Goal: Contribute content: Contribute content

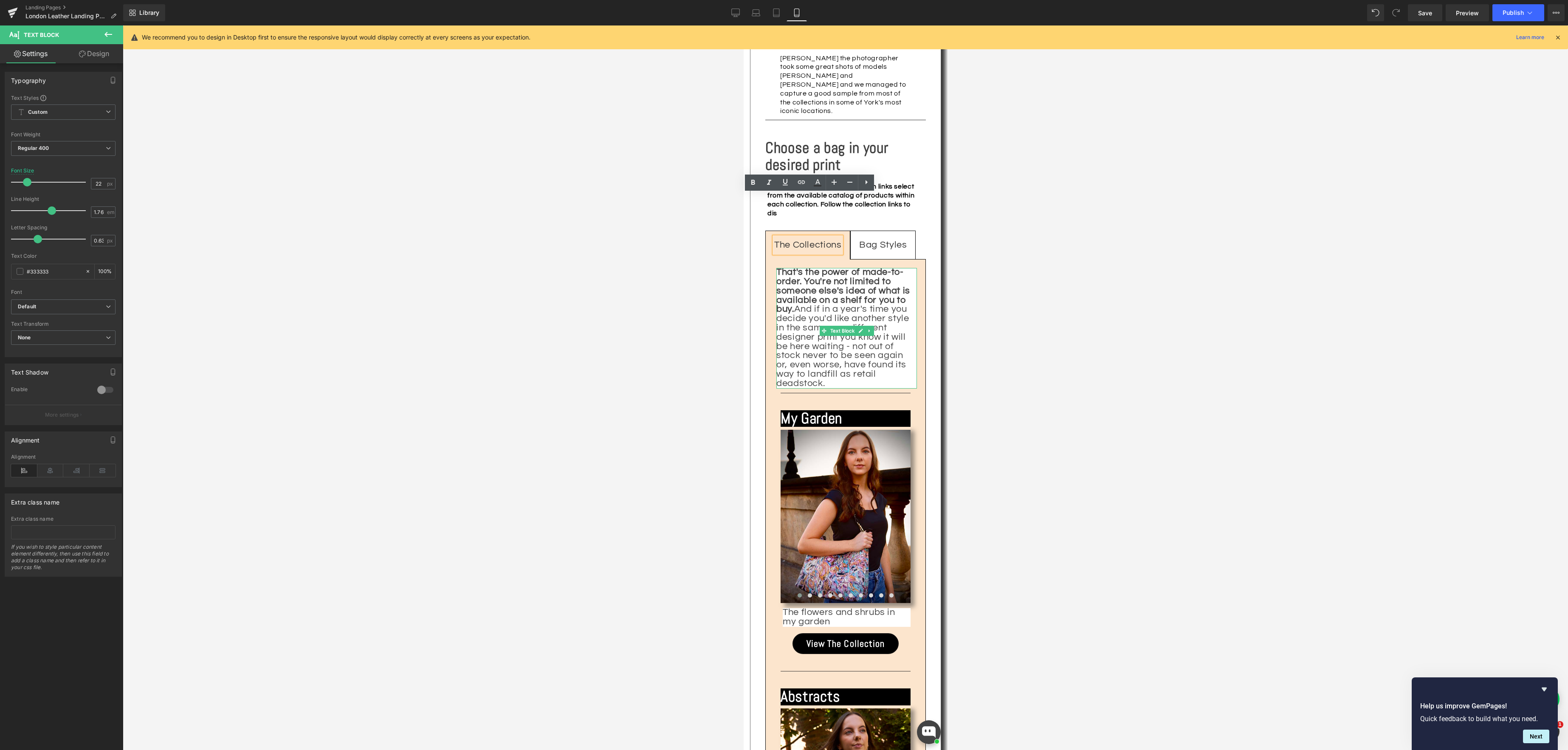
scroll to position [1123, 0]
click at [732, 13] on icon at bounding box center [735, 12] width 9 height 9
type input "34"
type input "100"
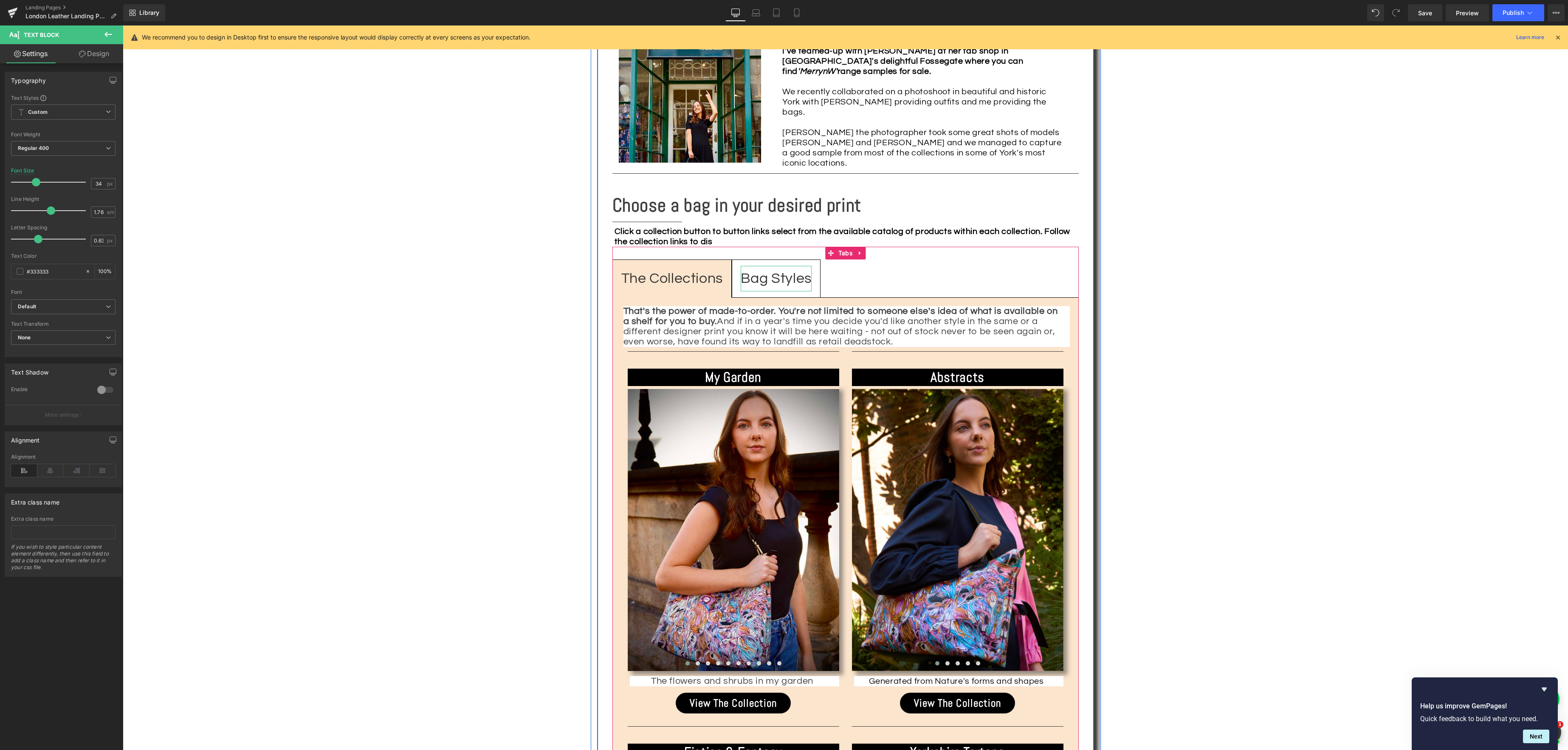
scroll to position [1093, 0]
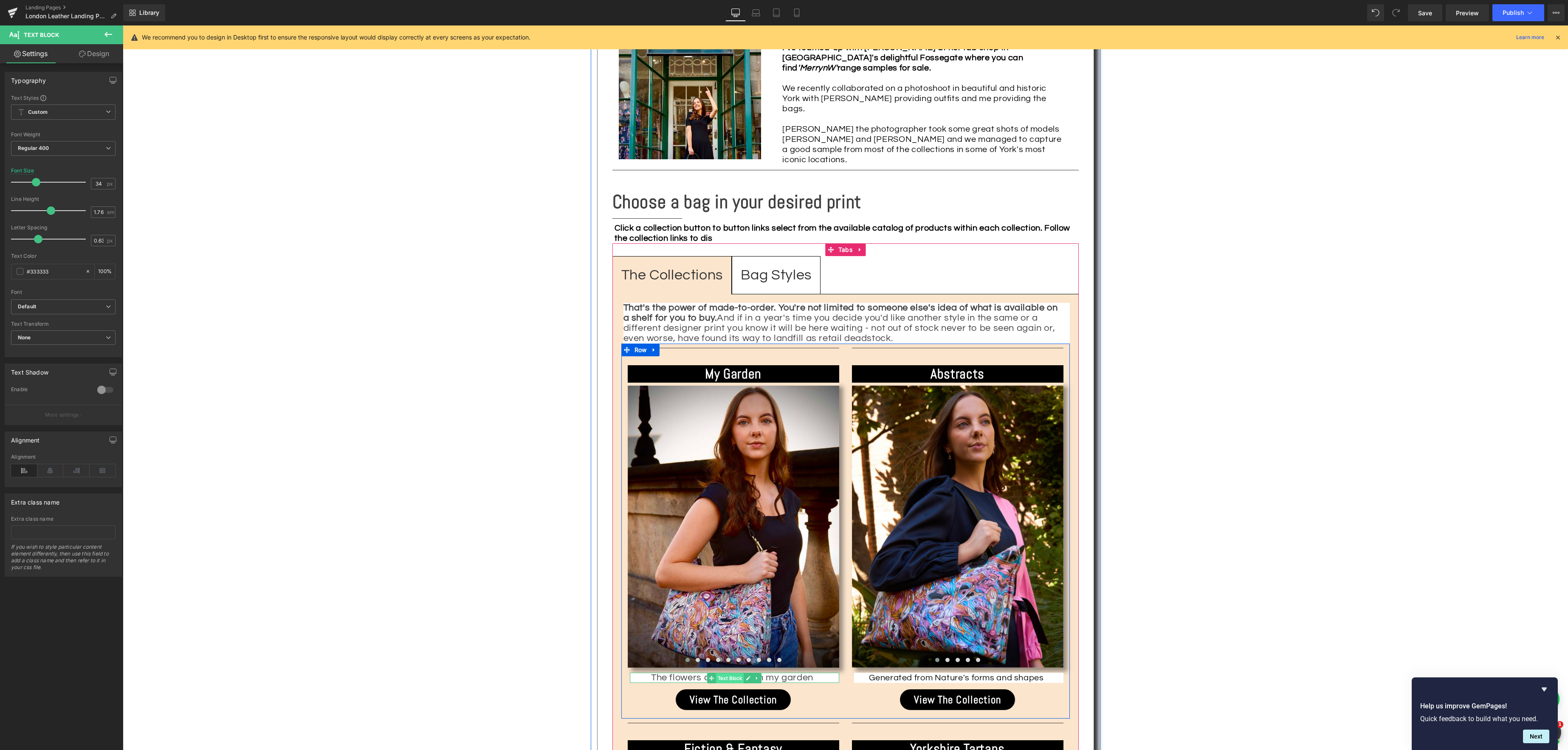
click at [739, 673] on span "Text Block" at bounding box center [729, 678] width 28 height 10
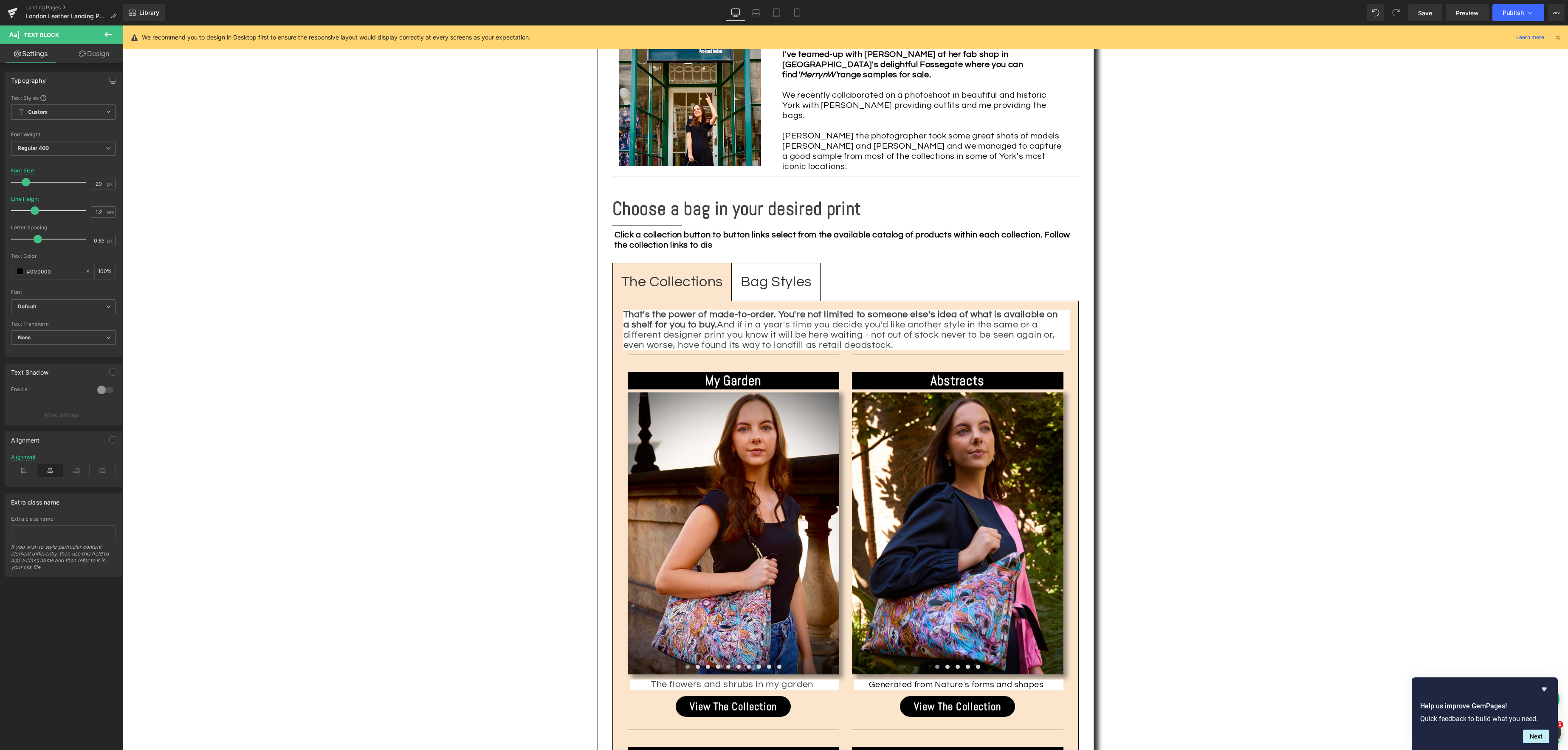
scroll to position [1091, 0]
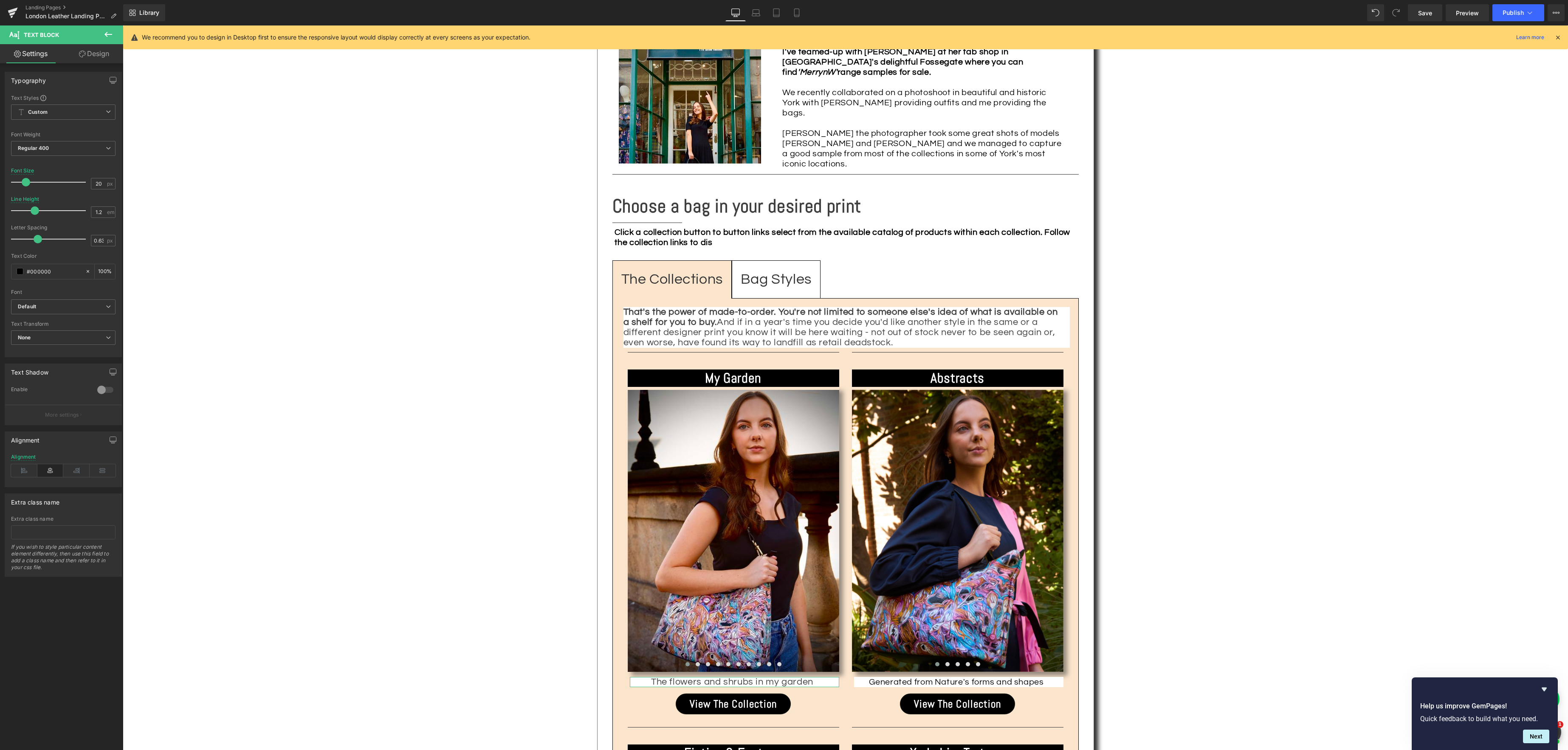
click at [98, 55] on link "Design" at bounding box center [93, 53] width 62 height 19
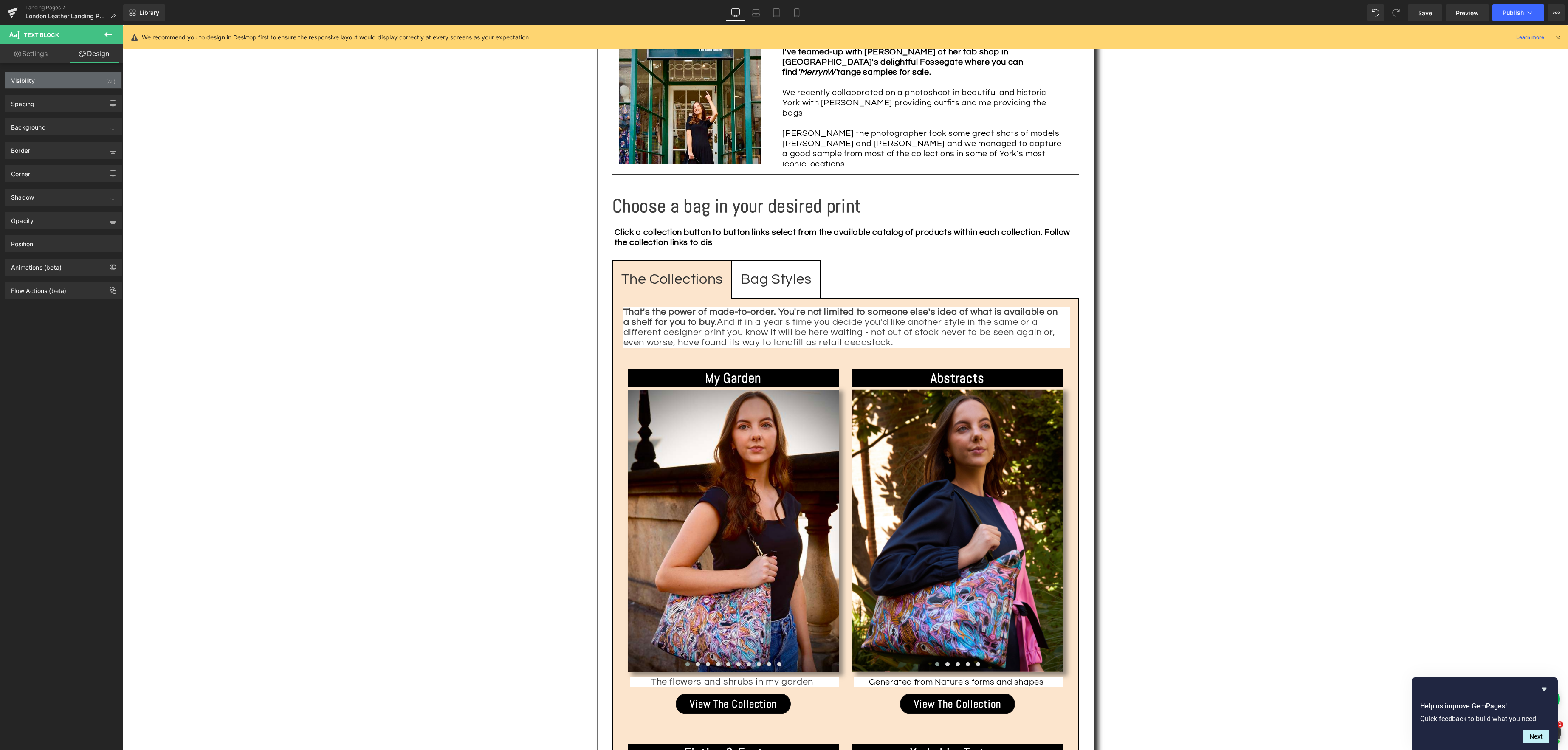
type input "#ffffff"
type input "100"
click at [21, 128] on div "Background" at bounding box center [29, 125] width 35 height 11
click at [85, 182] on icon at bounding box center [88, 181] width 6 height 6
type input "none"
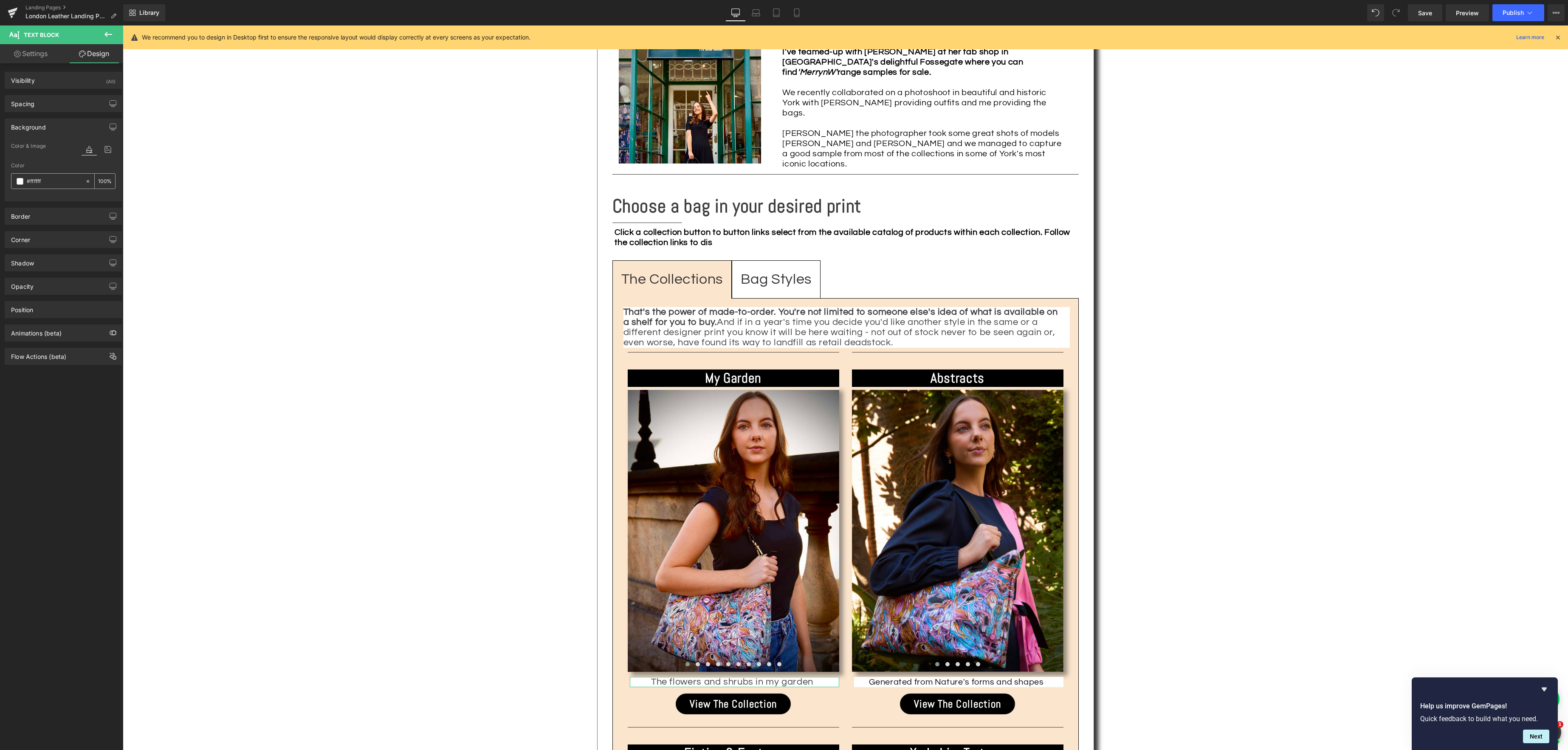
type input "0"
click at [945, 677] on span "Text Block" at bounding box center [954, 681] width 28 height 10
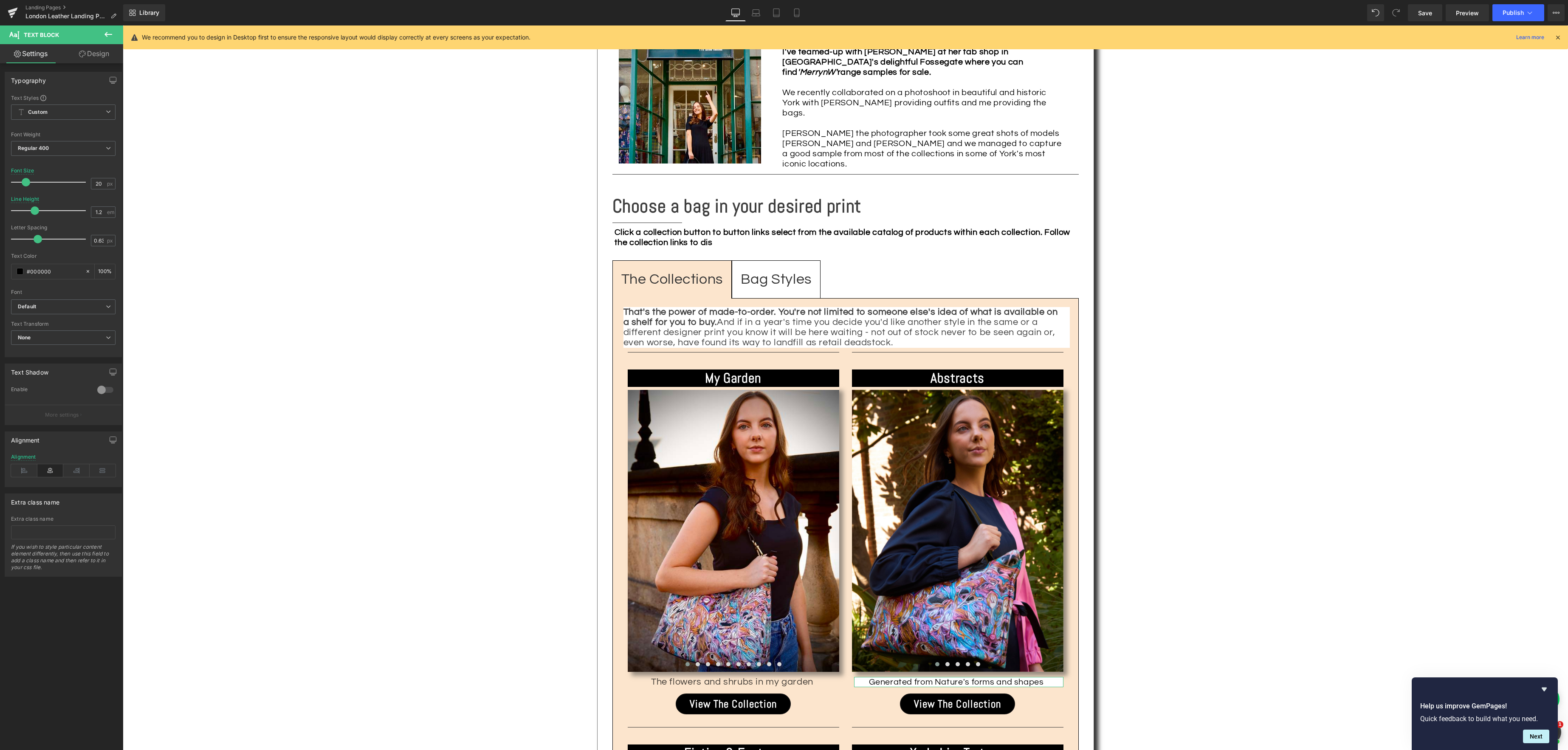
click at [101, 56] on link "Design" at bounding box center [93, 53] width 62 height 19
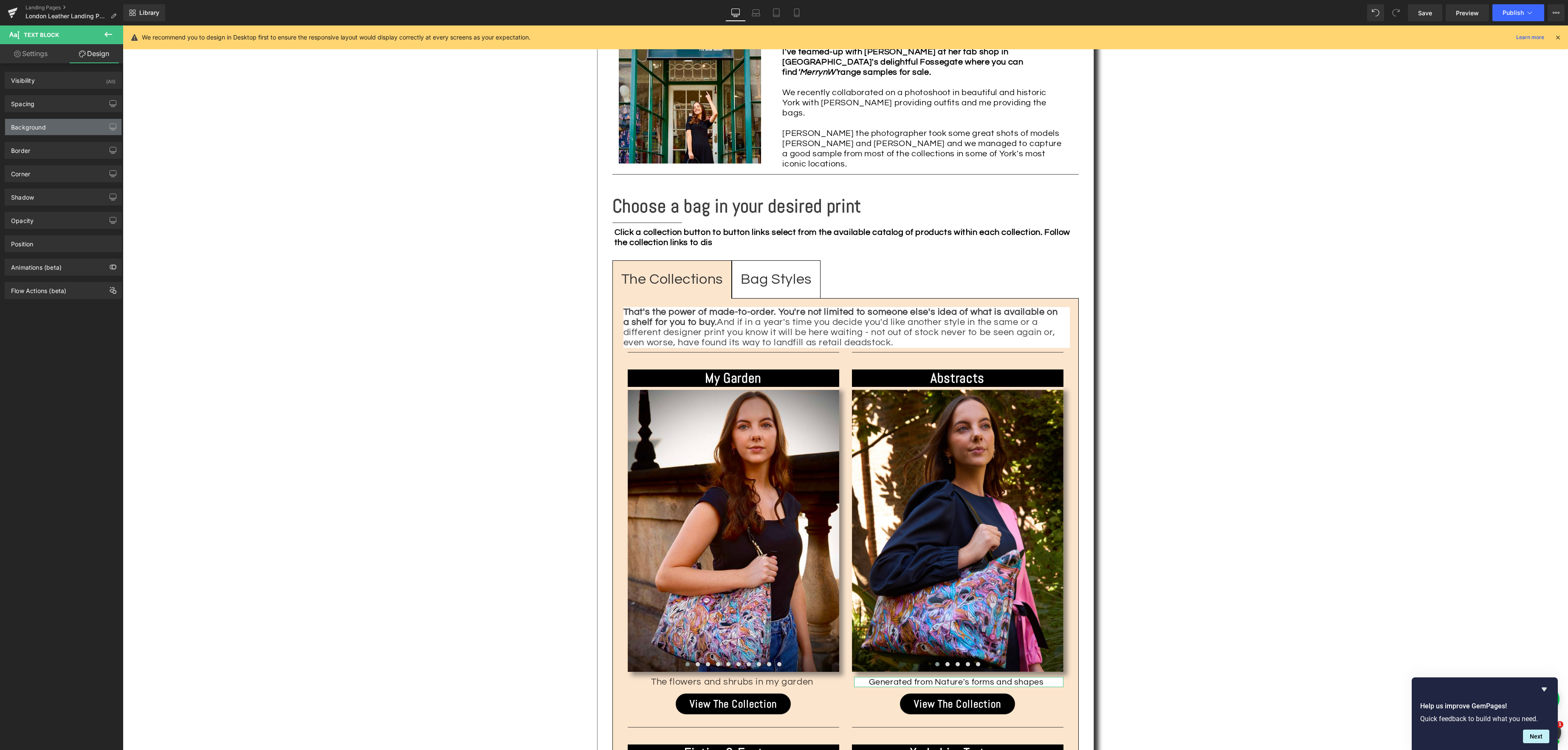
click at [52, 128] on div "Background" at bounding box center [63, 127] width 116 height 16
click at [88, 181] on div at bounding box center [89, 181] width 10 height 15
type input "none"
type input "0"
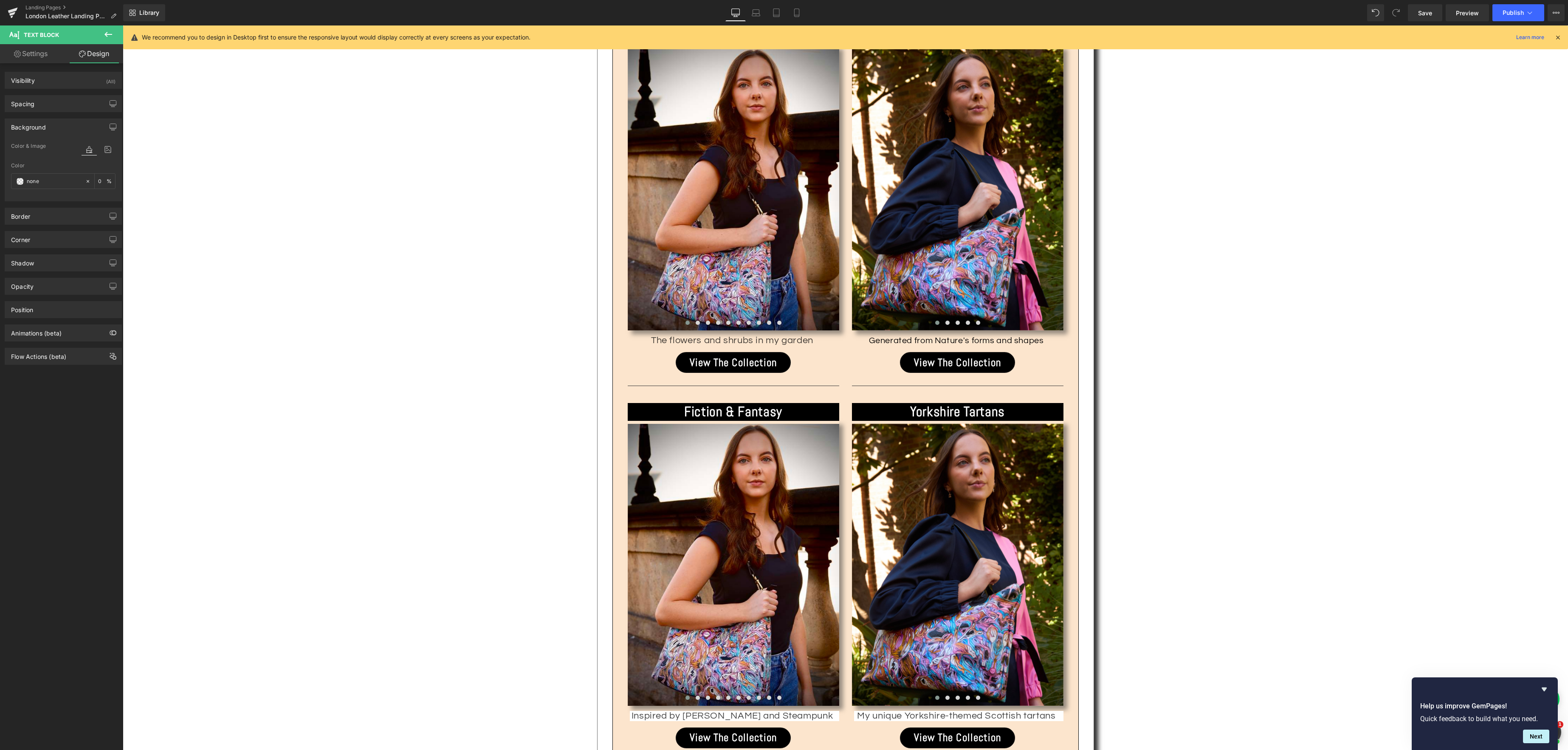
scroll to position [1438, 0]
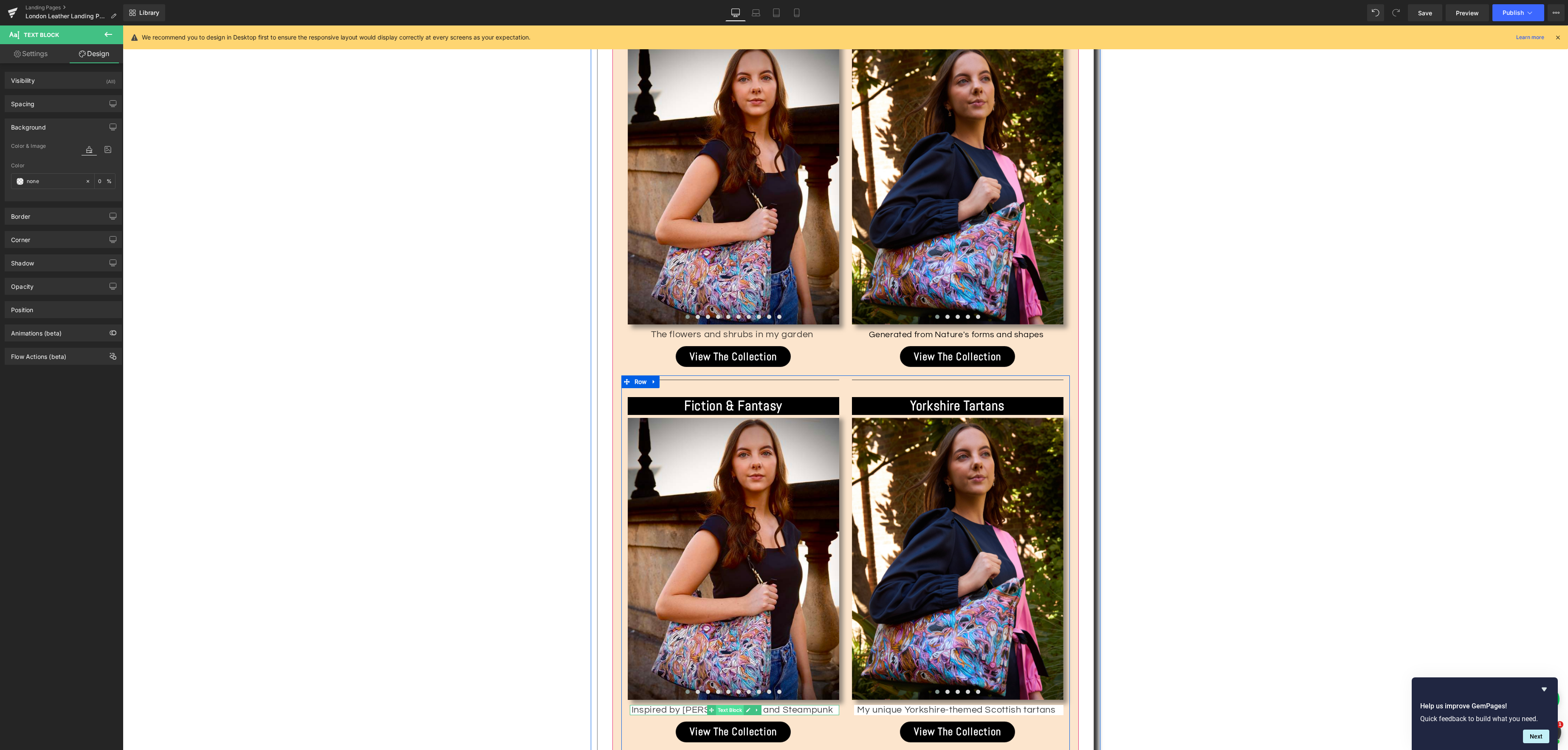
click at [733, 704] on span "Text Block" at bounding box center [729, 709] width 28 height 10
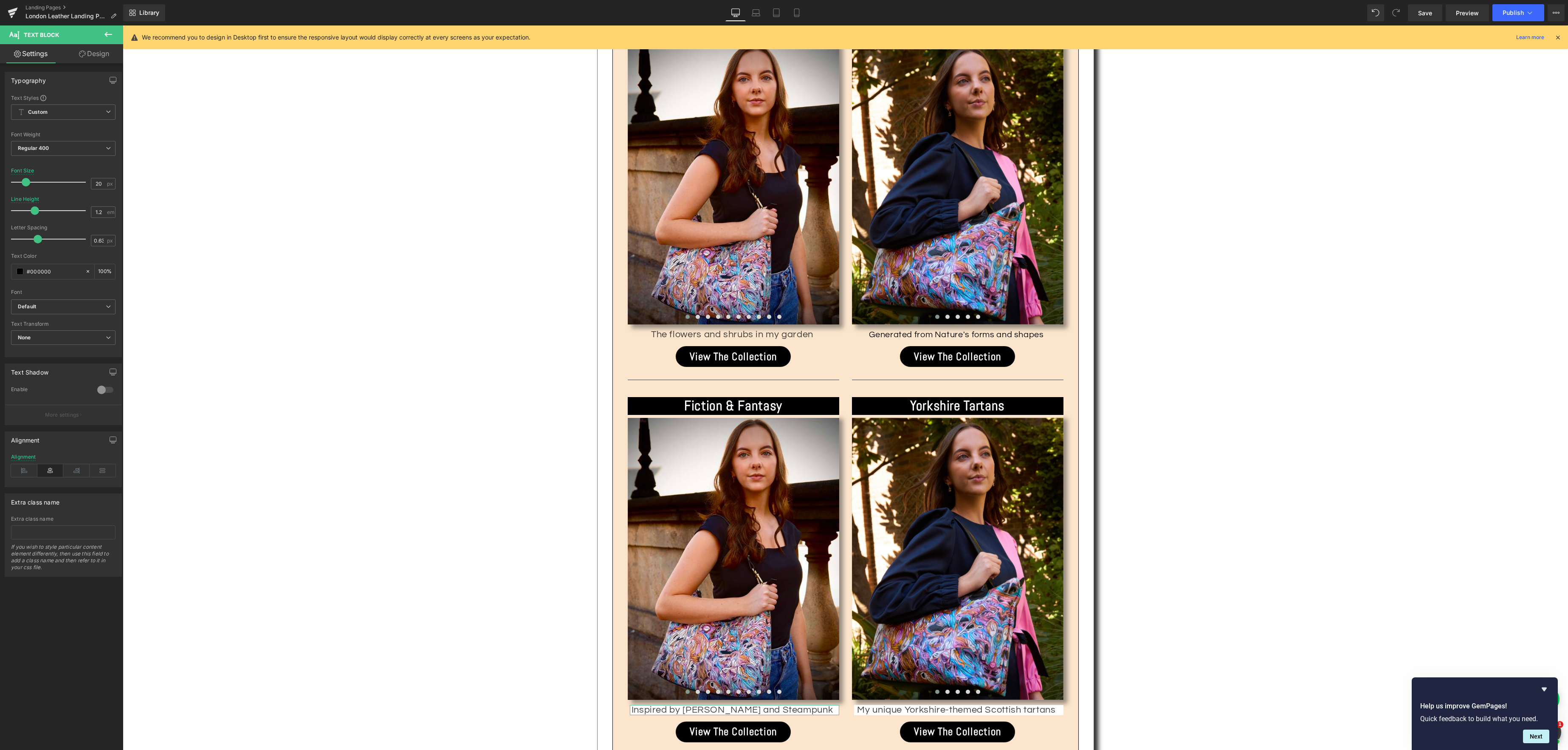
click at [98, 50] on link "Design" at bounding box center [93, 53] width 62 height 19
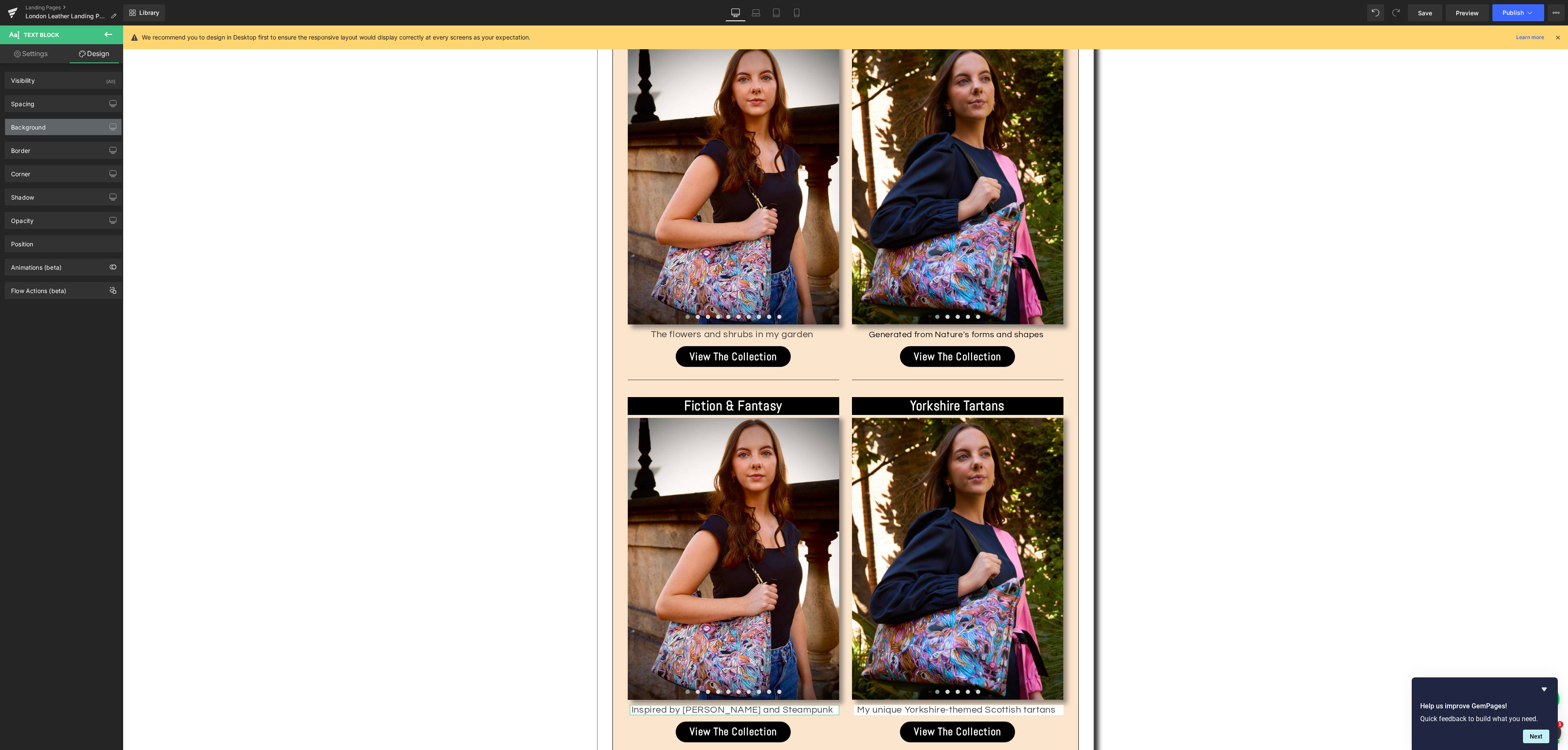
click at [65, 128] on div "Background" at bounding box center [63, 127] width 116 height 16
click at [85, 184] on icon at bounding box center [88, 181] width 6 height 6
type input "none"
type input "0"
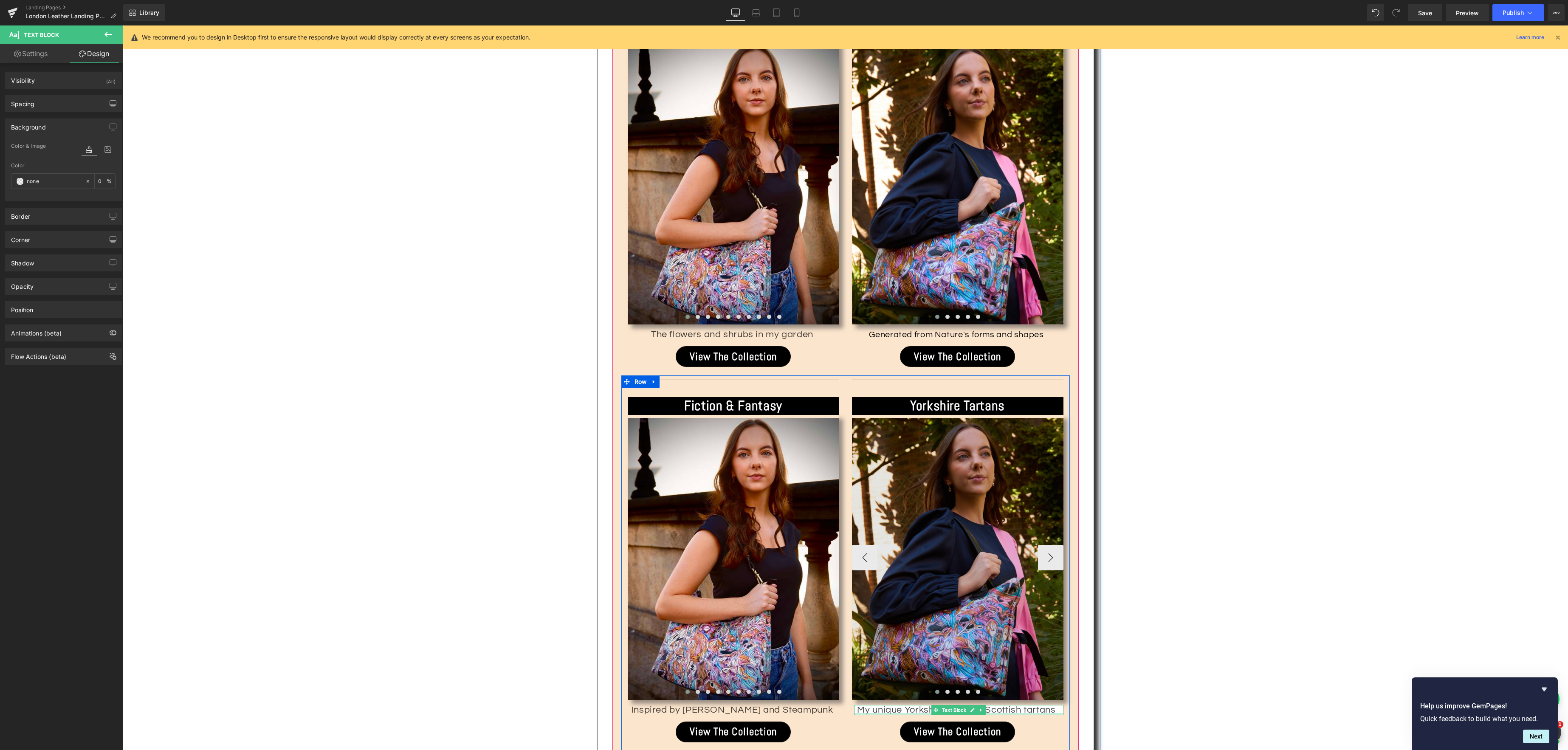
drag, startPoint x: 948, startPoint y: 640, endPoint x: 866, endPoint y: 607, distance: 88.4
click at [948, 704] on span "Text Block" at bounding box center [954, 709] width 28 height 10
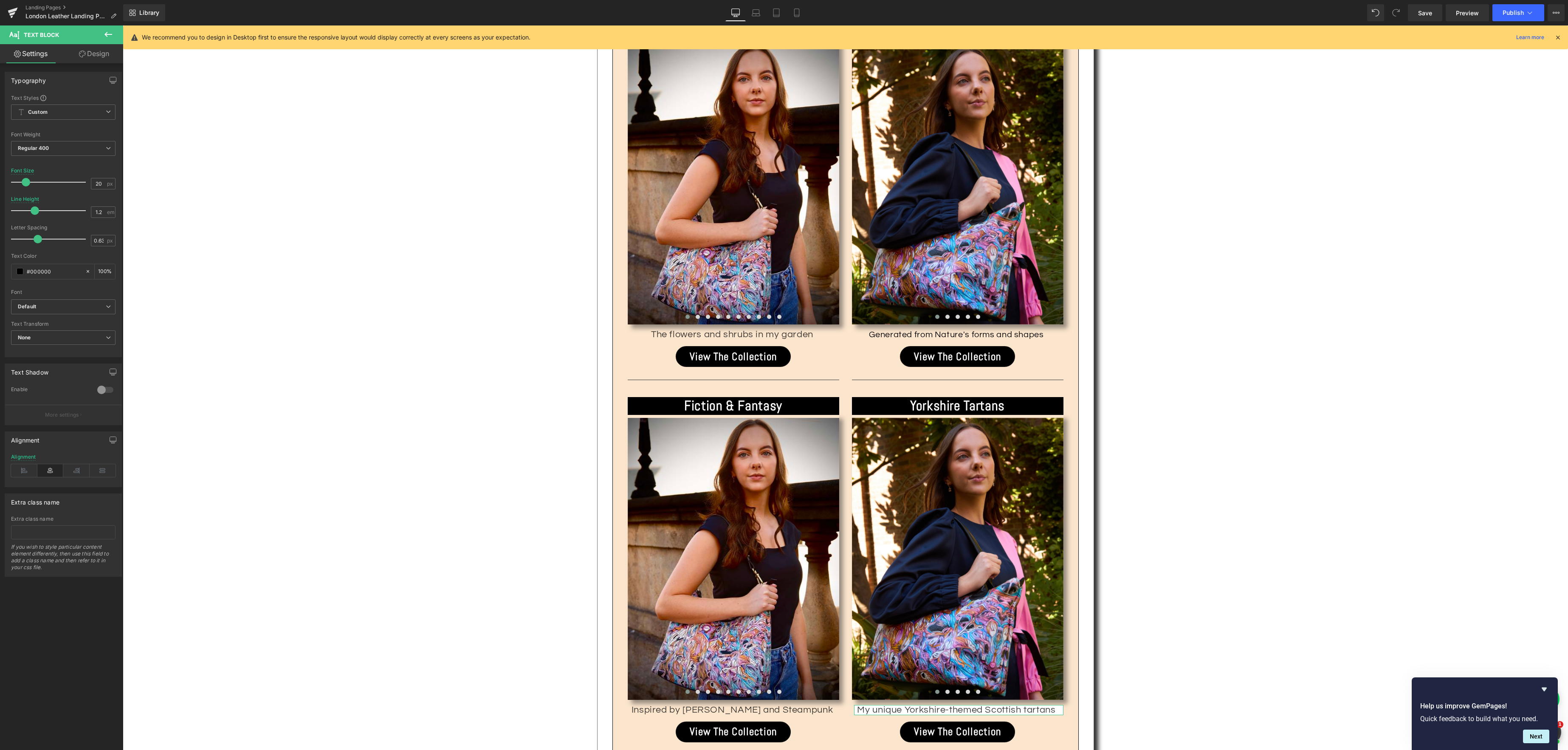
click at [94, 51] on link "Design" at bounding box center [93, 53] width 62 height 19
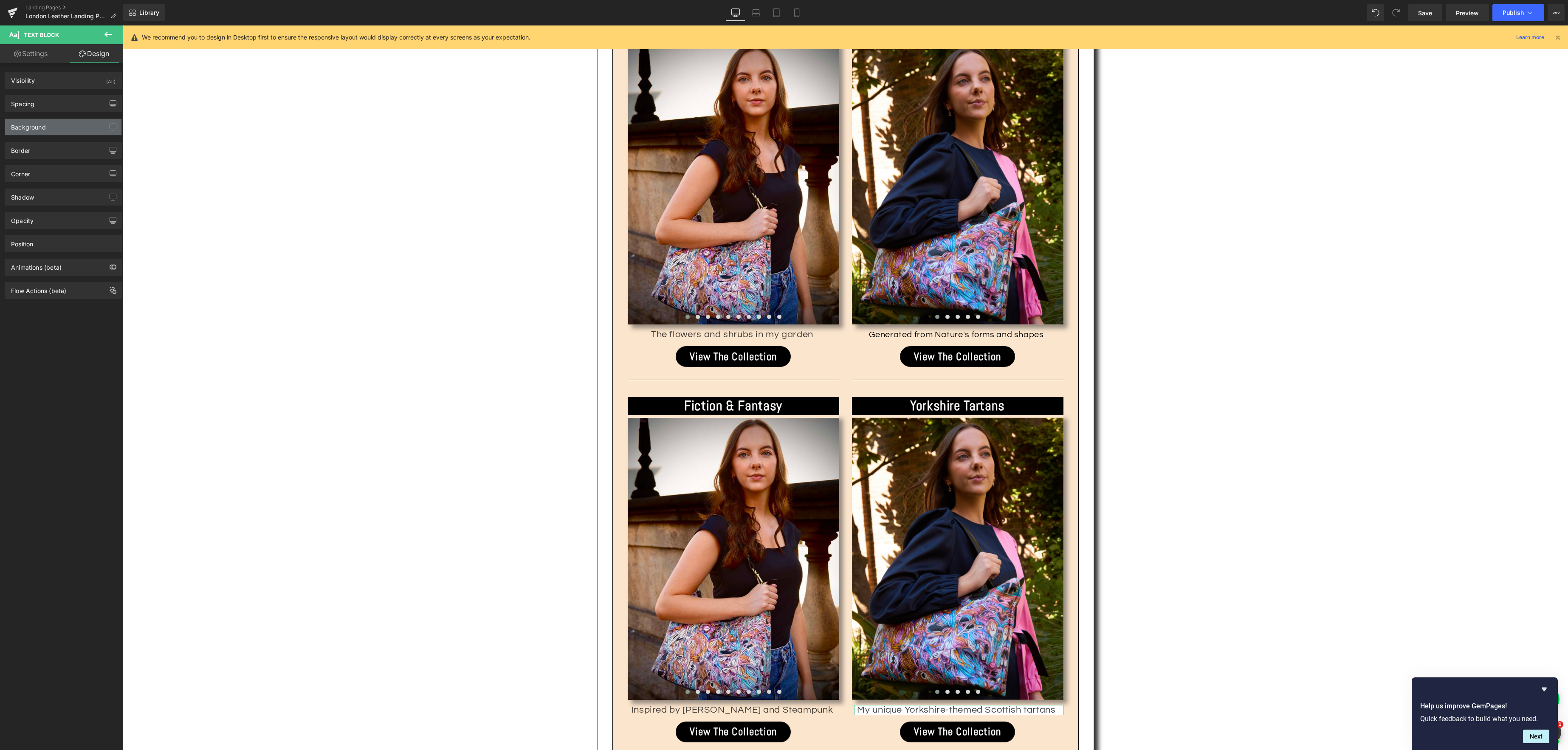
click at [44, 129] on div "Background" at bounding box center [29, 125] width 35 height 11
click at [85, 183] on icon at bounding box center [88, 181] width 6 height 6
type input "none"
type input "0"
click at [1430, 16] on span "Save" at bounding box center [1424, 12] width 14 height 9
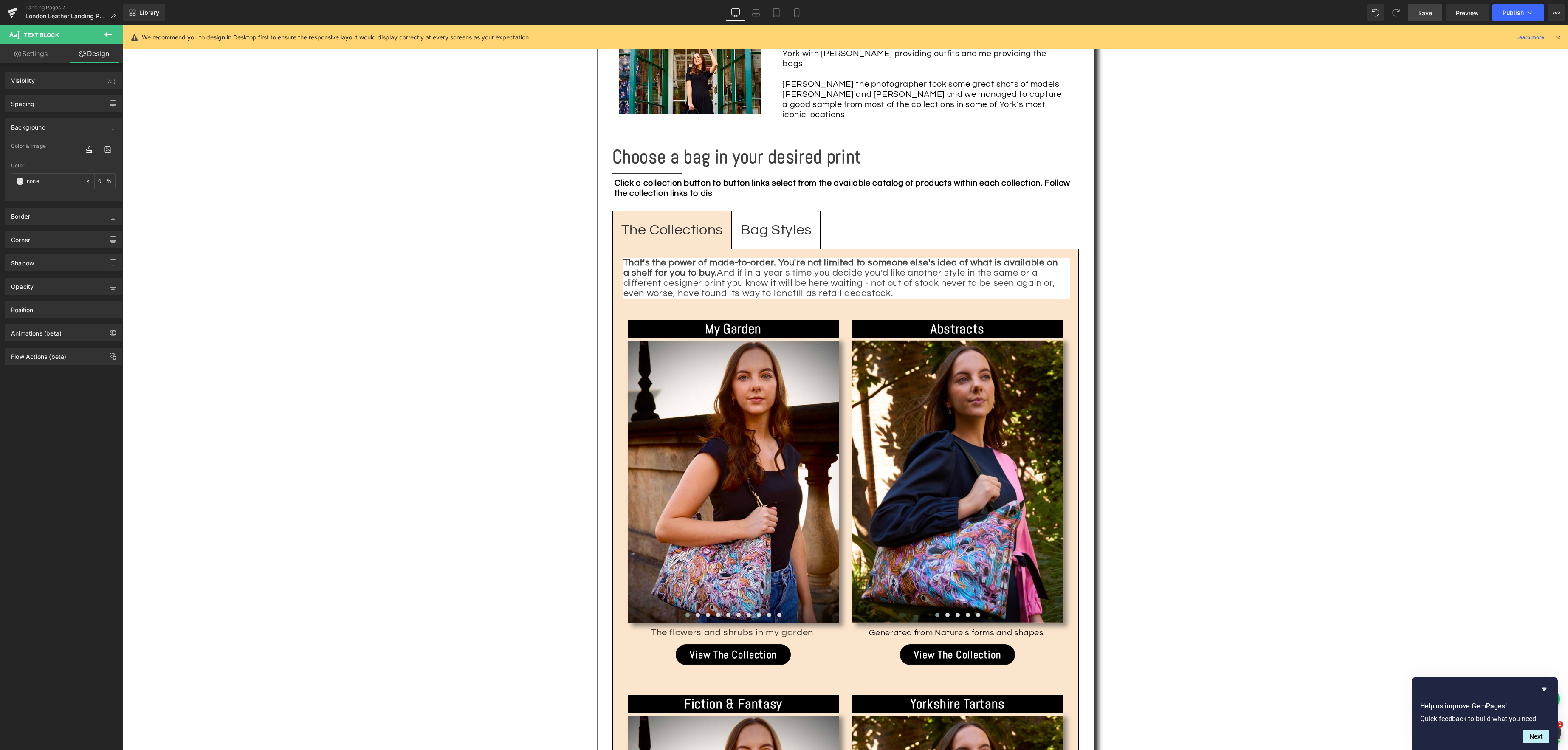
scroll to position [1127, 0]
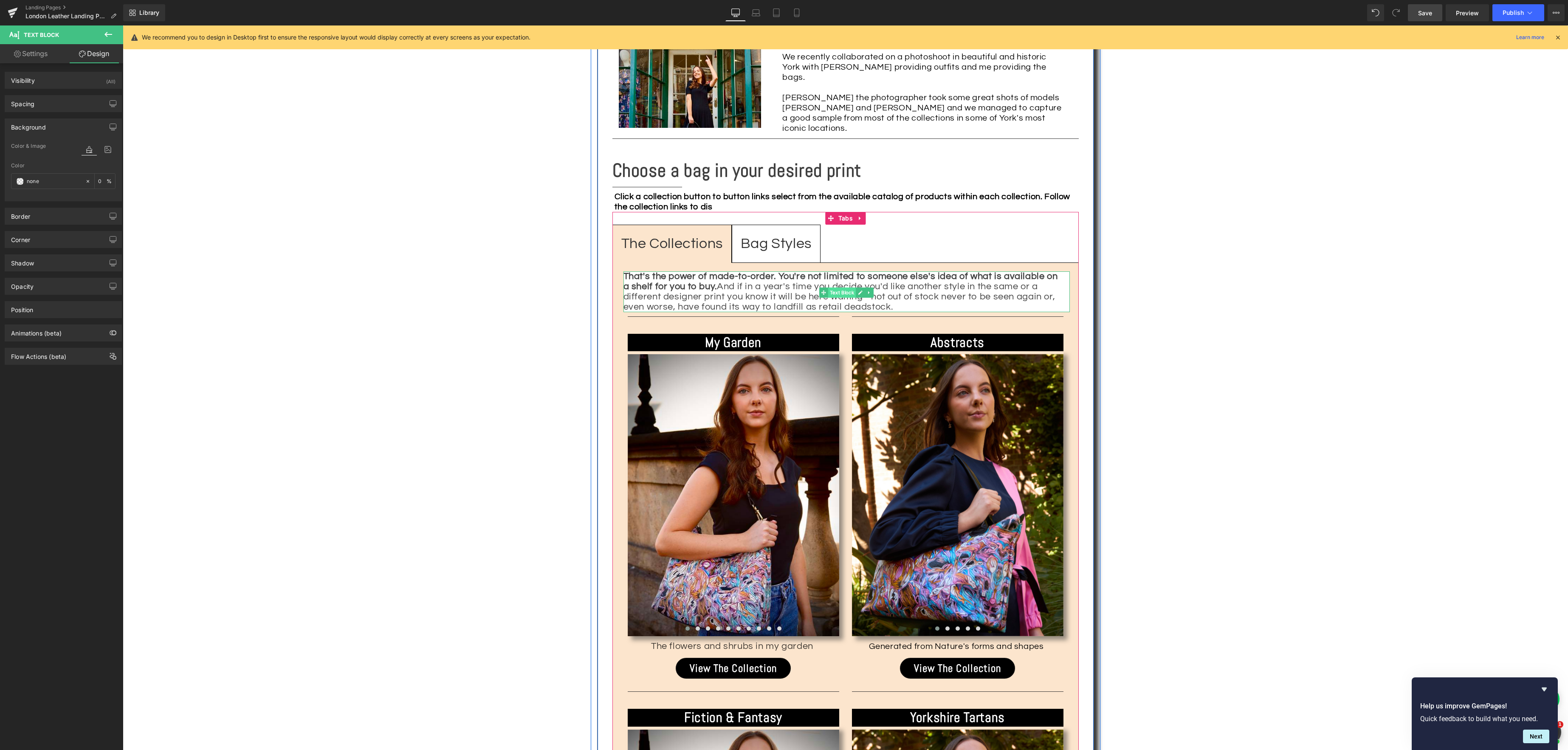
click at [835, 287] on span "Text Block" at bounding box center [842, 292] width 28 height 10
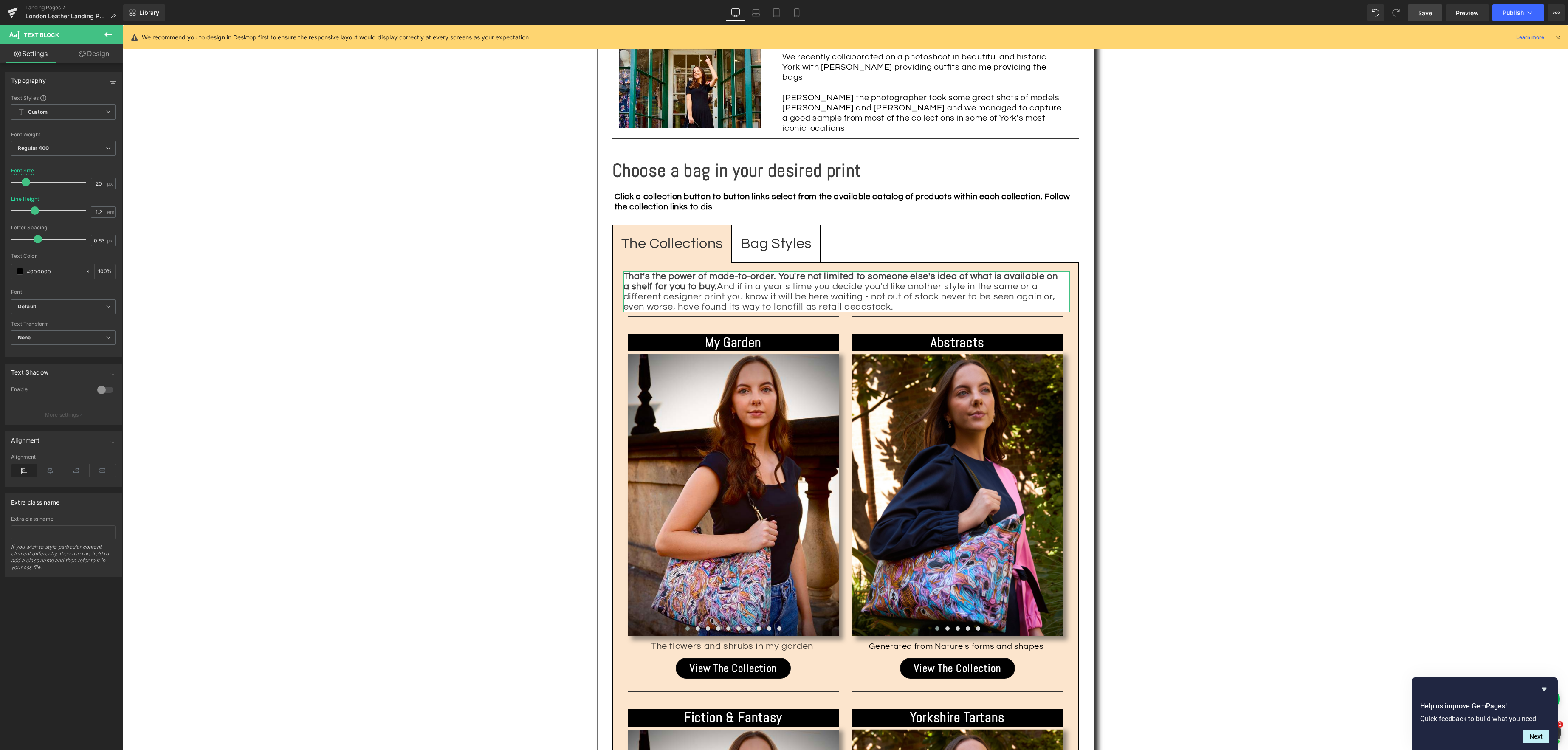
click at [106, 53] on link "Design" at bounding box center [93, 53] width 62 height 19
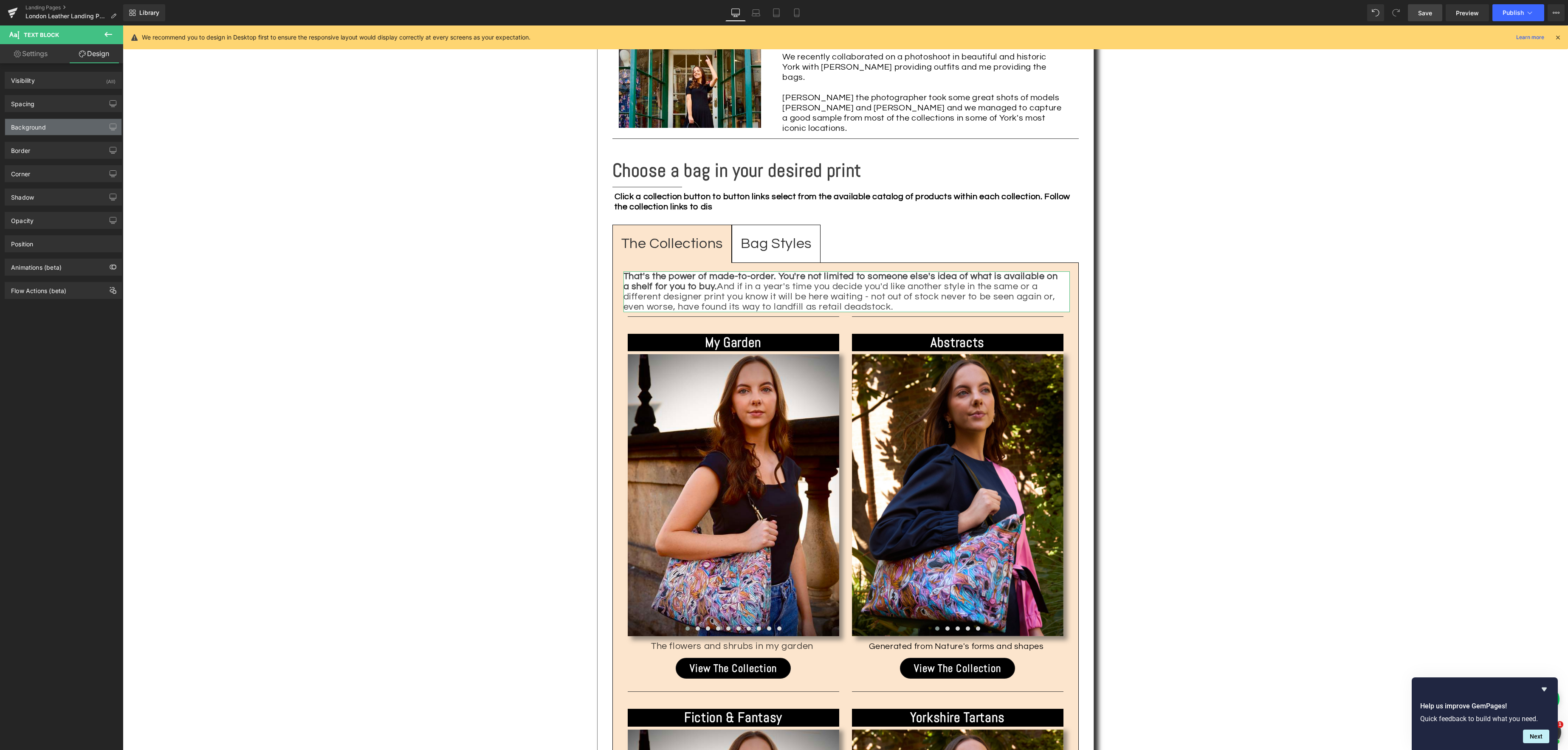
click at [52, 128] on div "Background" at bounding box center [63, 127] width 116 height 16
click at [85, 177] on div at bounding box center [89, 181] width 10 height 15
type input "none"
type input "0"
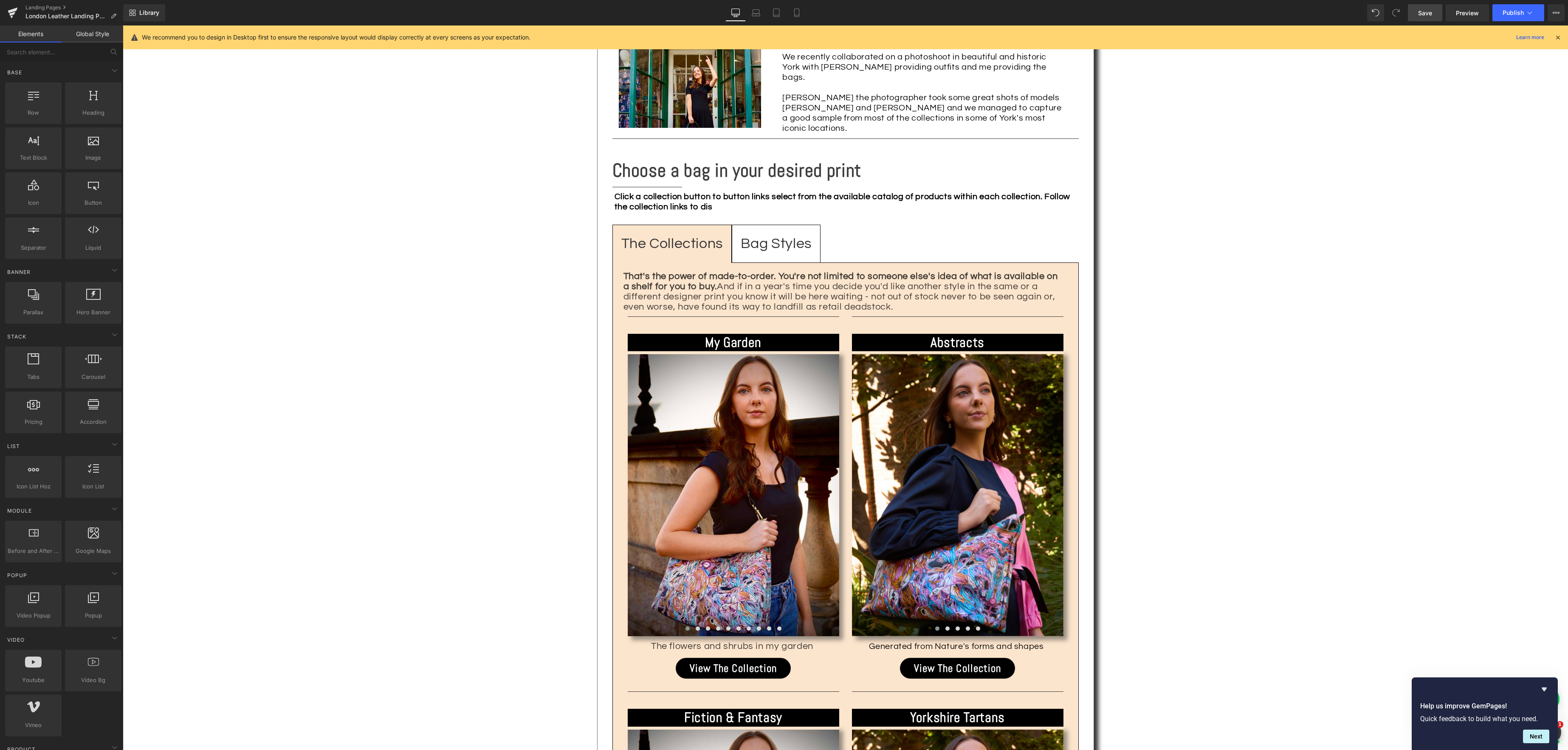
click at [1283, 301] on div "Text Block Image Handcrafted In [GEOGRAPHIC_DATA] Just For You. Heading Separat…" at bounding box center [845, 166] width 1445 height 2147
click at [844, 287] on span "Text Block" at bounding box center [842, 292] width 28 height 10
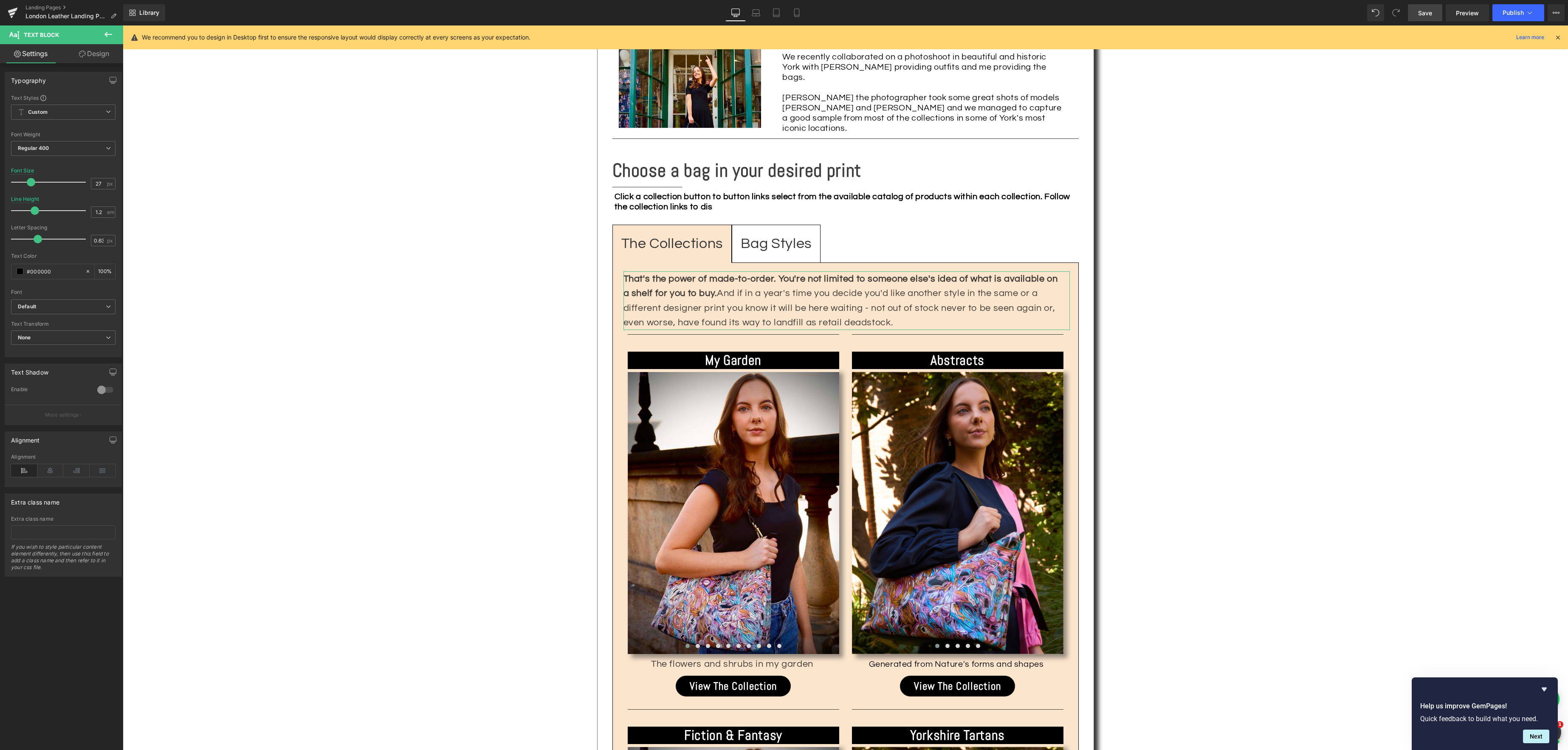
type input "26"
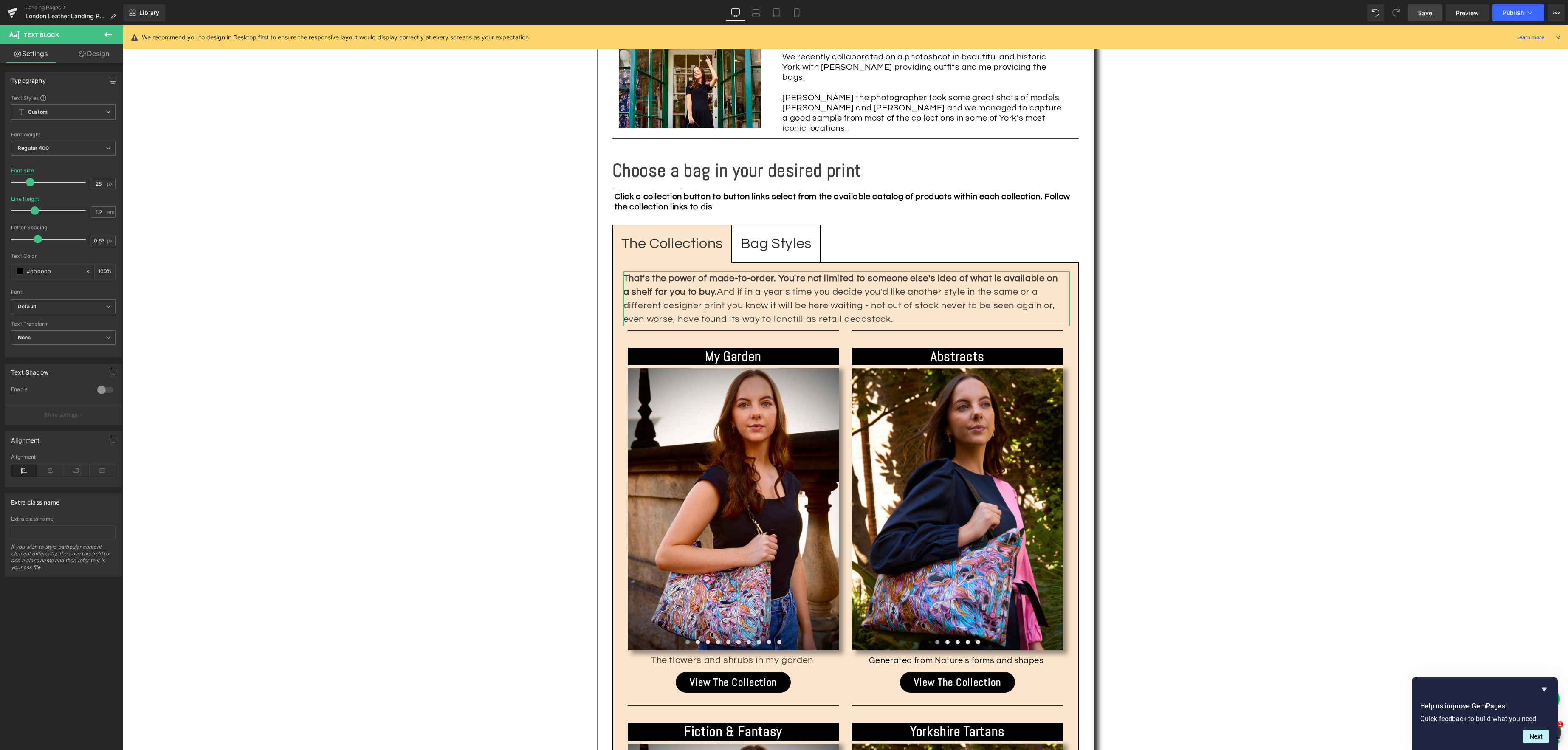
drag, startPoint x: 27, startPoint y: 181, endPoint x: 30, endPoint y: 186, distance: 5.8
click at [30, 186] on span at bounding box center [30, 182] width 9 height 9
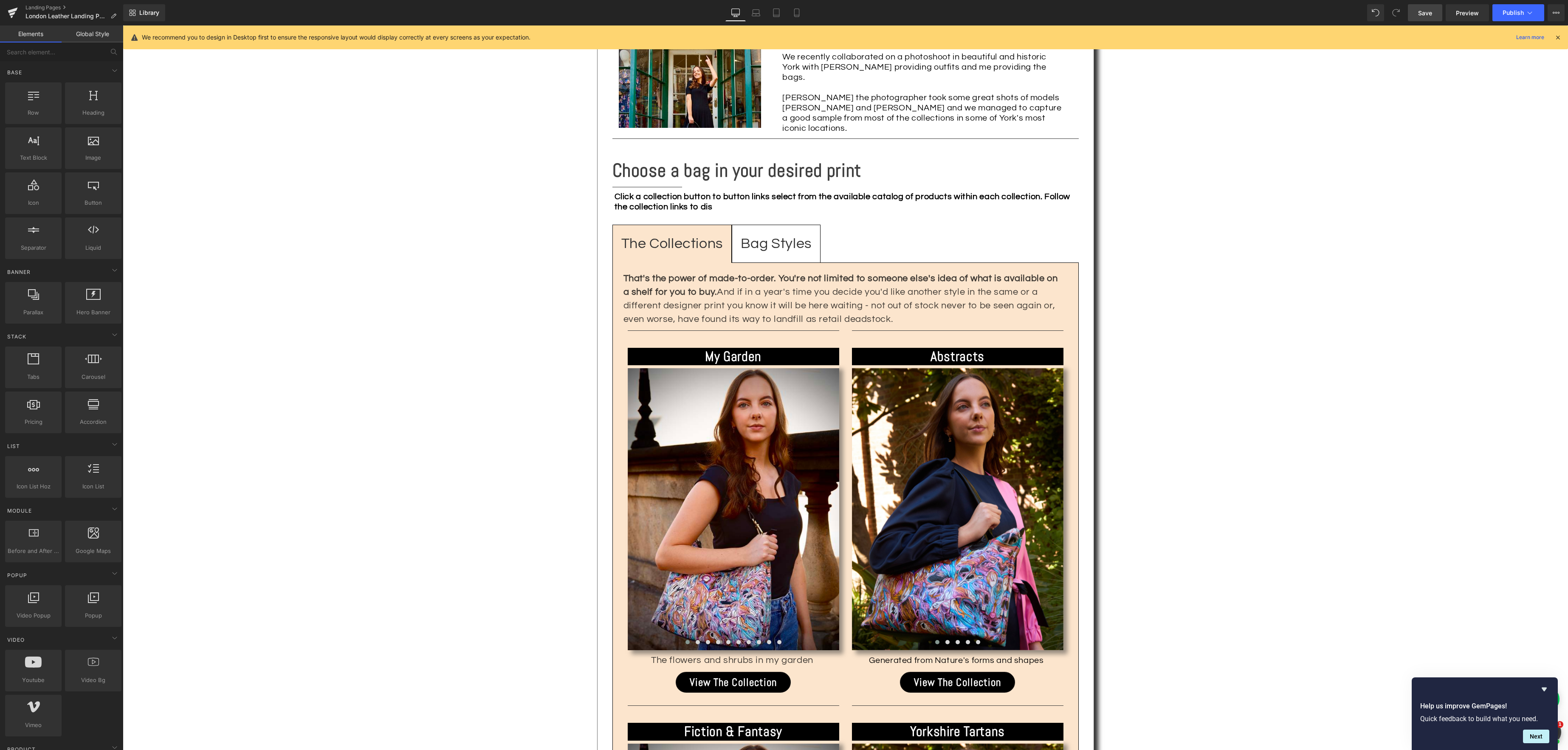
click at [1295, 229] on div "Text Block Image Handcrafted In [GEOGRAPHIC_DATA] Just For You. Heading Separat…" at bounding box center [845, 172] width 1445 height 2161
click at [846, 293] on span "Text Block" at bounding box center [842, 298] width 28 height 10
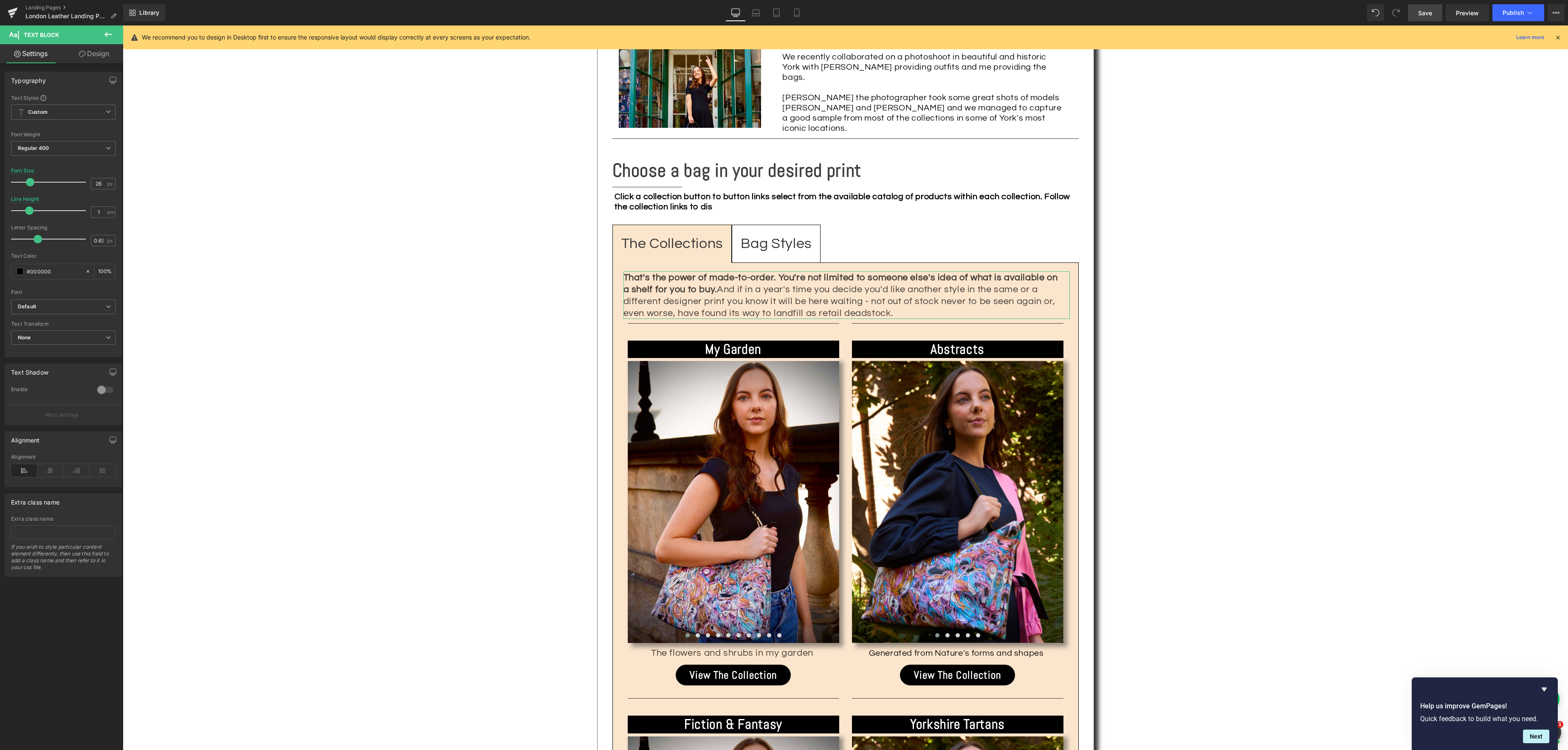
type input "1.1"
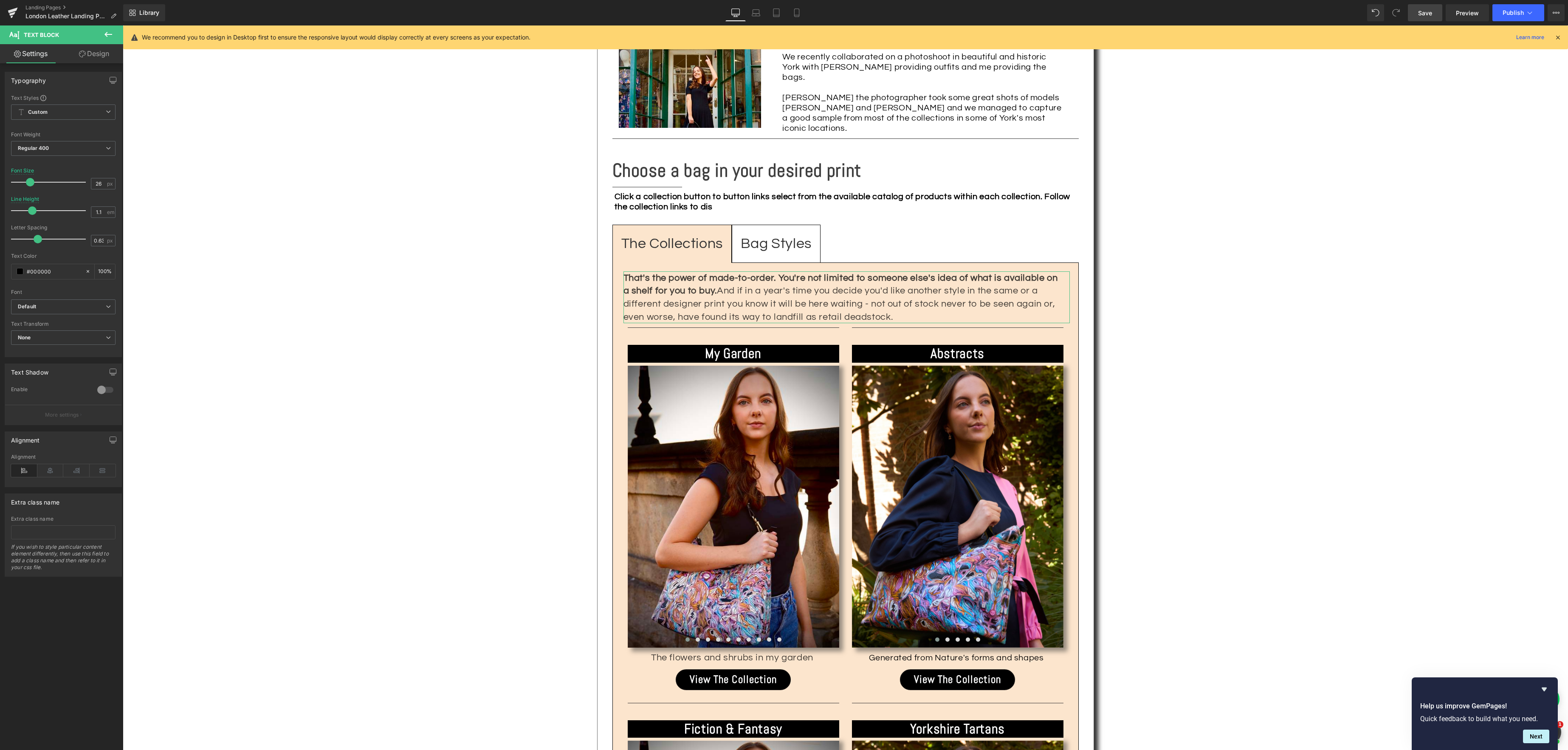
click at [28, 207] on span at bounding box center [31, 210] width 9 height 9
click at [1151, 253] on div "Text Block Image Handcrafted In [GEOGRAPHIC_DATA] Just For You. Heading Separat…" at bounding box center [845, 171] width 1445 height 2159
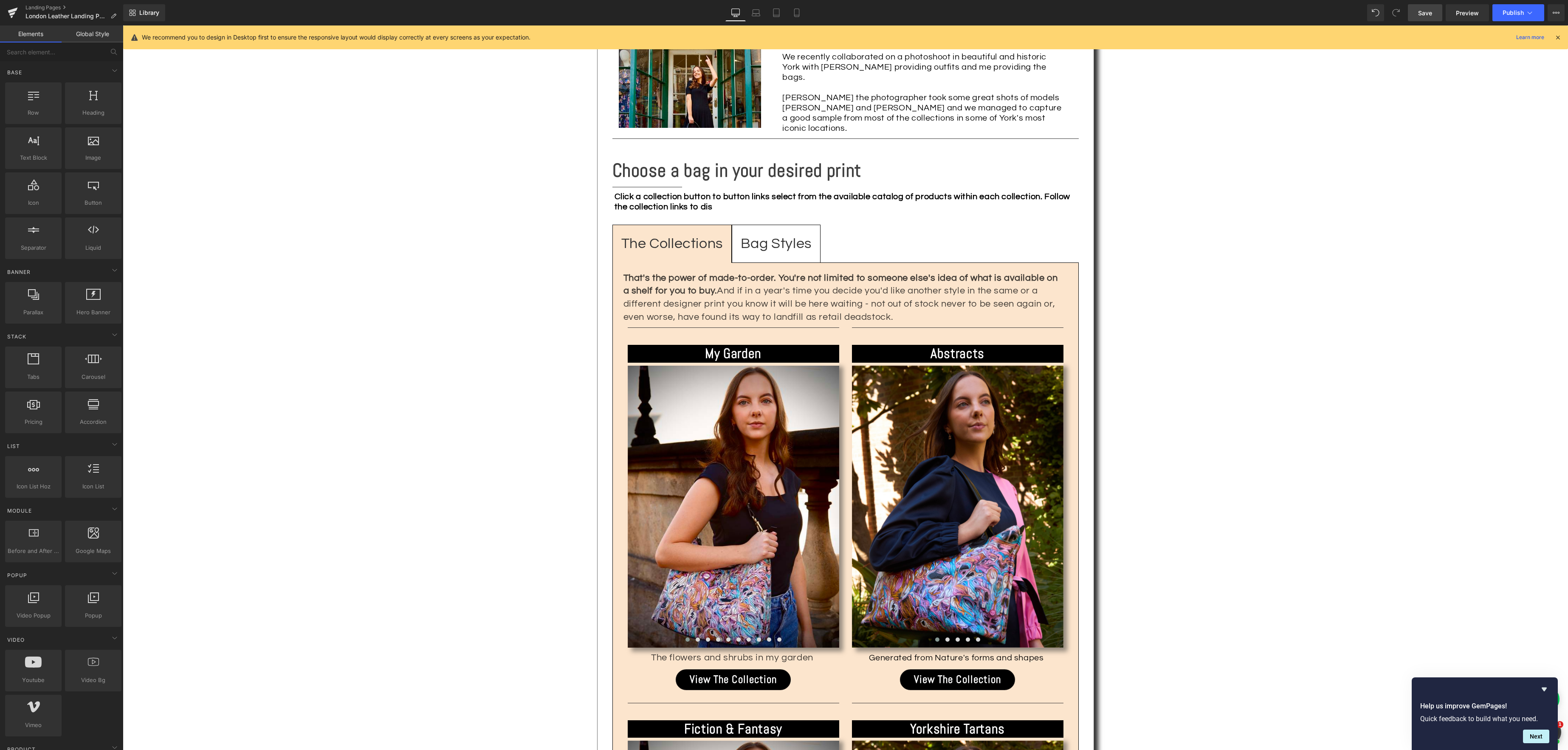
click at [1424, 15] on span "Save" at bounding box center [1424, 12] width 14 height 9
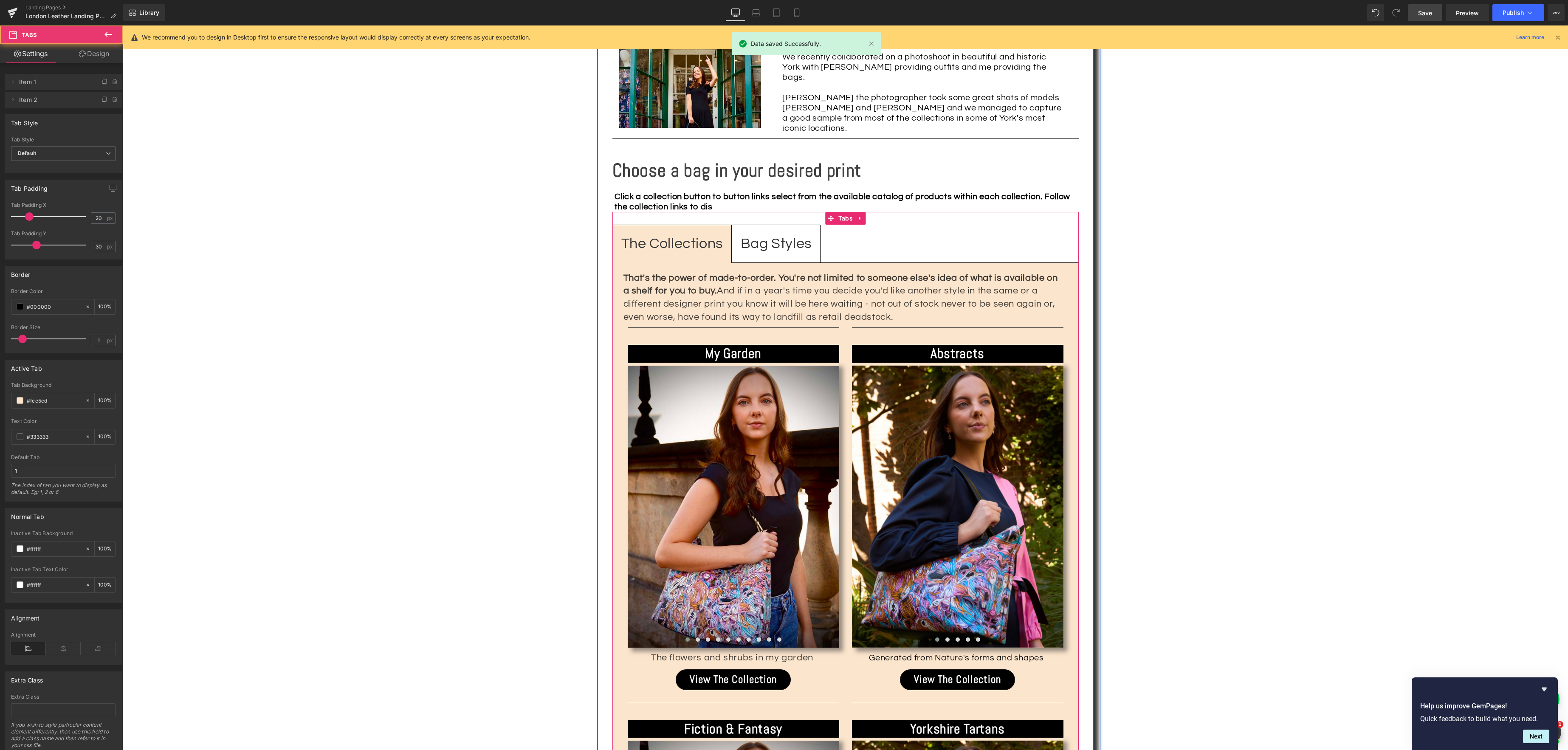
click at [772, 225] on span "Bag Styles Text Block" at bounding box center [776, 243] width 88 height 37
click at [701, 225] on span "The Collections Text Block" at bounding box center [672, 243] width 118 height 37
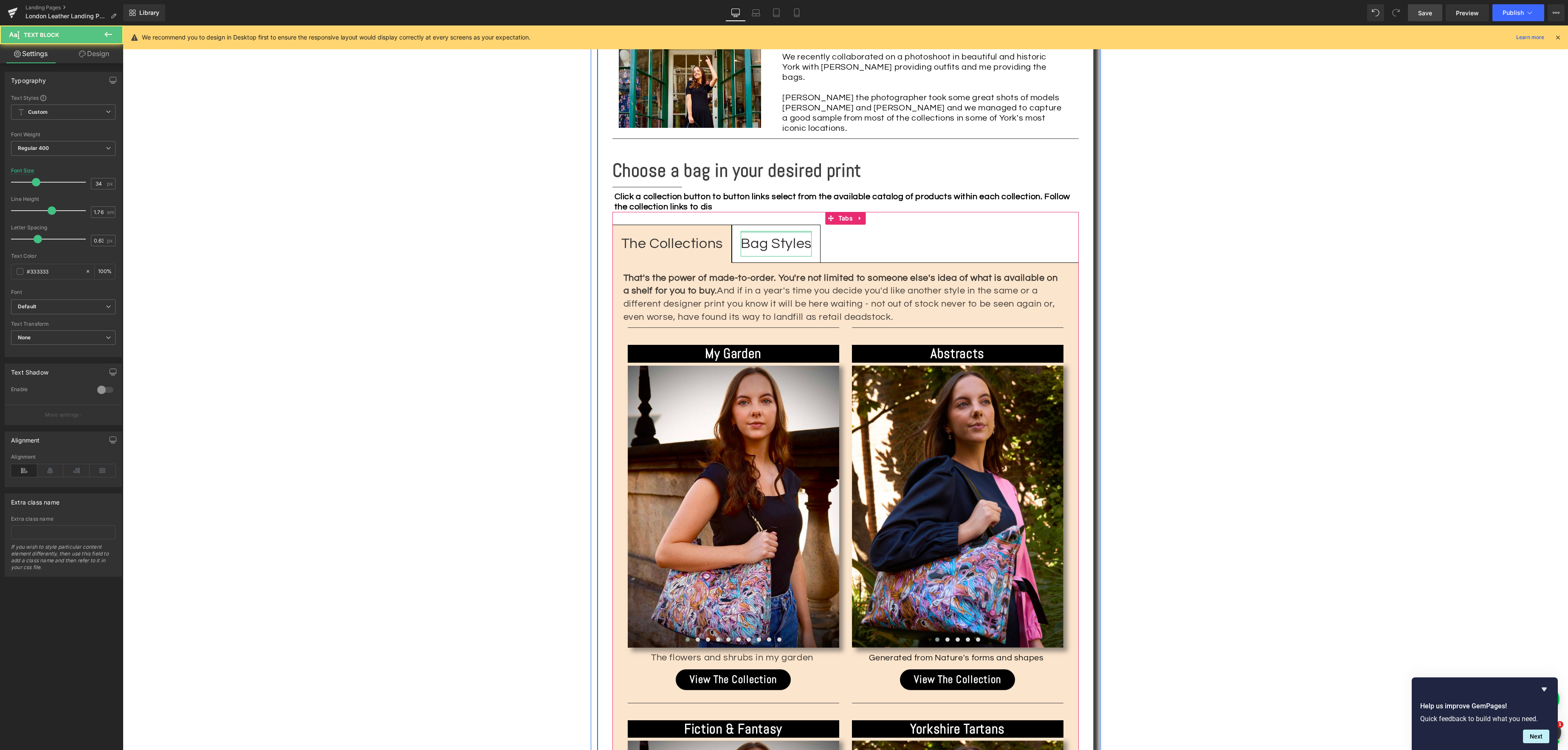
click at [780, 231] on div at bounding box center [776, 232] width 70 height 2
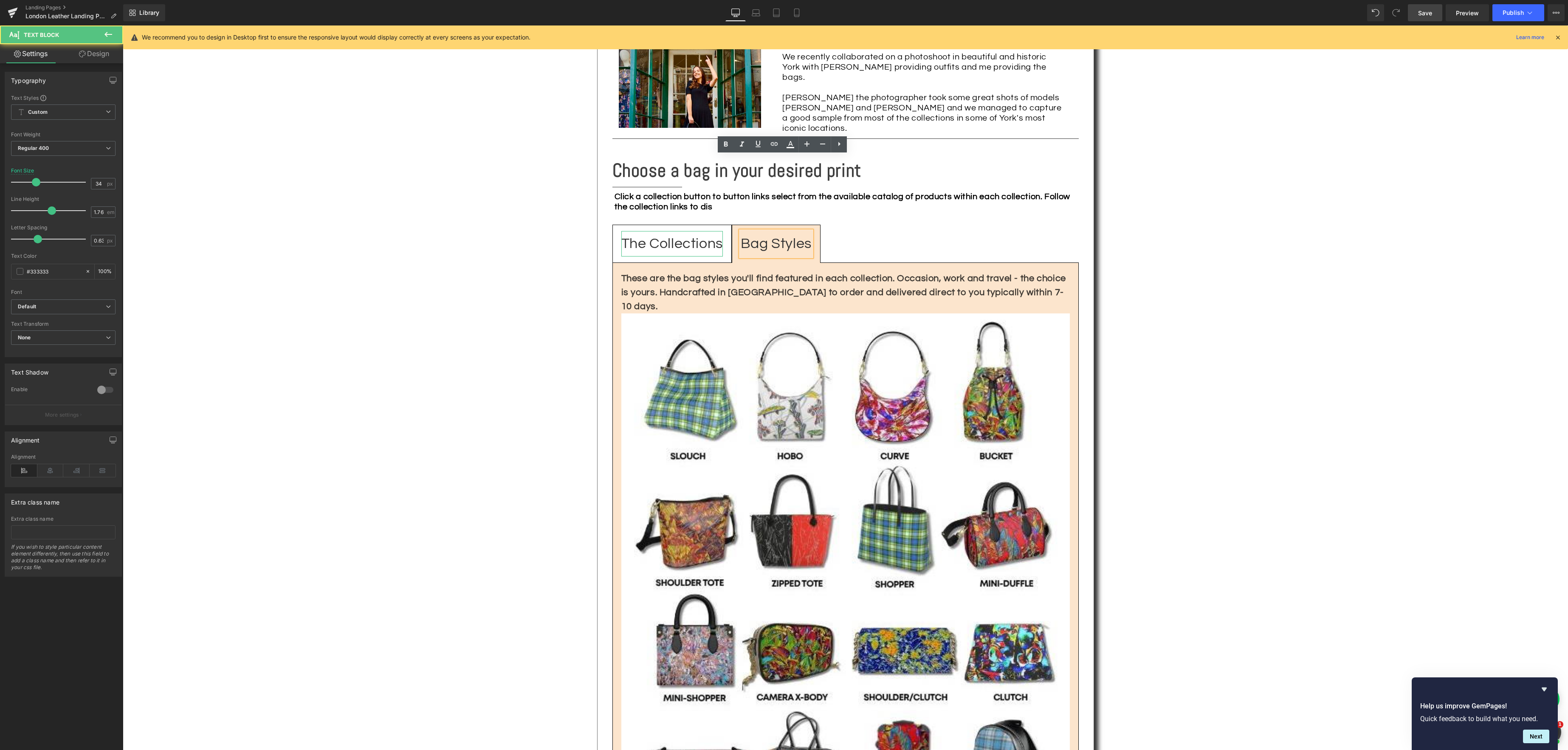
click at [681, 231] on div "The Collections" at bounding box center [672, 244] width 102 height 26
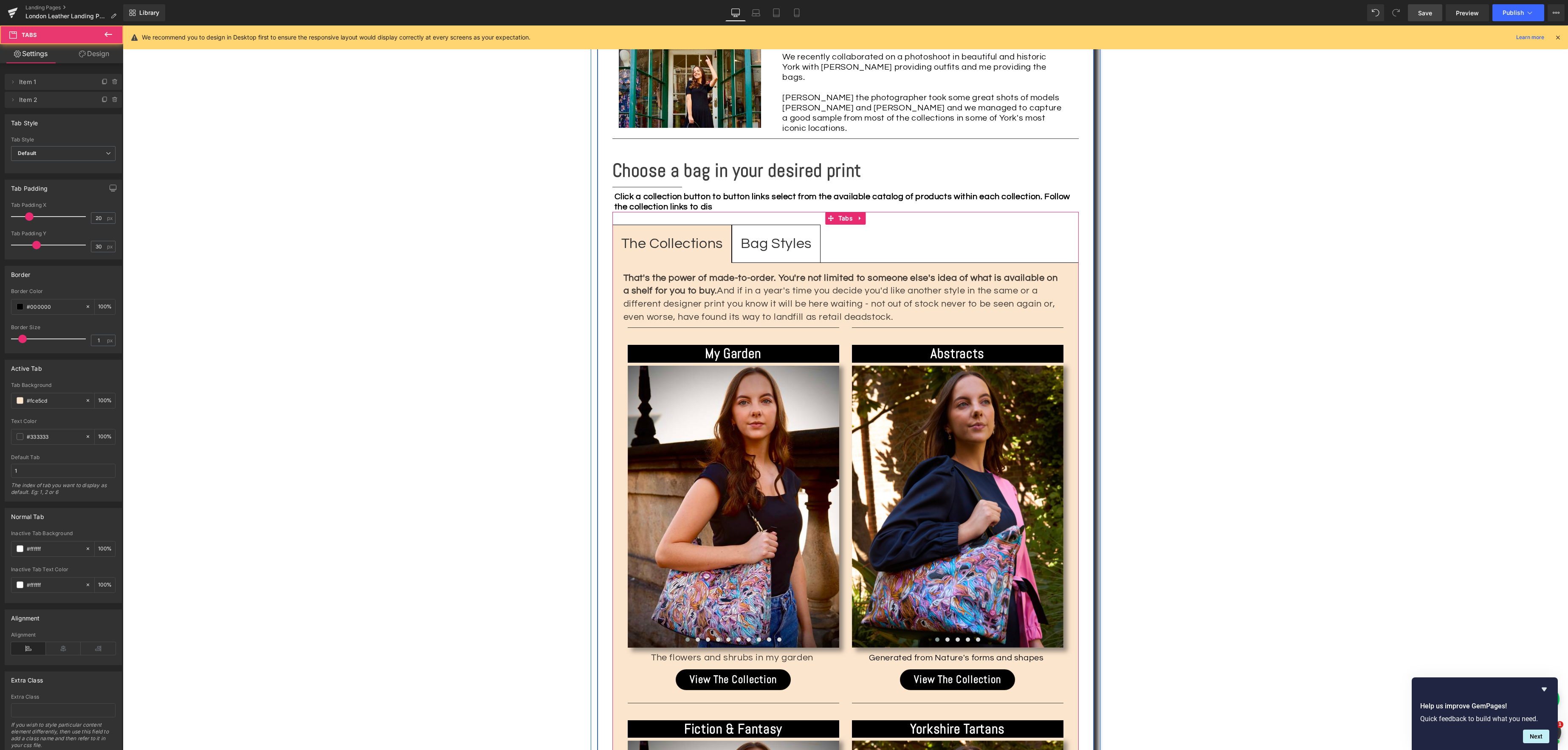
click at [651, 263] on div "That's the power of made-to-order. You're not limited to someone else's idea of…" at bounding box center [845, 672] width 466 height 819
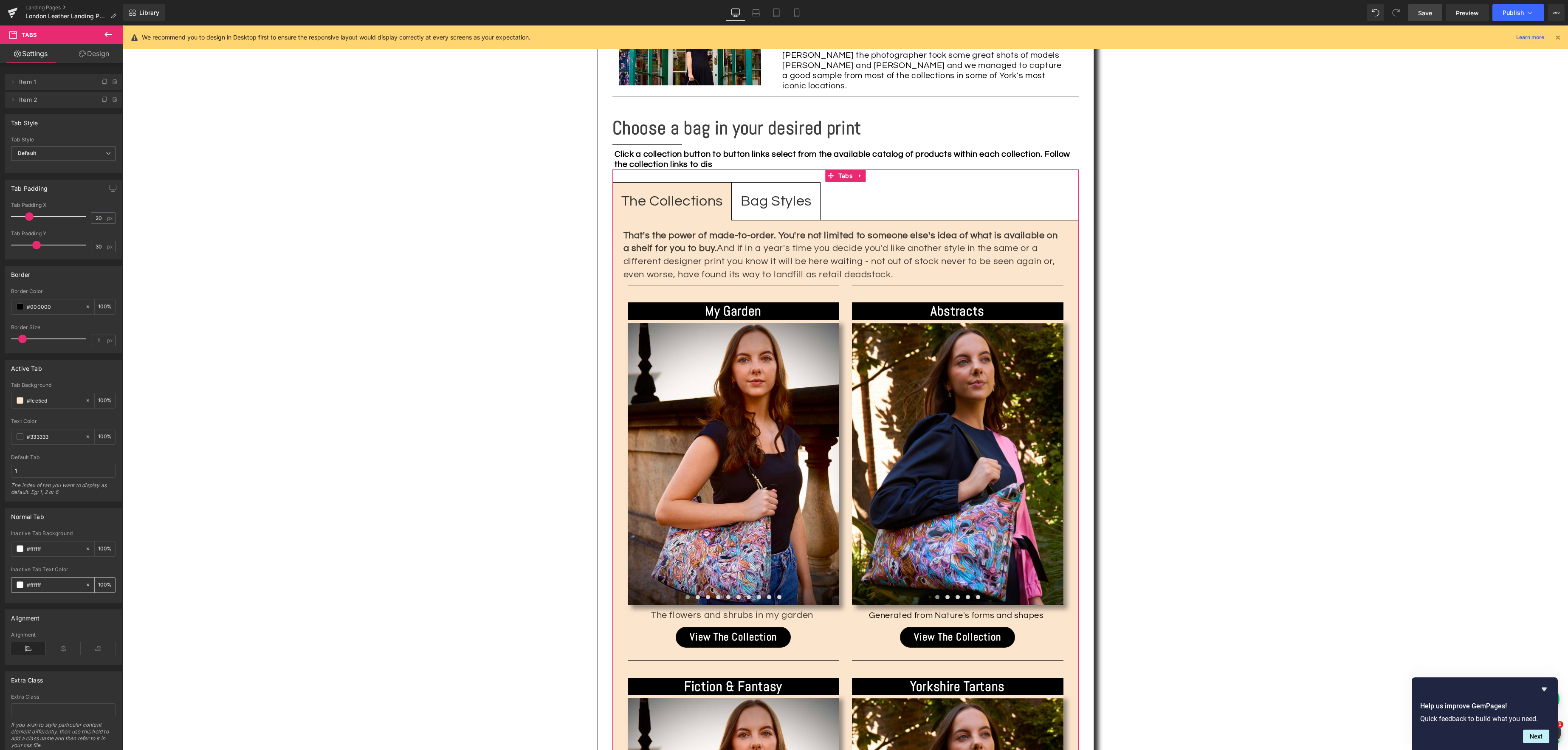
click at [20, 586] on span at bounding box center [19, 584] width 7 height 7
type input "#fcfcfc"
type input "#b2b2b2"
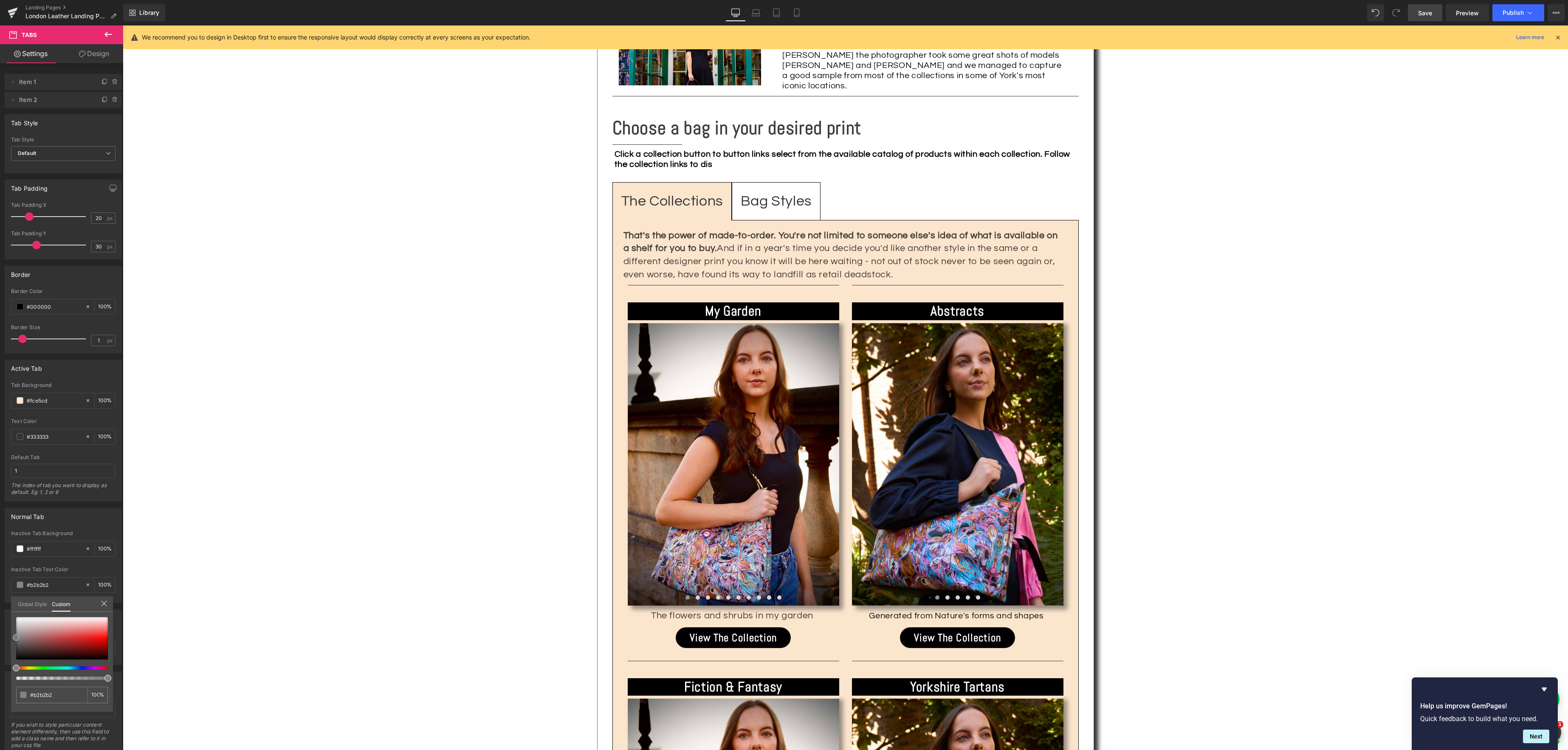
type input "#848484"
type input "#191919"
type input "#000000"
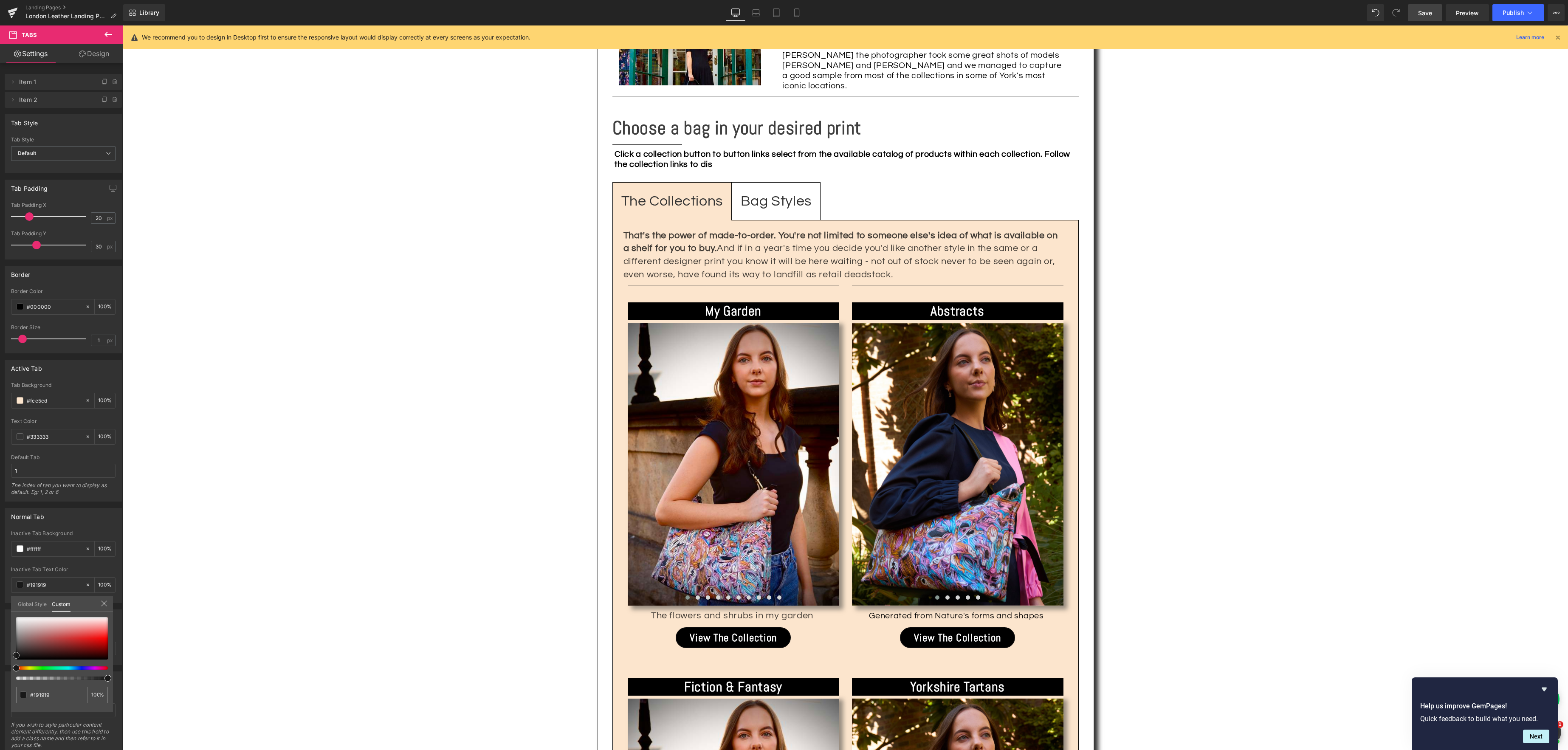
type input "#000000"
type input "#3c3434"
type input "#464242"
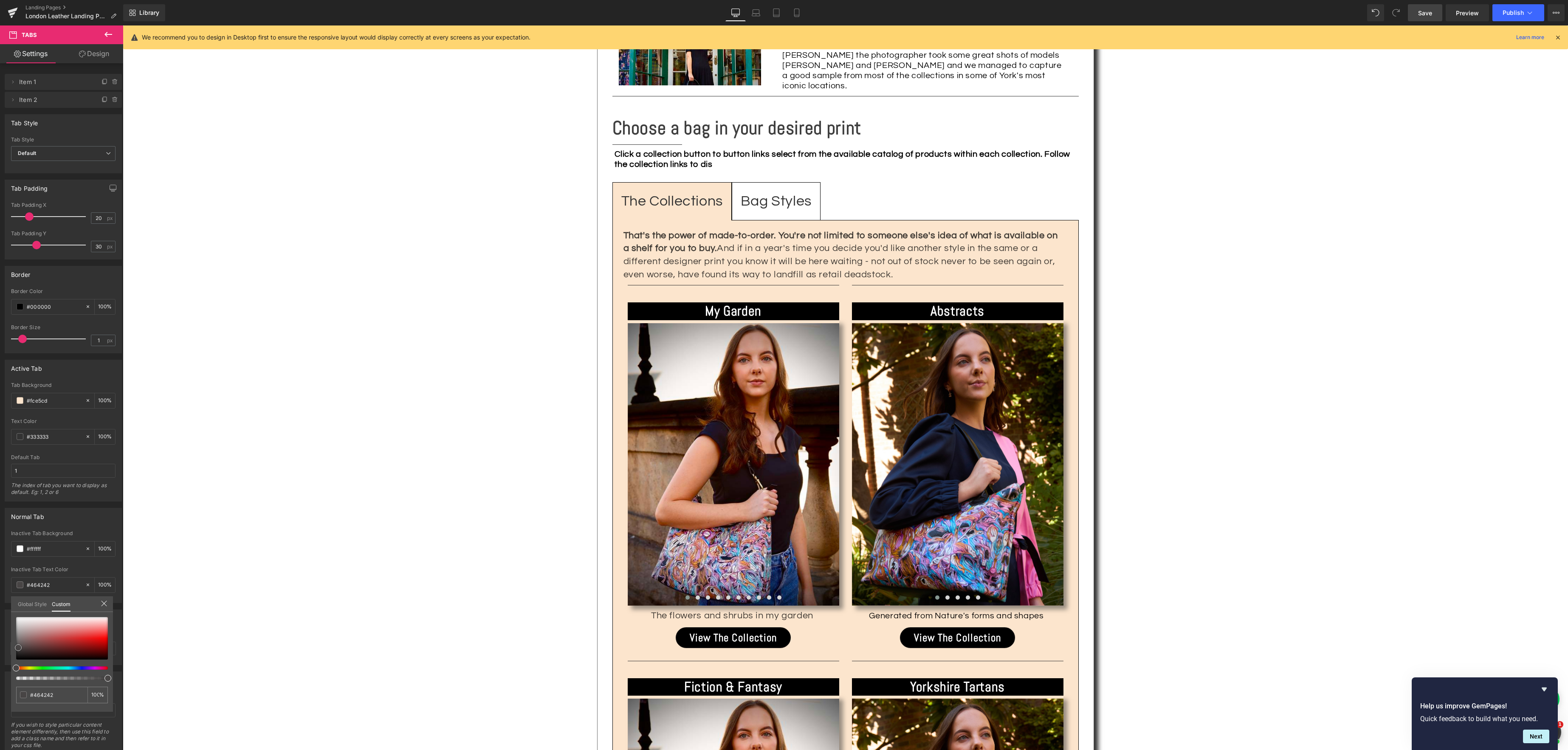
type input "#484545"
type input "#464343"
type input "#000000"
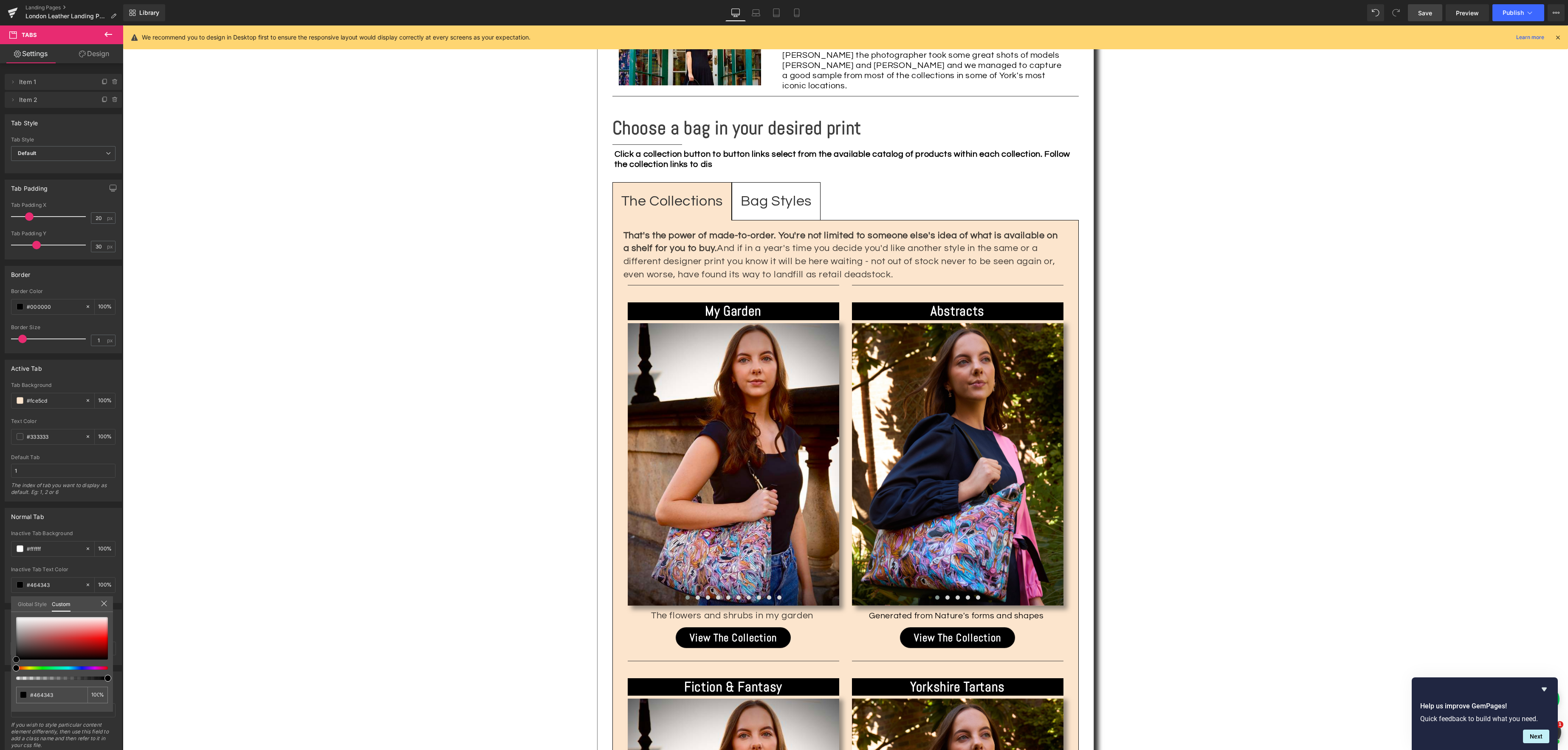
type input "#000000"
type input "#4f4f4f"
type input "#ffffff"
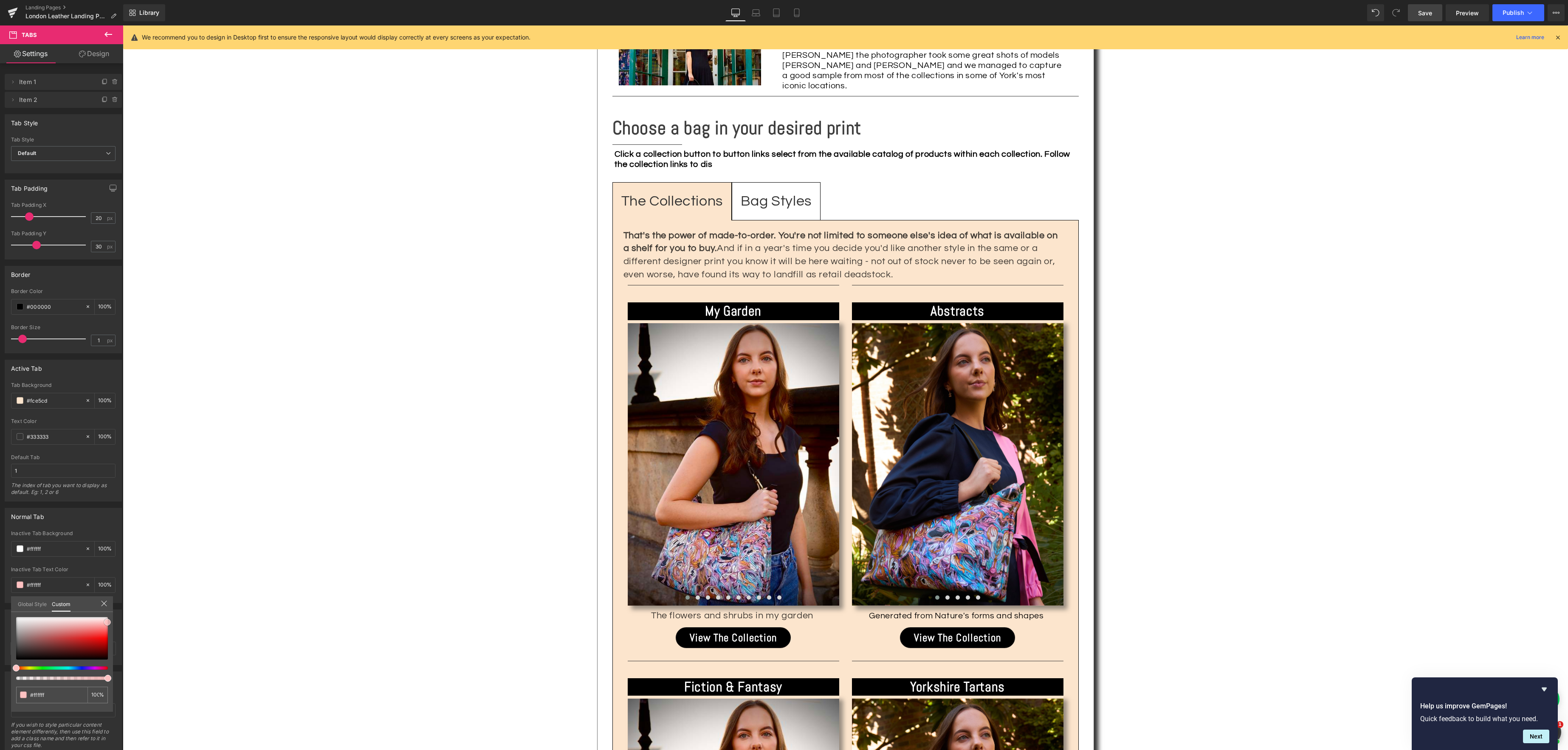
type input "#fec1c1"
type input "#f90000"
type input "#b42121"
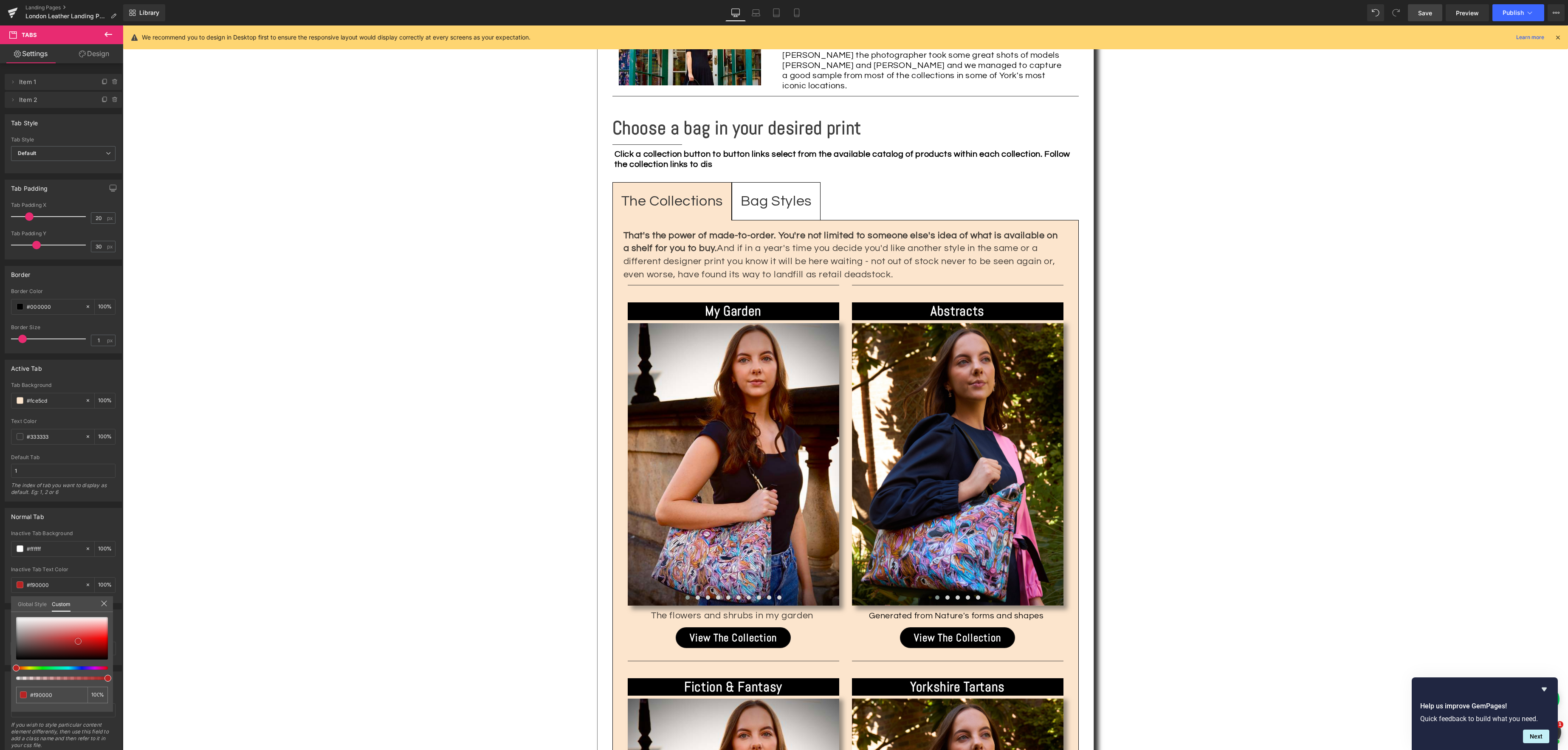
type input "#b42121"
type input "#bb2525"
type input "#b42121"
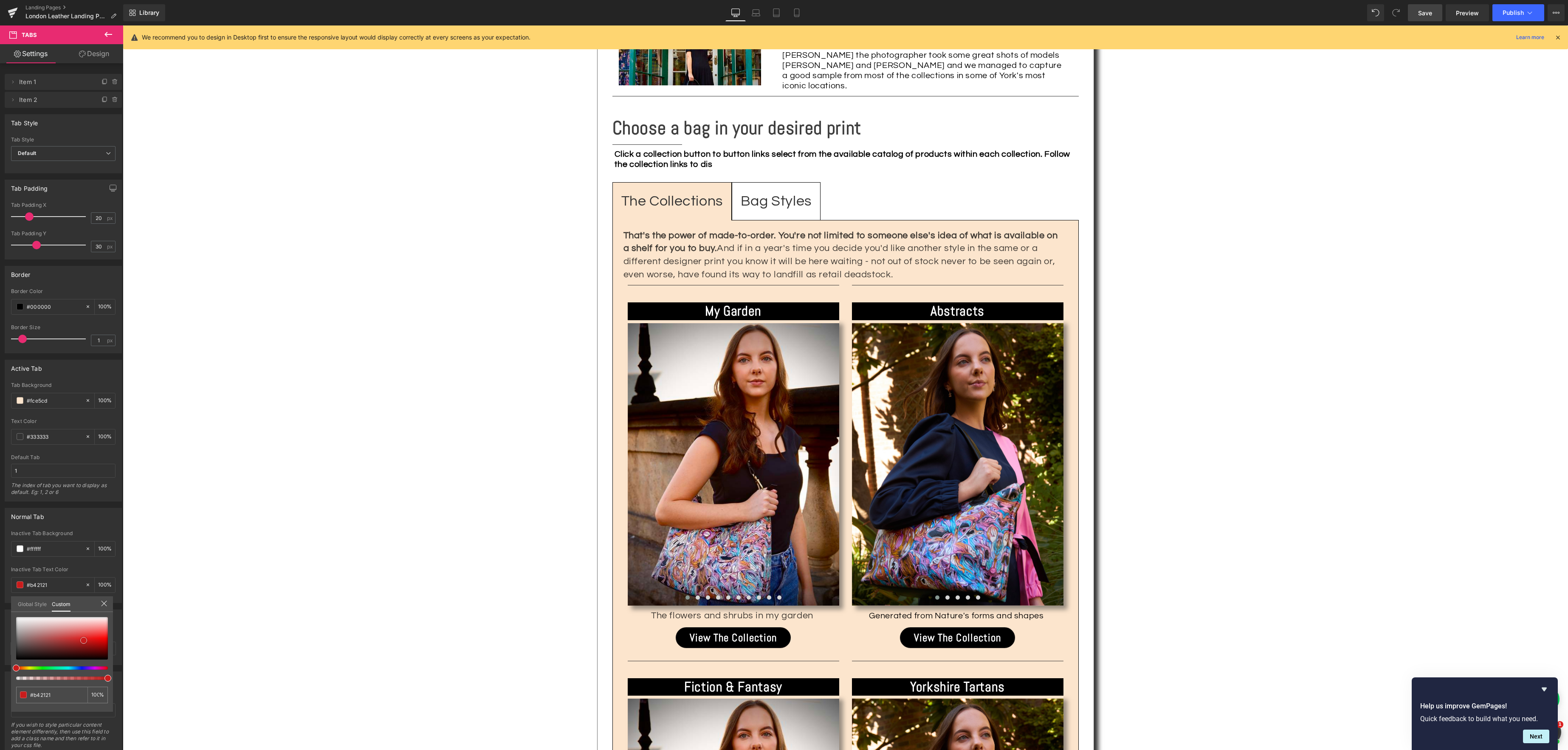
type input "#c81c1c"
type input "#cd1d1d"
type input "#9f7373"
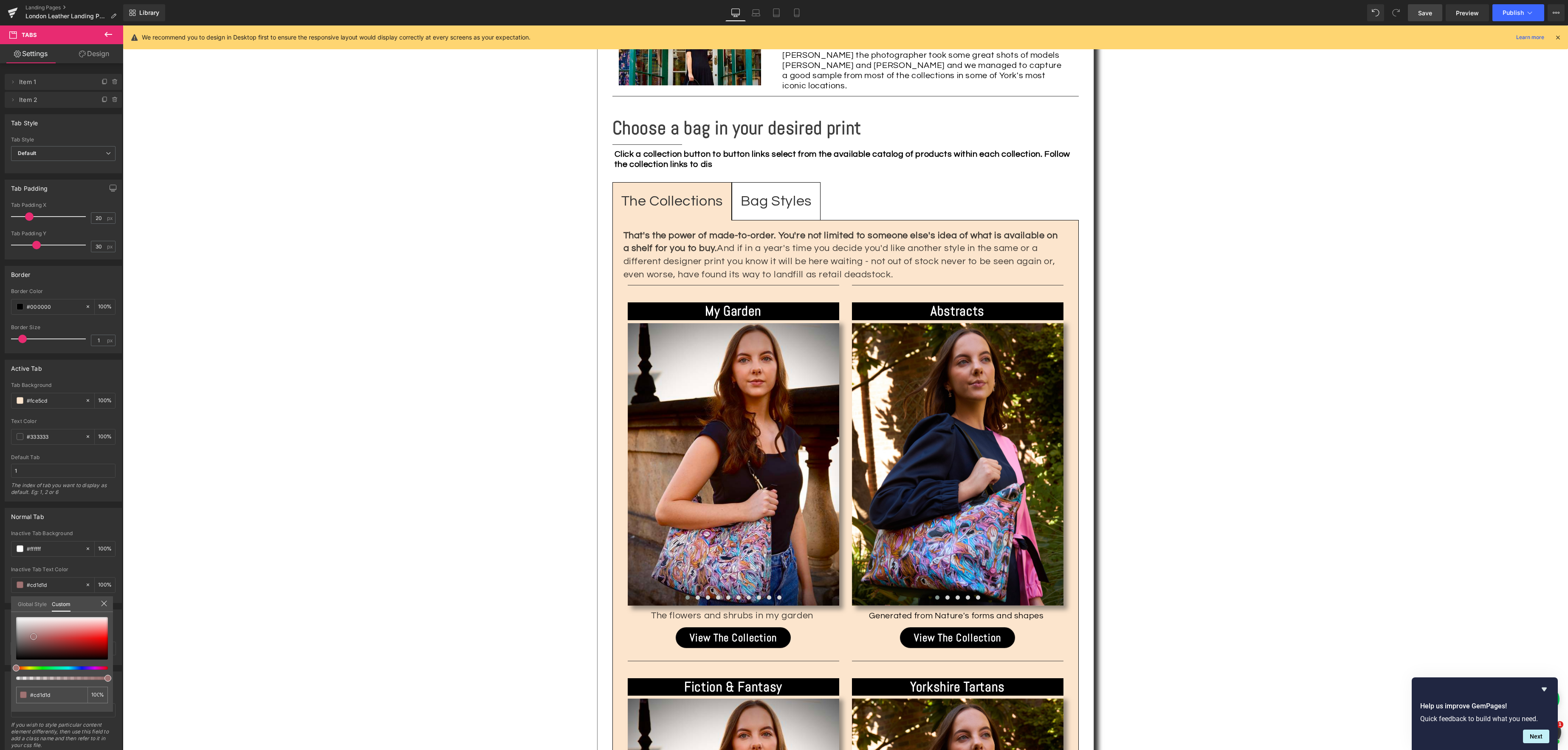
type input "#9f7373"
type input "#be3535"
type input "#db0000"
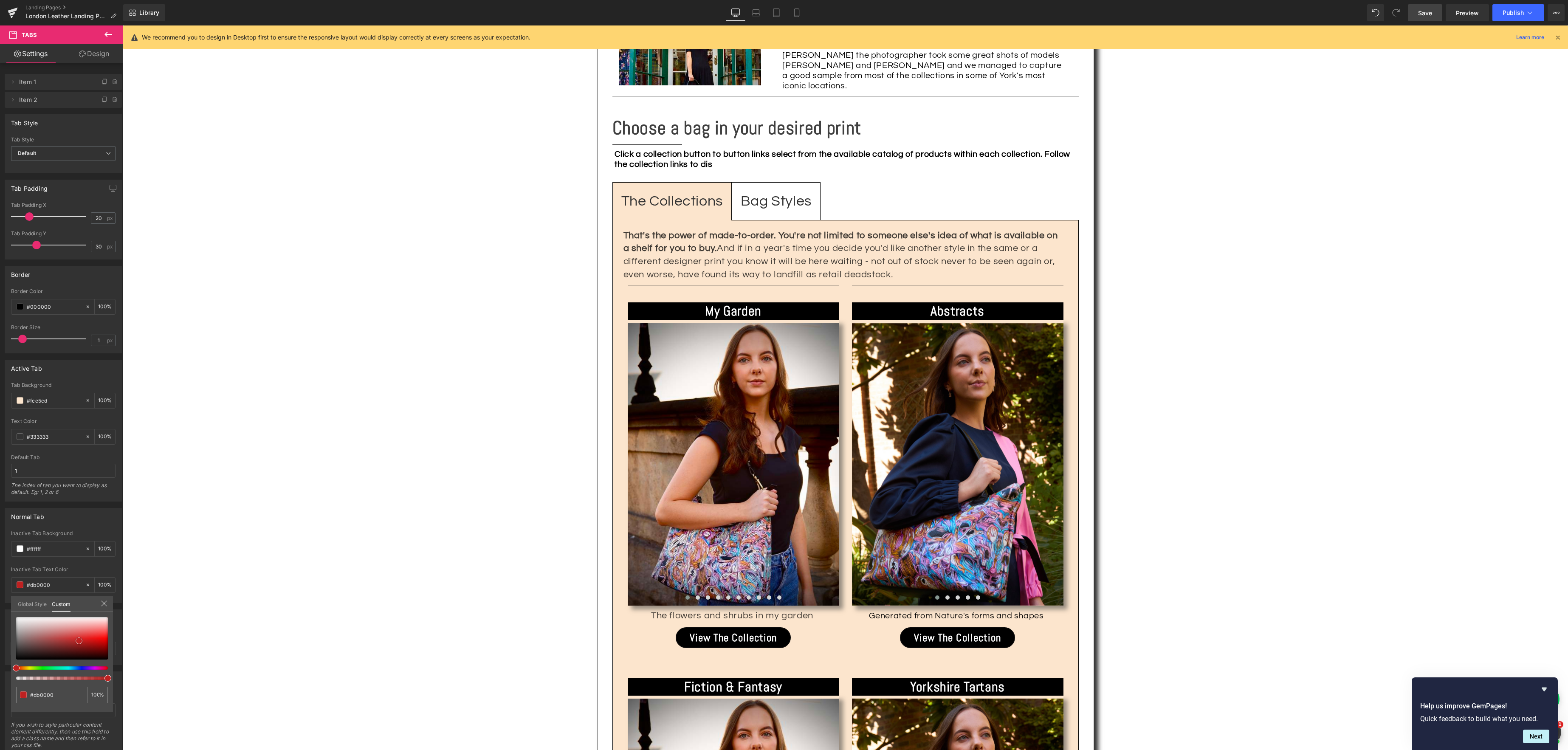
type input "#be2121"
type input "#b12424"
type input "#9c2525"
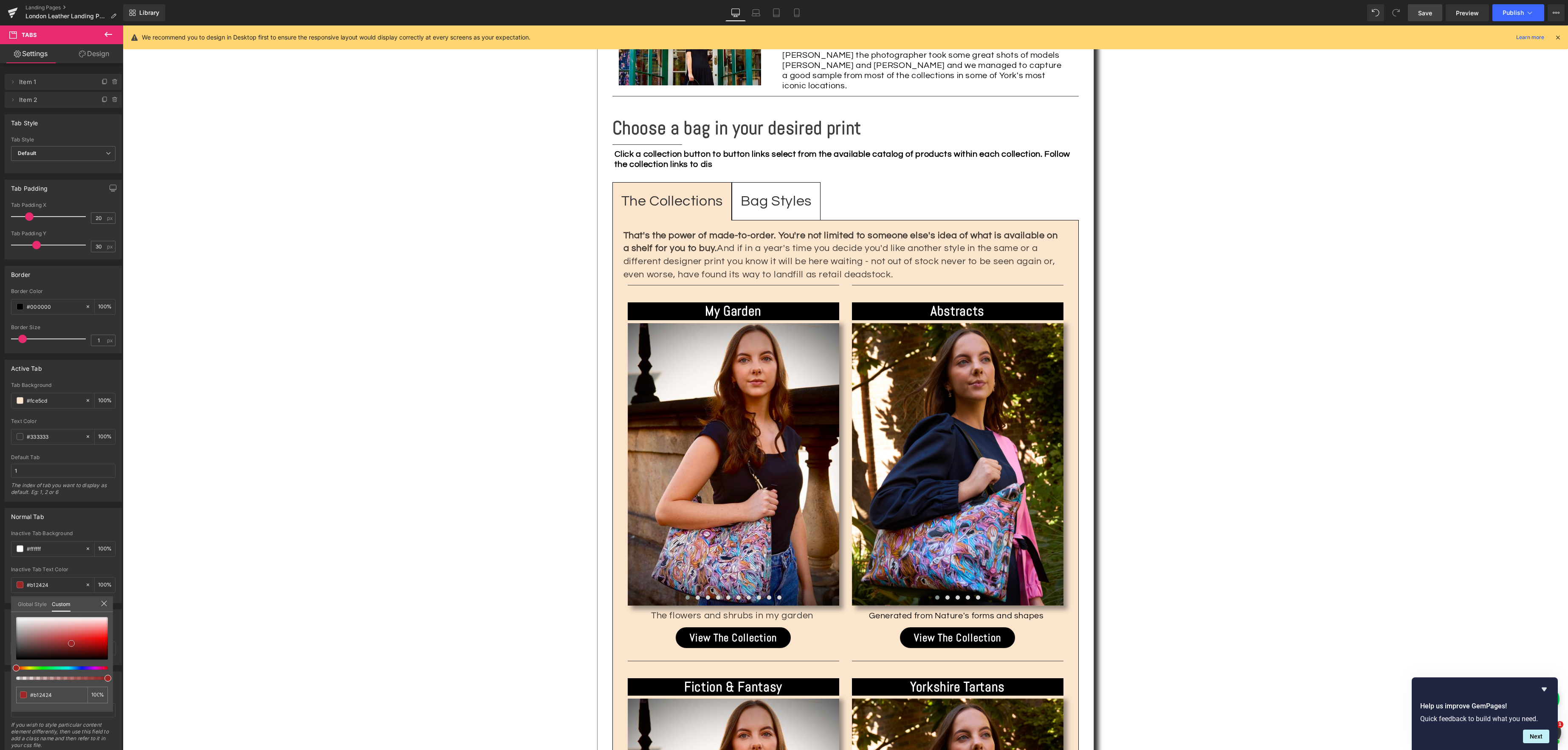
type input "#9c2525"
type input "#851e1e"
type input "#730707"
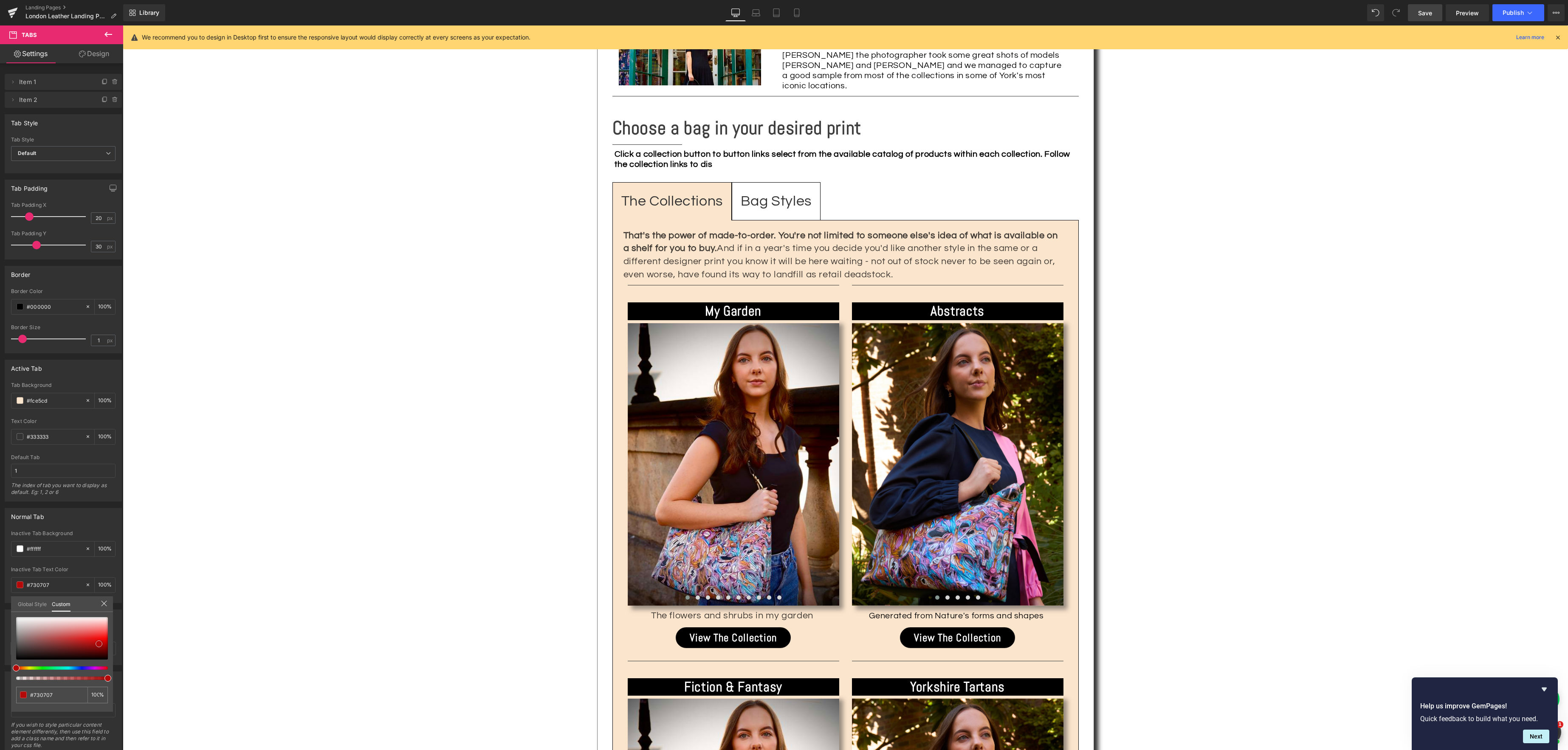
type input "#ae0909"
type input "#f14a4a"
type input "#9c2424"
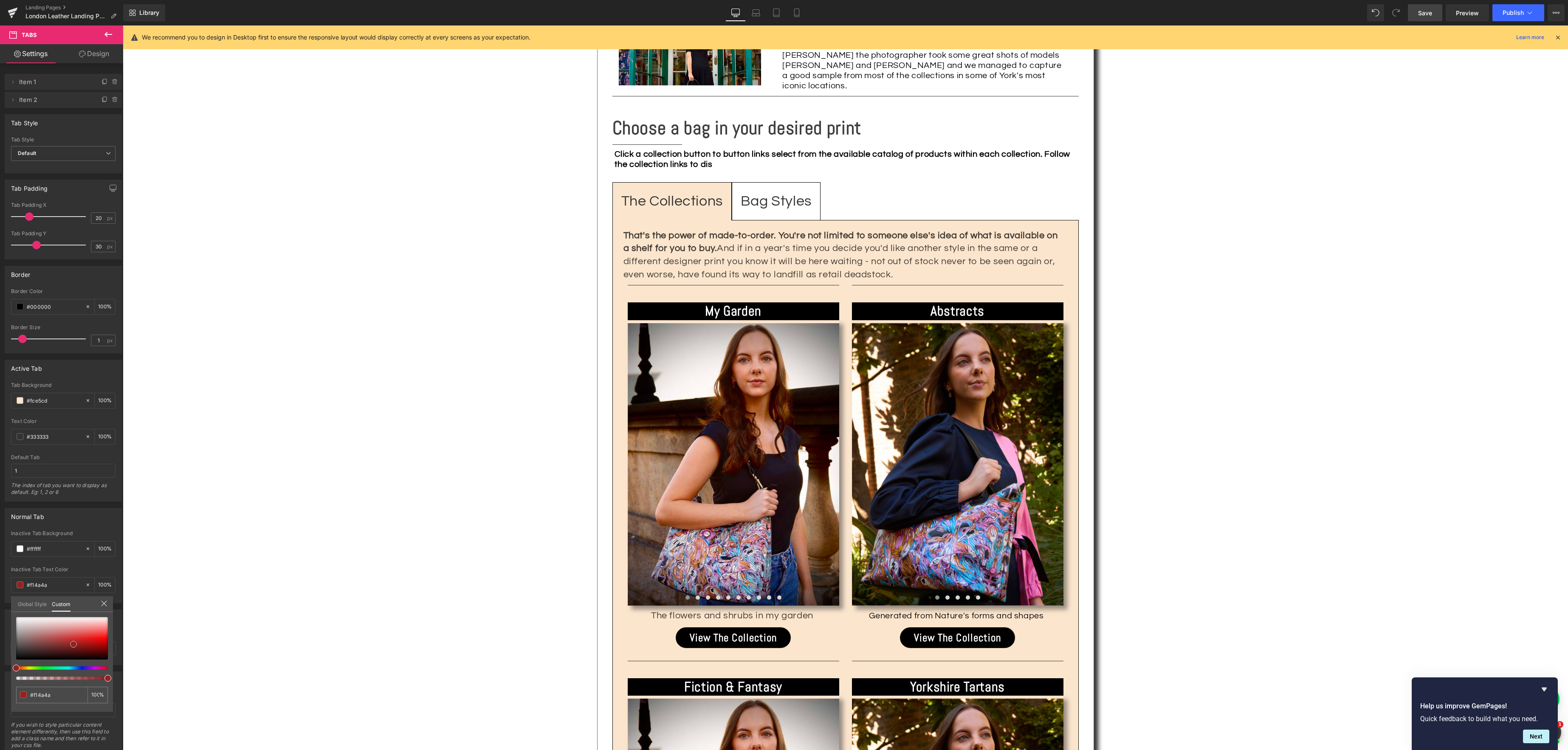
type input "#9c2424"
type input "#780c0c"
type input "#d91111"
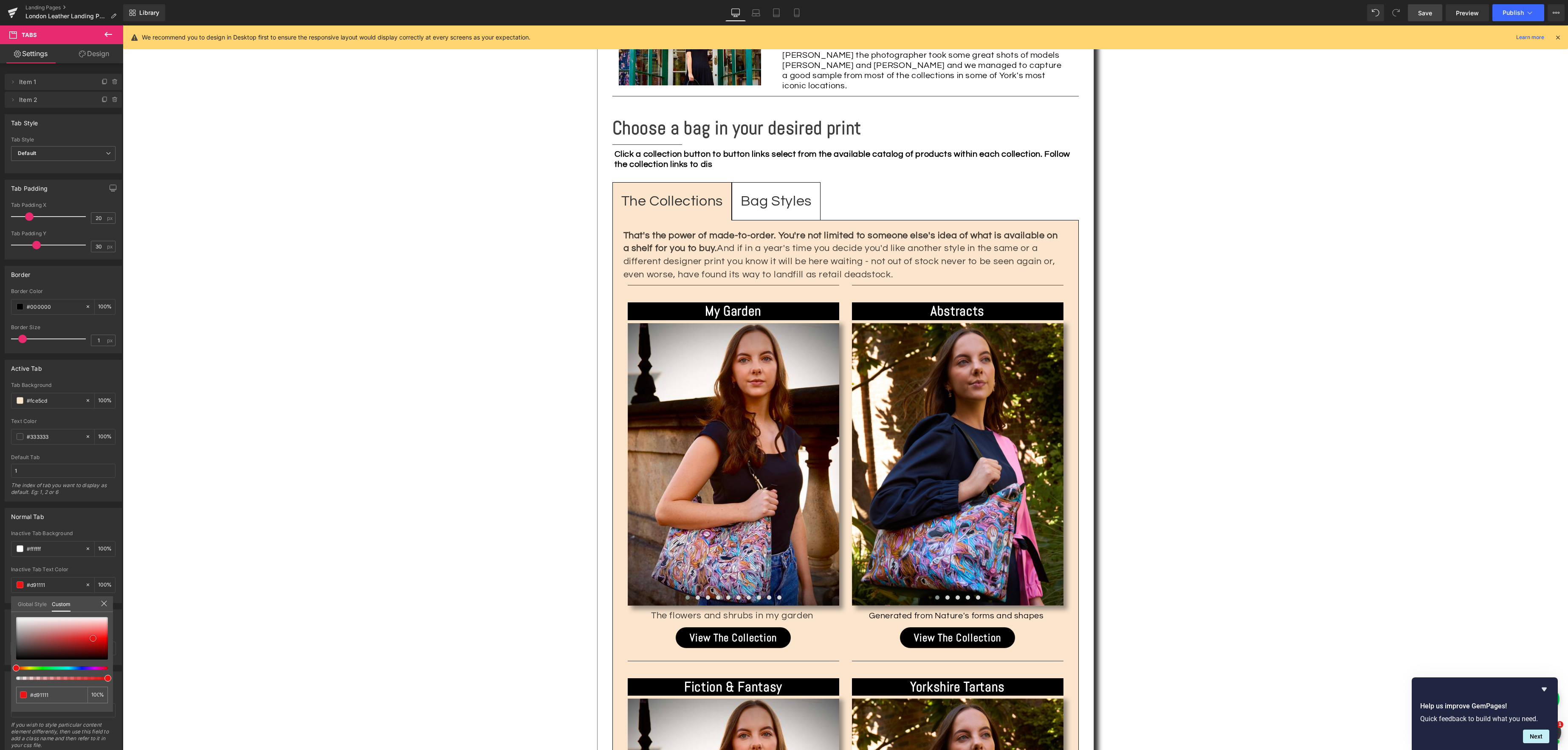
type input "#e71212"
type input "#ed3f3f"
type input "#f06060"
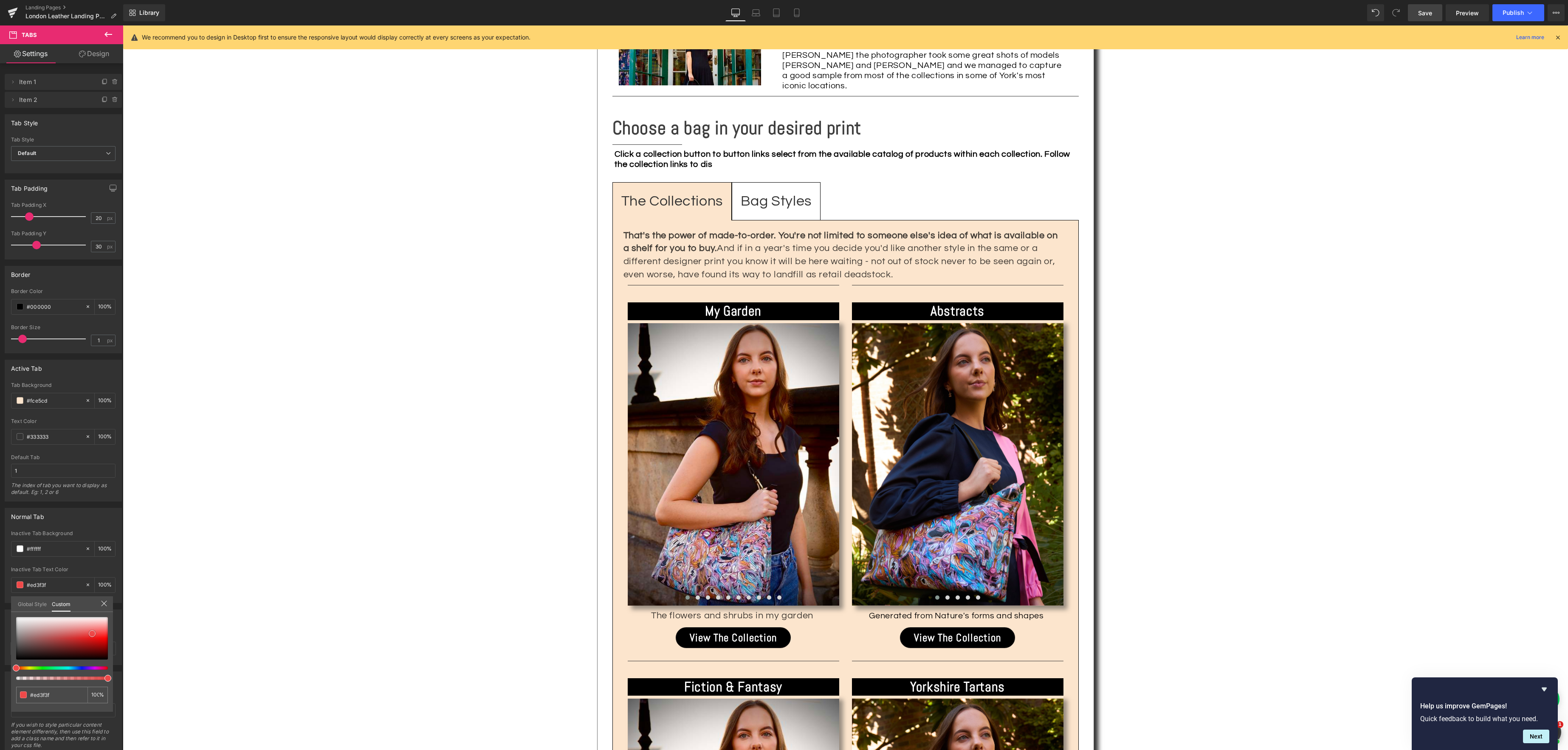
type input "#f06060"
type input "#fce7e7"
type input "#fdecec"
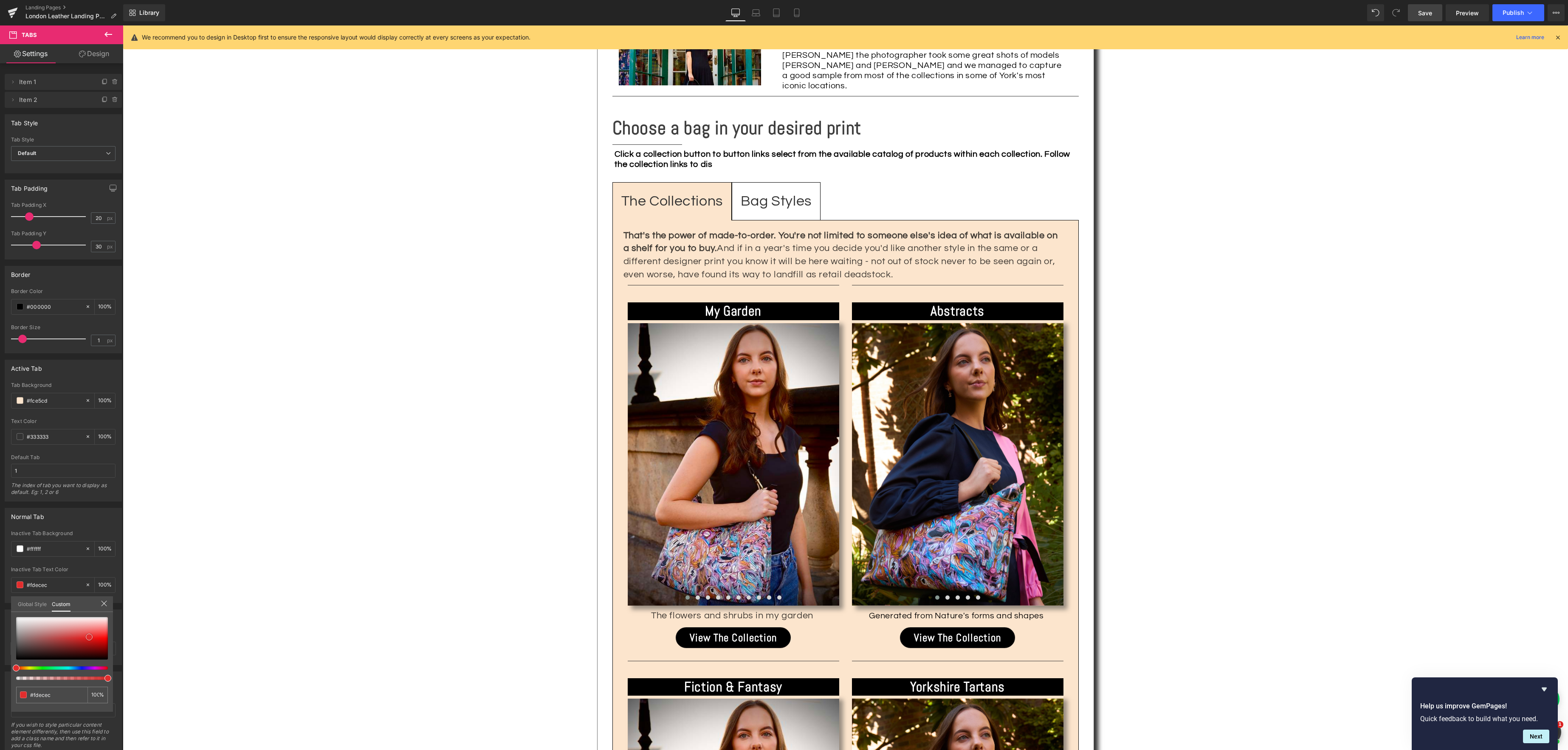
type input "#e12d2d"
type input "#e72727"
type input "#e72b2b"
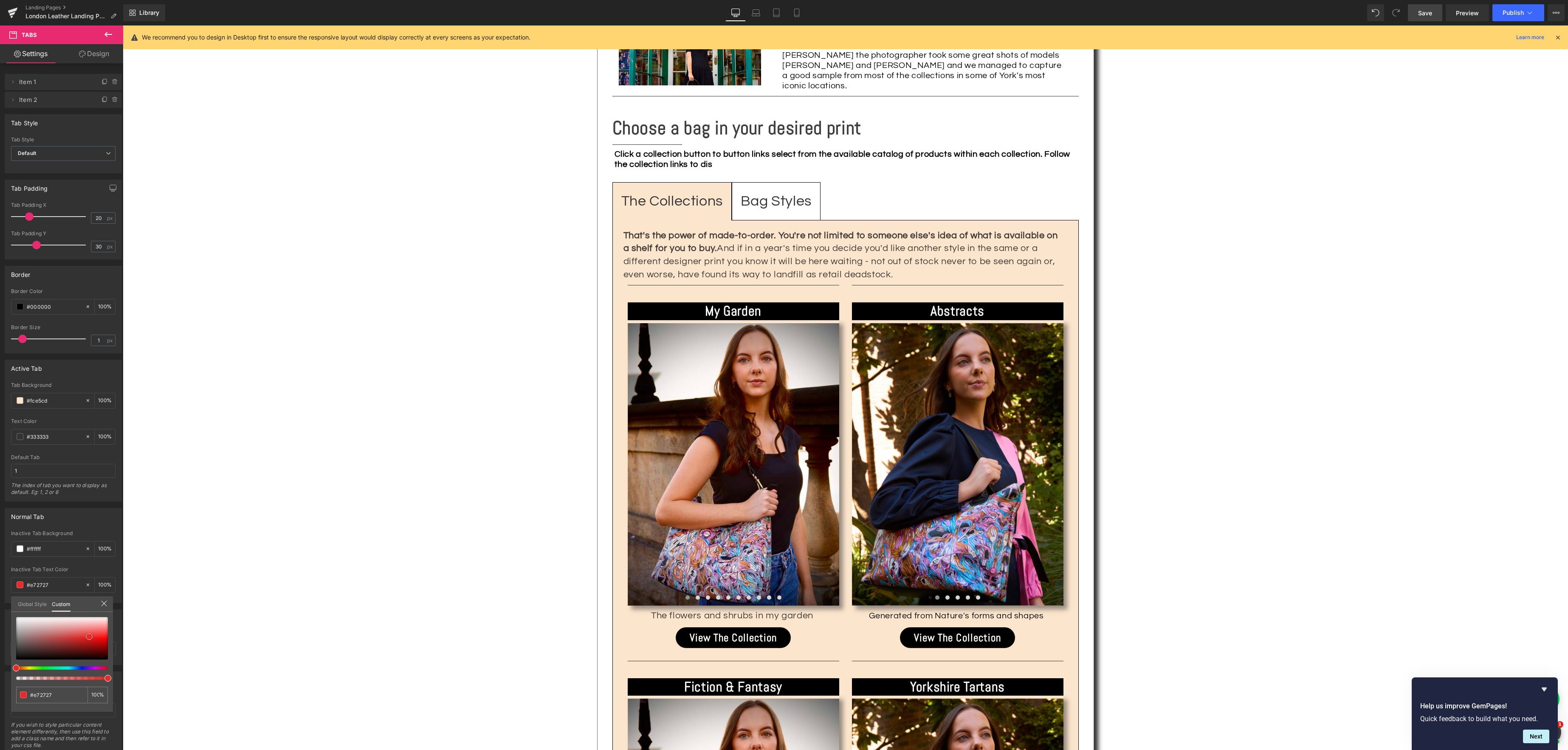
type input "#e72b2b"
drag, startPoint x: 13, startPoint y: 617, endPoint x: 87, endPoint y: 636, distance: 76.4
click at [87, 636] on span at bounding box center [89, 636] width 7 height 7
type input "#e62d2d"
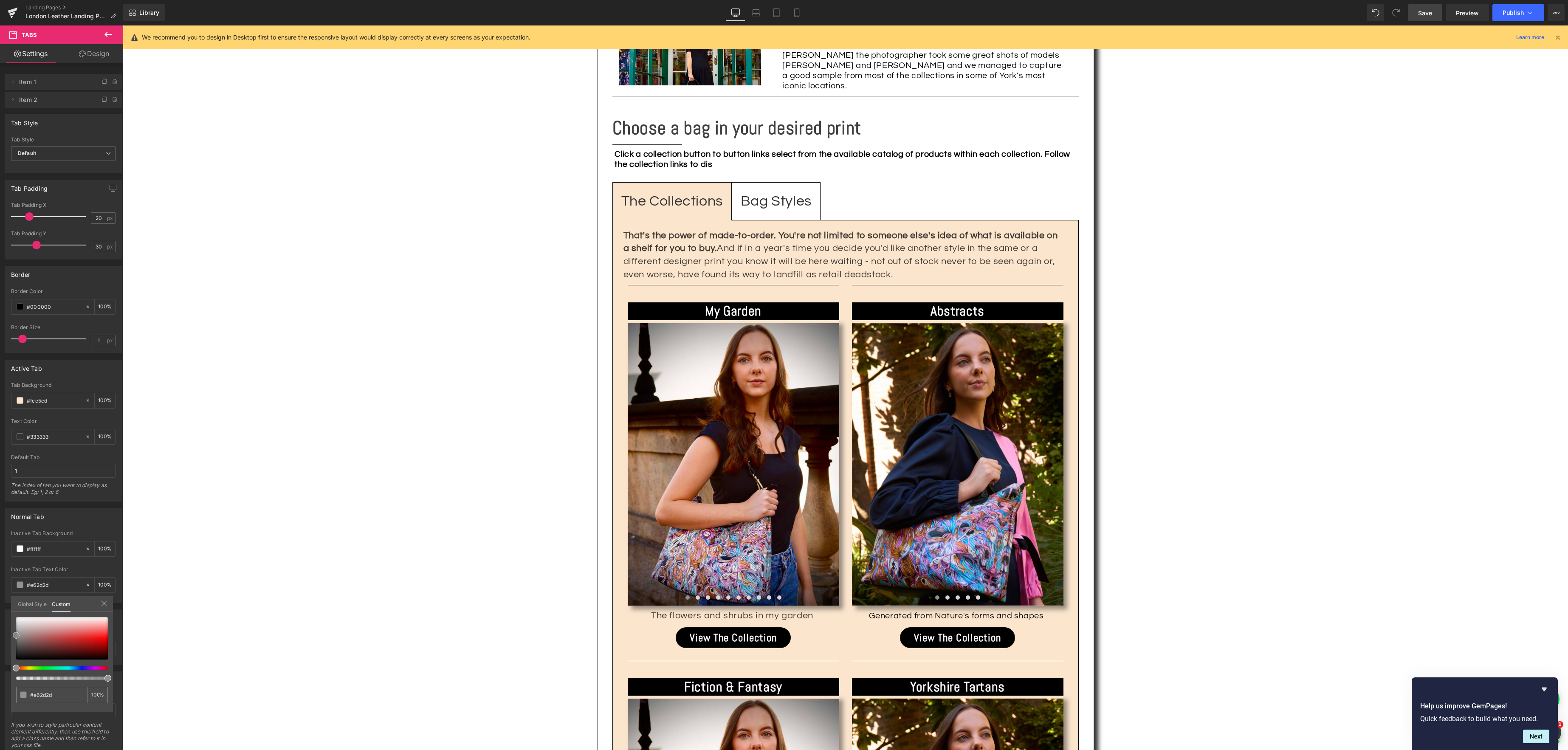
type input "#919191"
drag, startPoint x: 87, startPoint y: 636, endPoint x: 23, endPoint y: 636, distance: 64.0
click at [20, 636] on span at bounding box center [15, 635] width 7 height 7
type input "#8e8e8e"
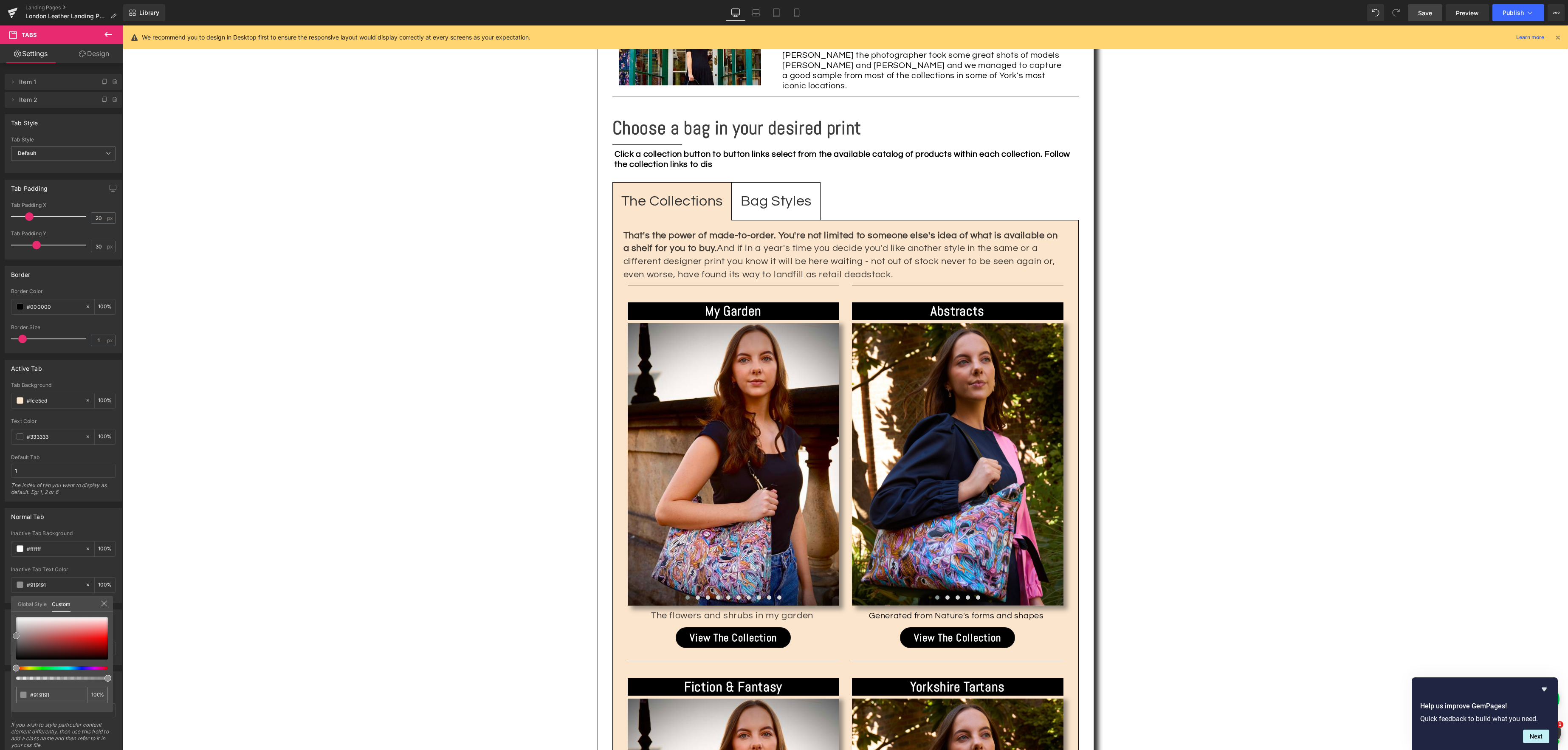
type input "#8e8e8e"
type input "#938585"
type input "#938080"
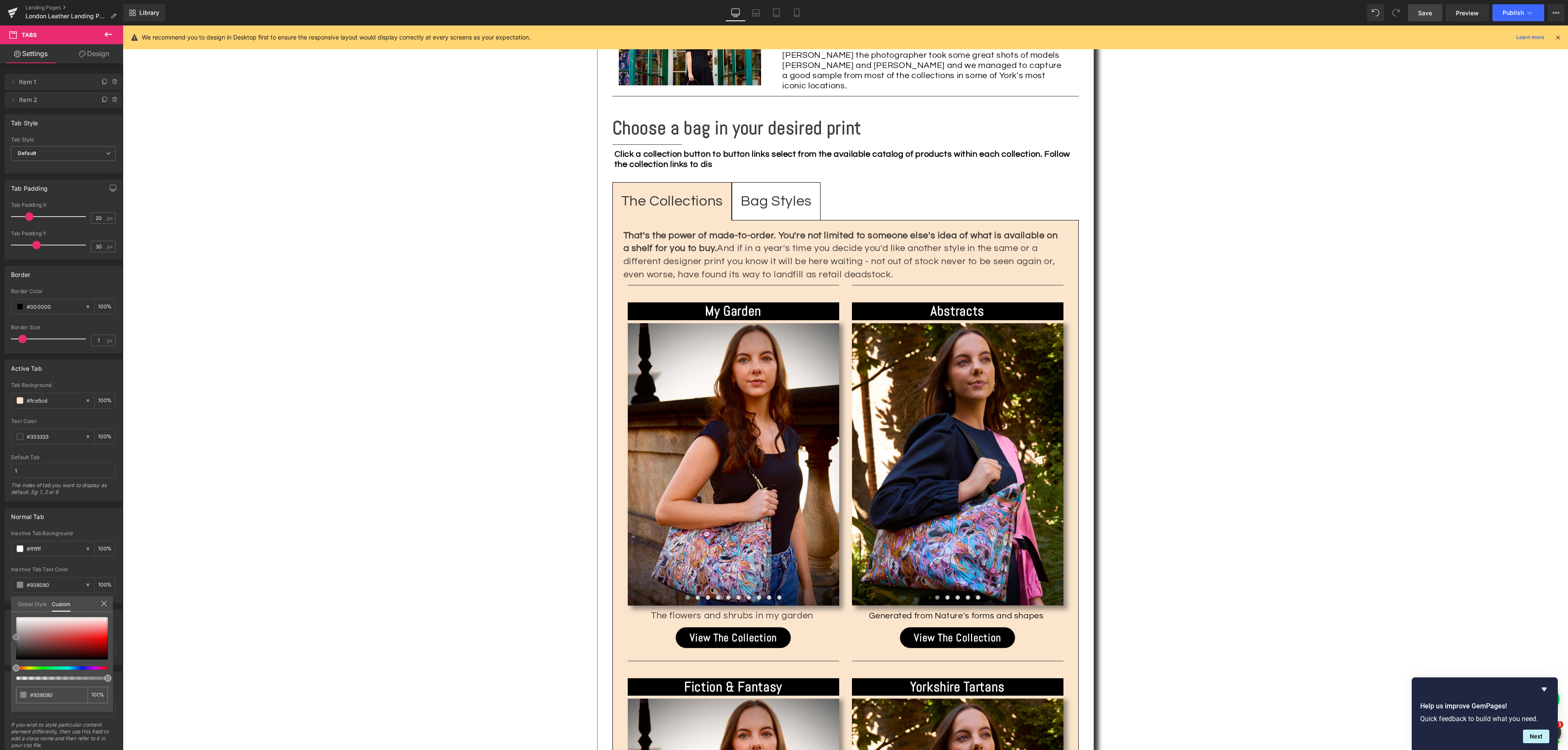
type input "#878787"
type input "#7c7c7c"
type input "#7a7a7a"
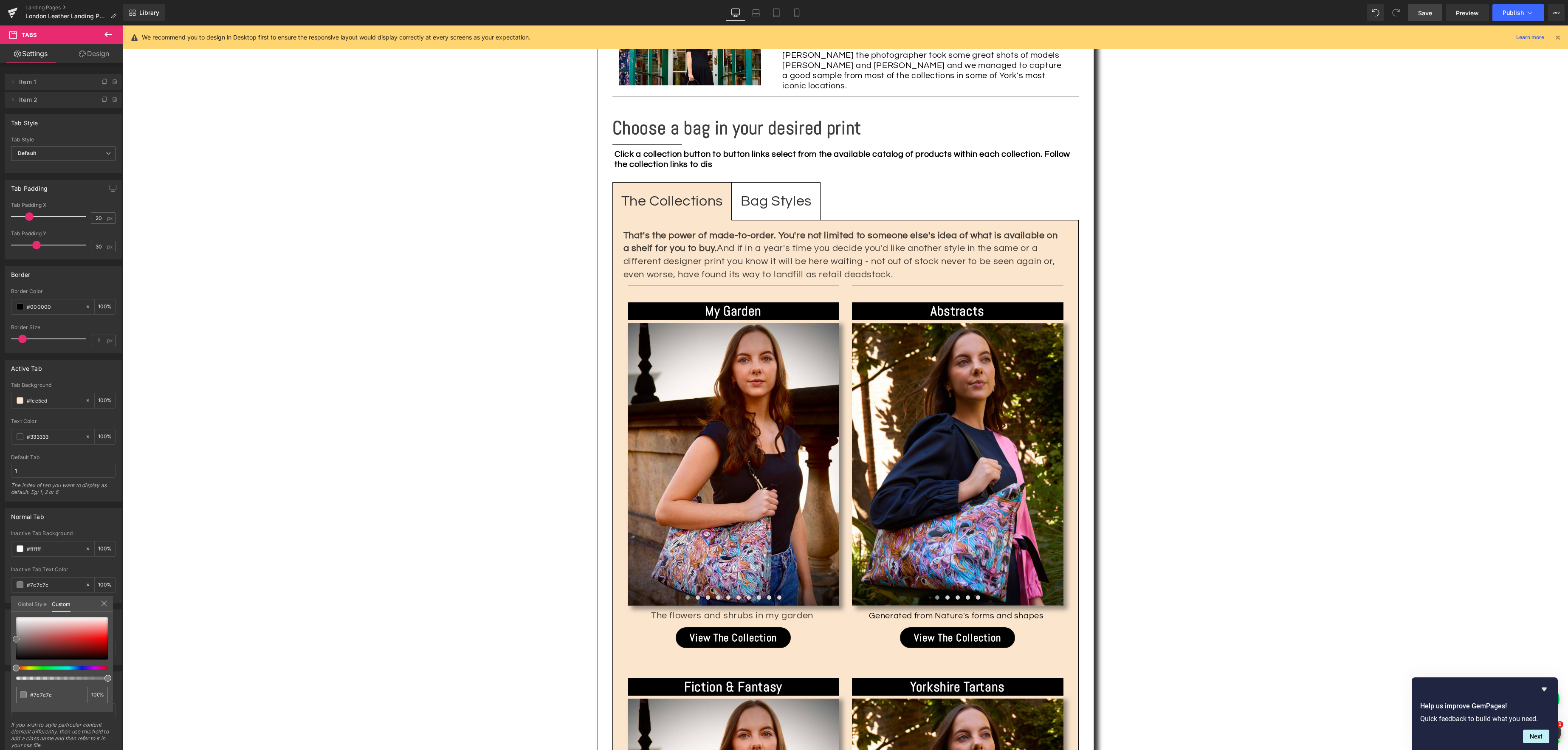
type input "#7a7a7a"
type input "#7c7c7c"
type input "#848484"
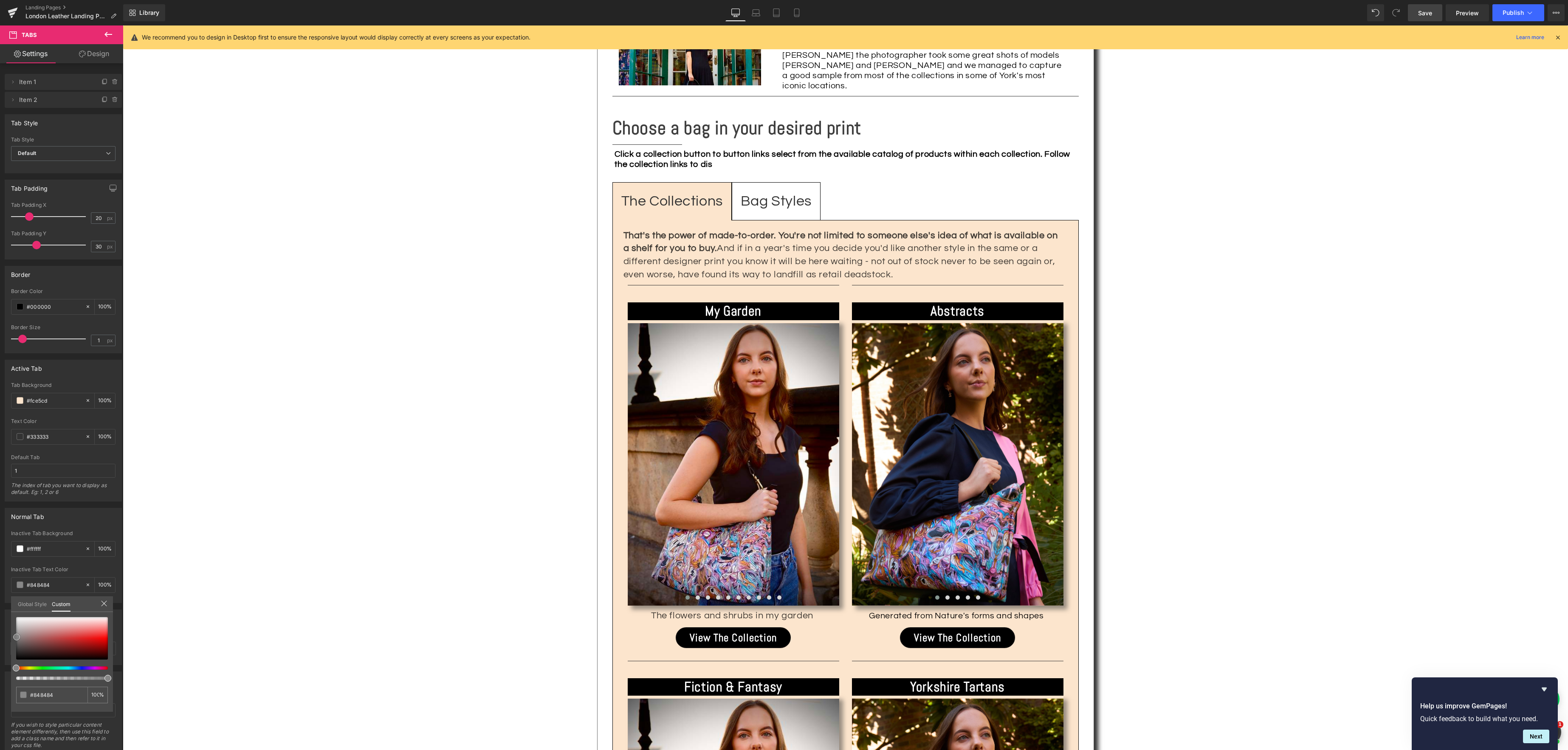
type input "#878787"
drag, startPoint x: 23, startPoint y: 636, endPoint x: 12, endPoint y: 576, distance: 61.0
click at [16, 637] on span at bounding box center [16, 637] width 7 height 7
click at [1427, 12] on span "Save" at bounding box center [1424, 12] width 14 height 9
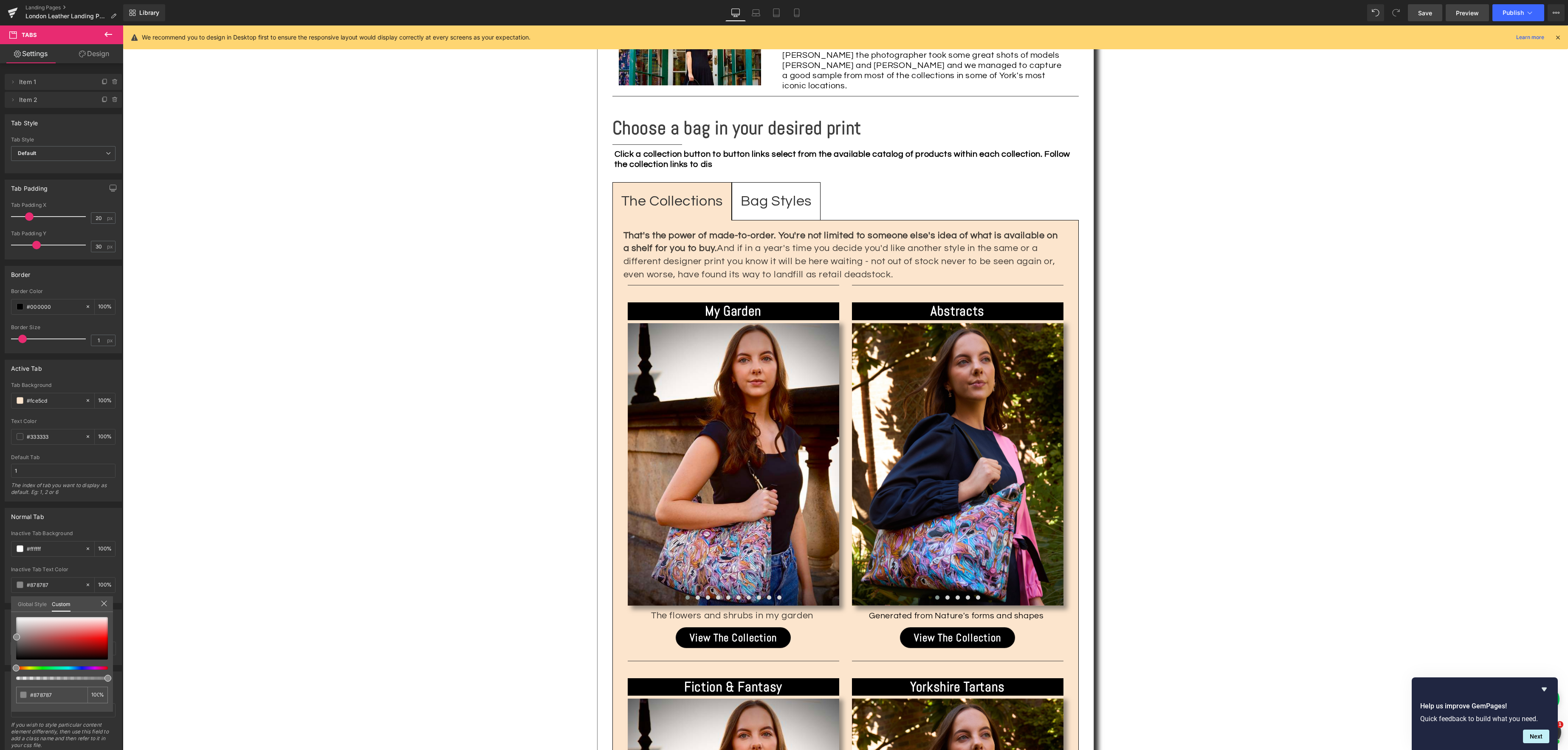
click at [1466, 14] on span "Preview" at bounding box center [1467, 12] width 23 height 9
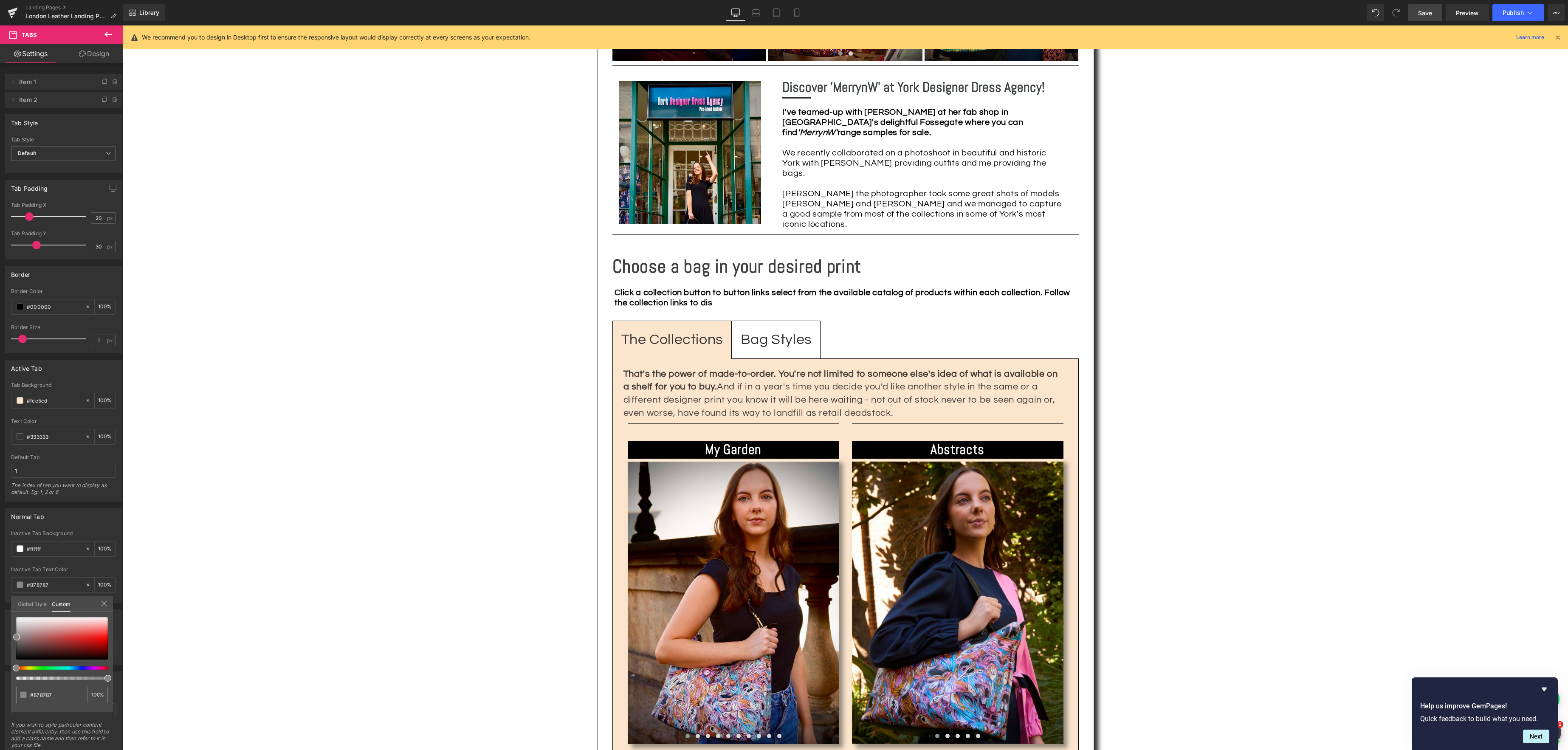
scroll to position [904, 0]
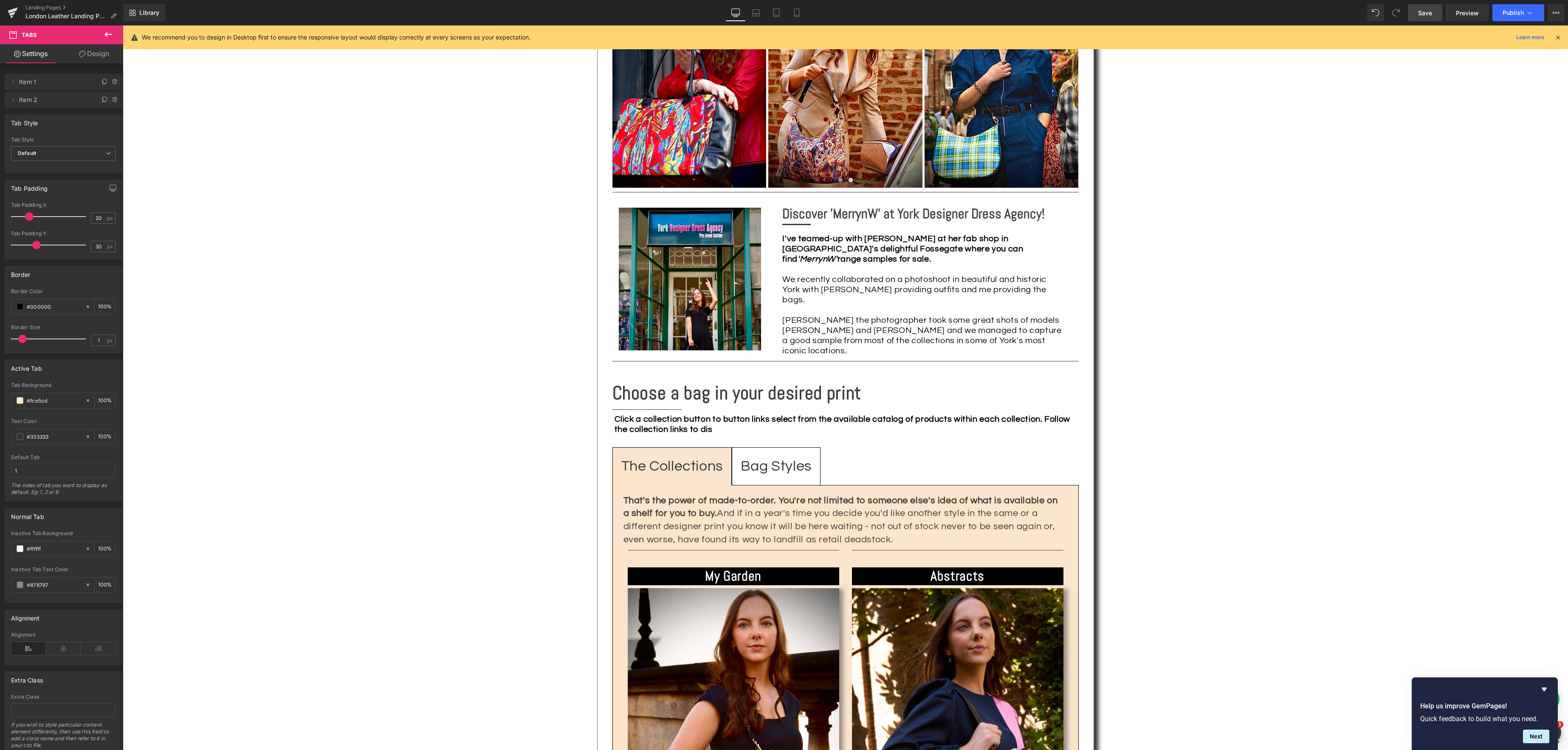
click at [761, 385] on body "Skip to content Your cart is empty Continue shopping Have an account? Log in to…" at bounding box center [845, 722] width 1445 height 3202
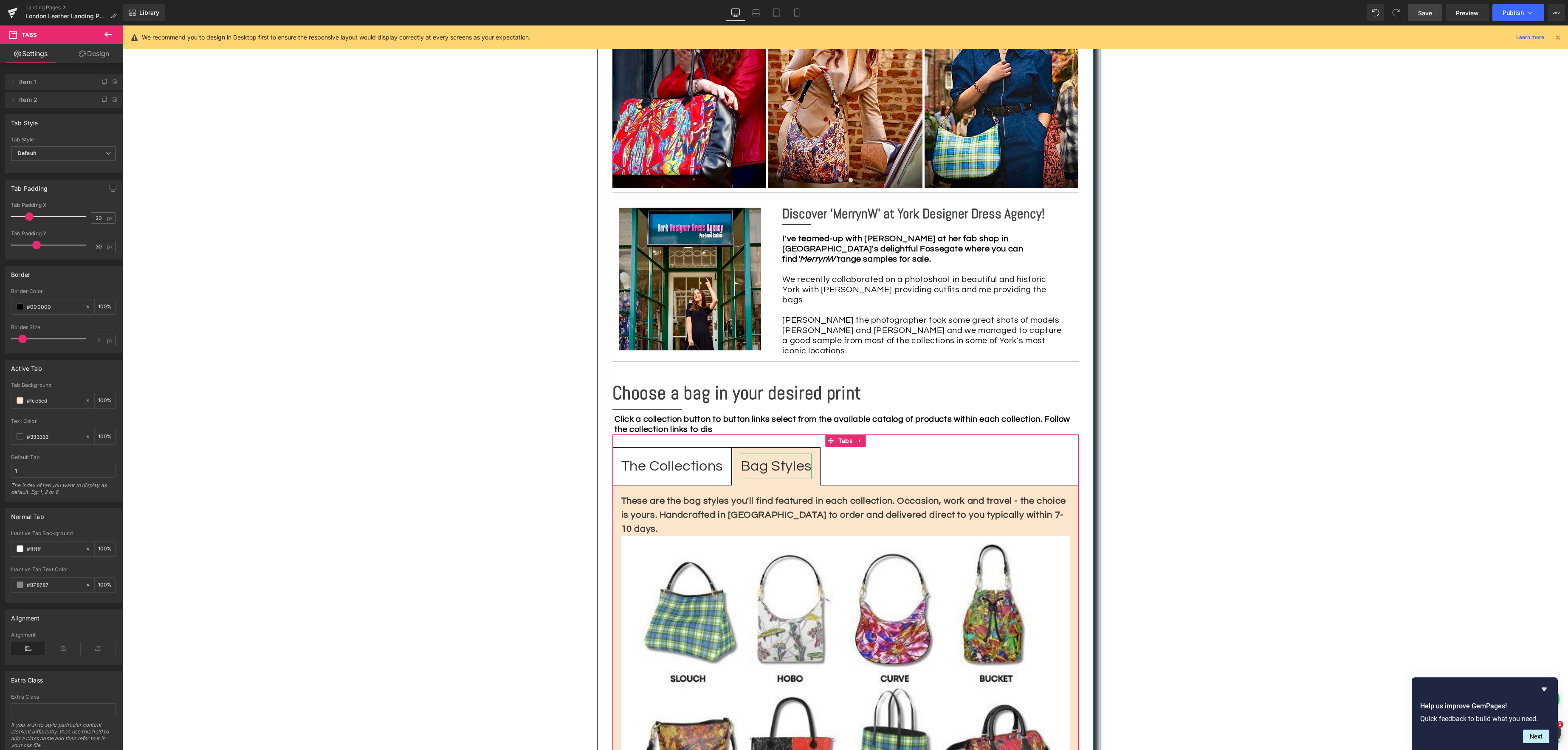
click at [761, 453] on div "Bag Styles" at bounding box center [776, 465] width 70 height 26
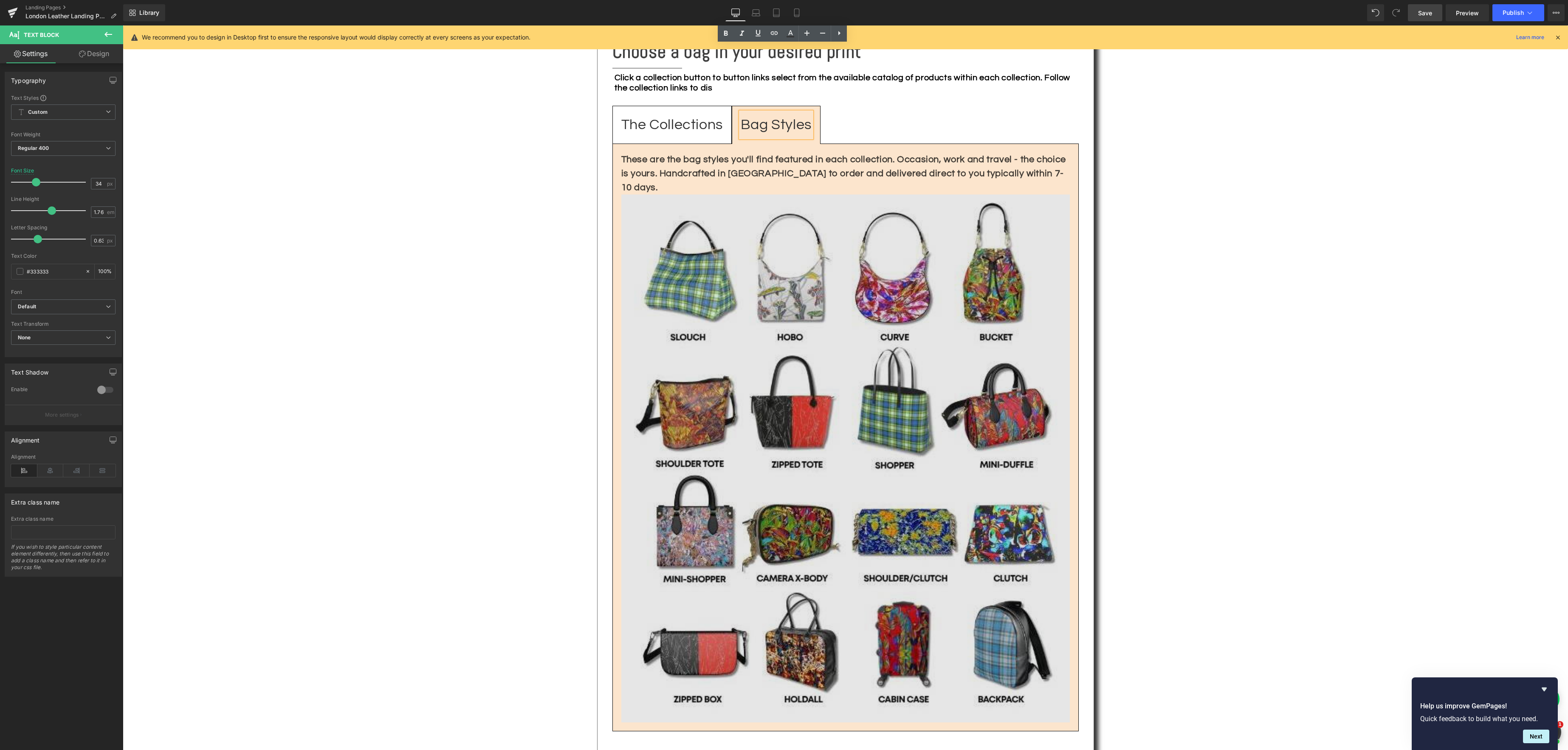
scroll to position [1204, 0]
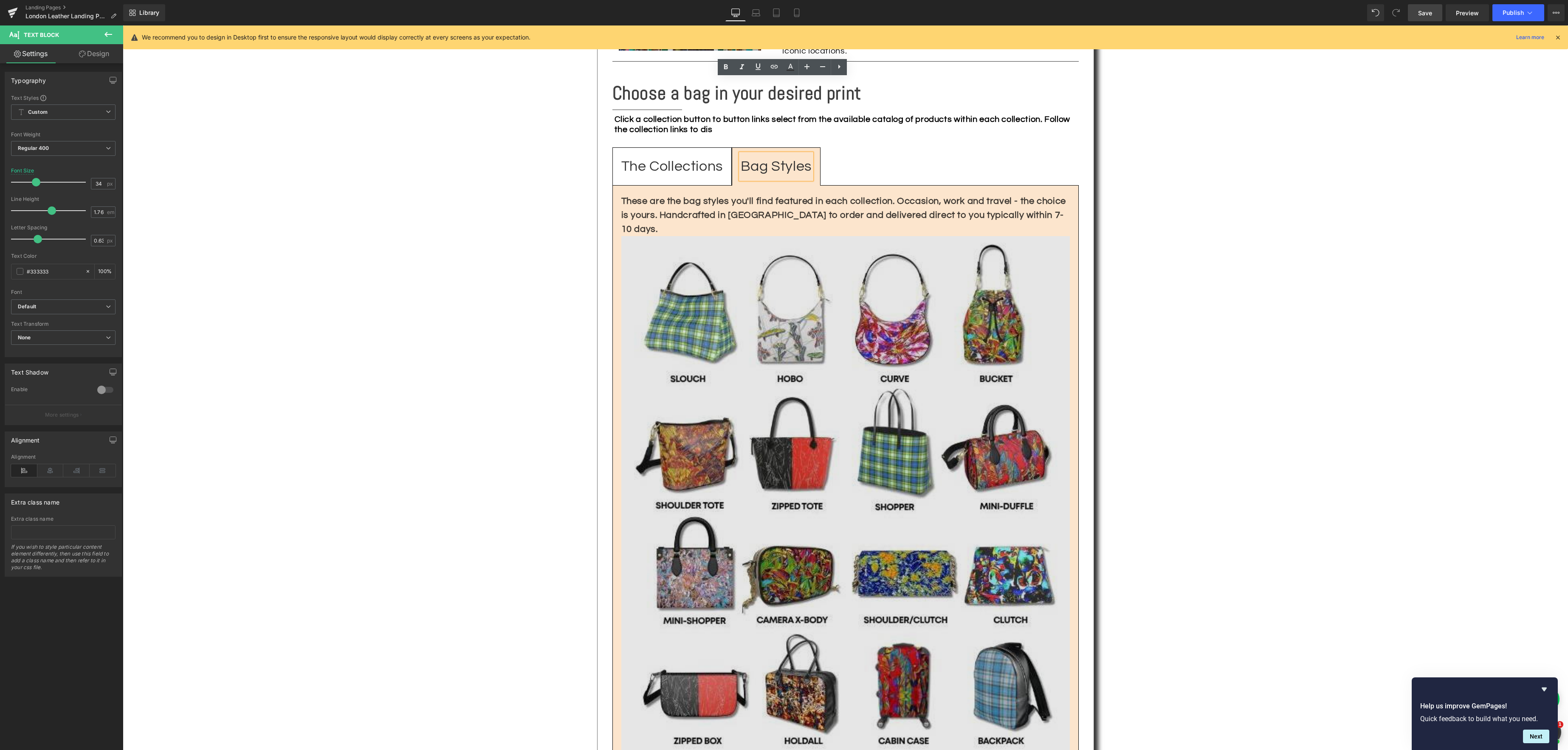
click at [819, 330] on img at bounding box center [845, 500] width 448 height 527
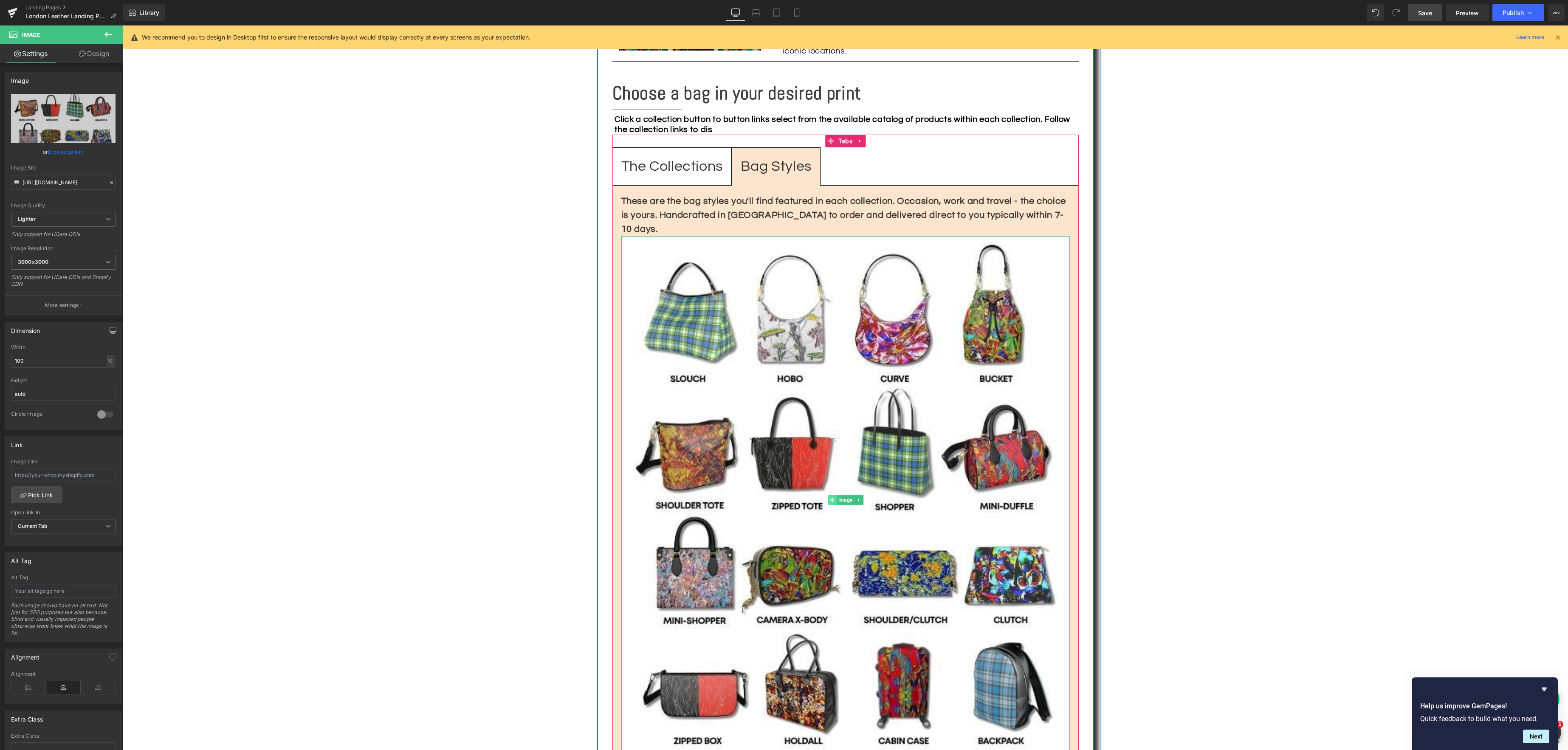
click at [849, 495] on span "Image" at bounding box center [845, 500] width 18 height 10
click at [71, 150] on link "Browse gallery" at bounding box center [66, 152] width 36 height 15
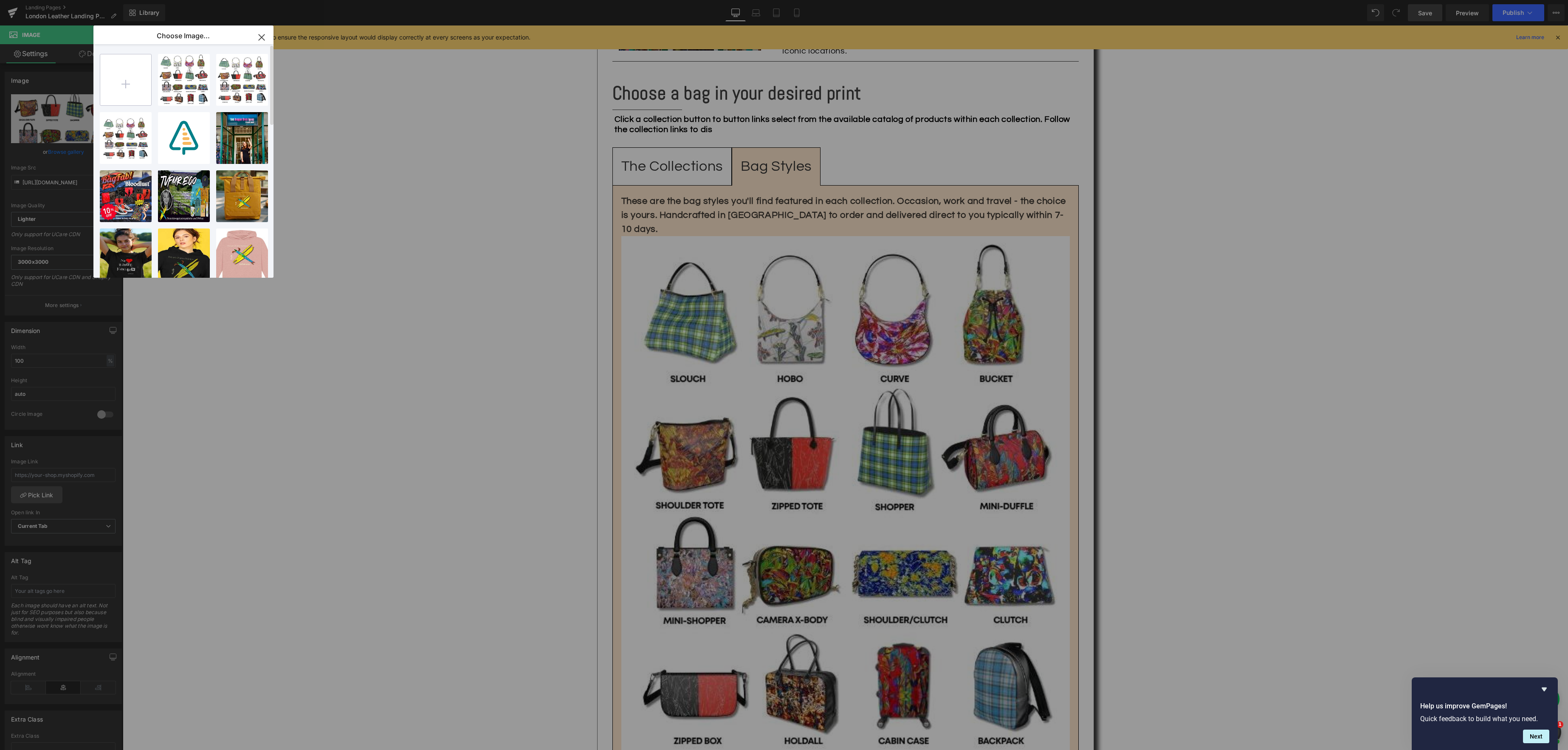
click at [134, 93] on input "file" at bounding box center [126, 80] width 51 height 51
type input "C:\fakepath\MerrynW Bag Styles.png"
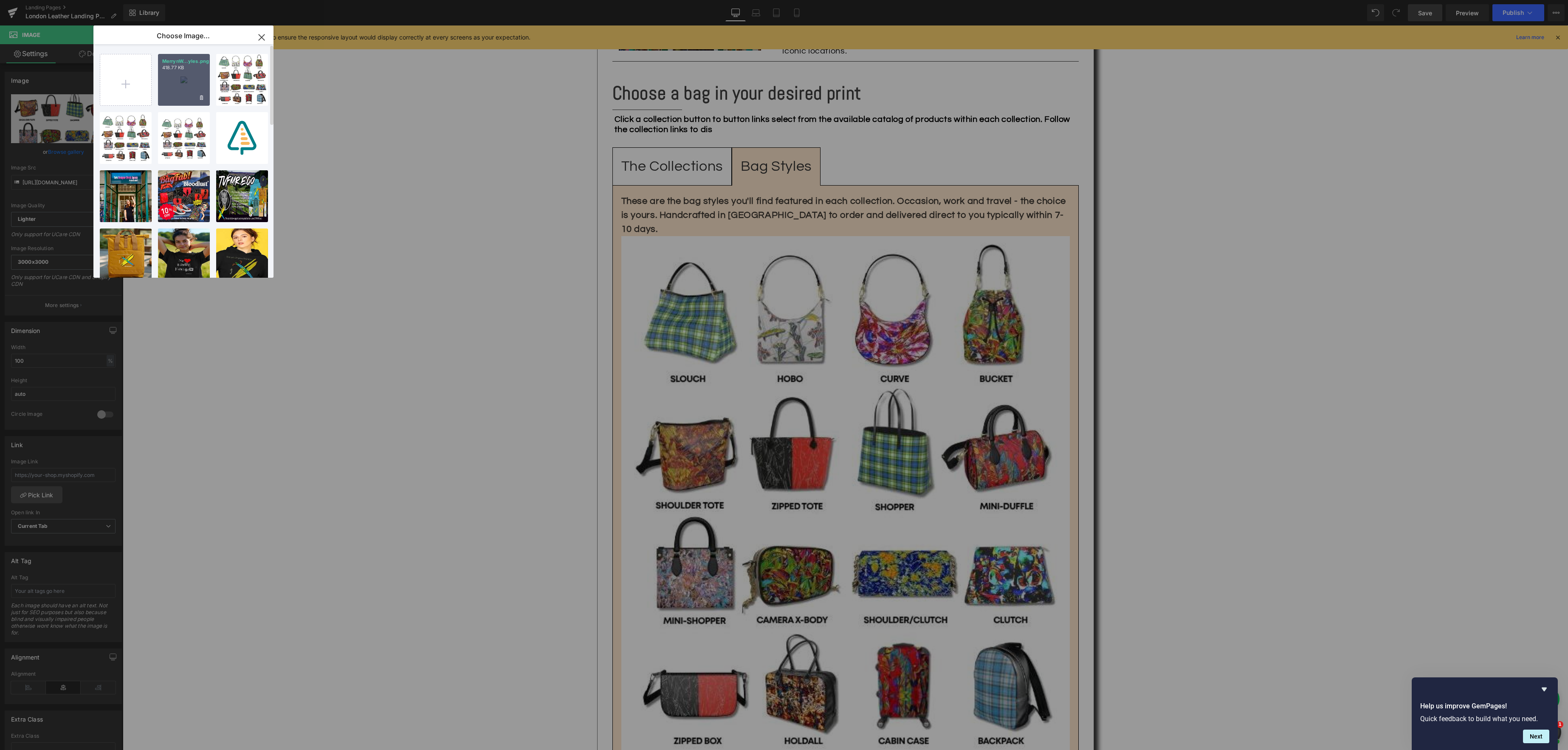
click at [183, 92] on div "MerrynW...yles.png 418.77 KB" at bounding box center [184, 80] width 51 height 51
type input "[URL][DOMAIN_NAME]"
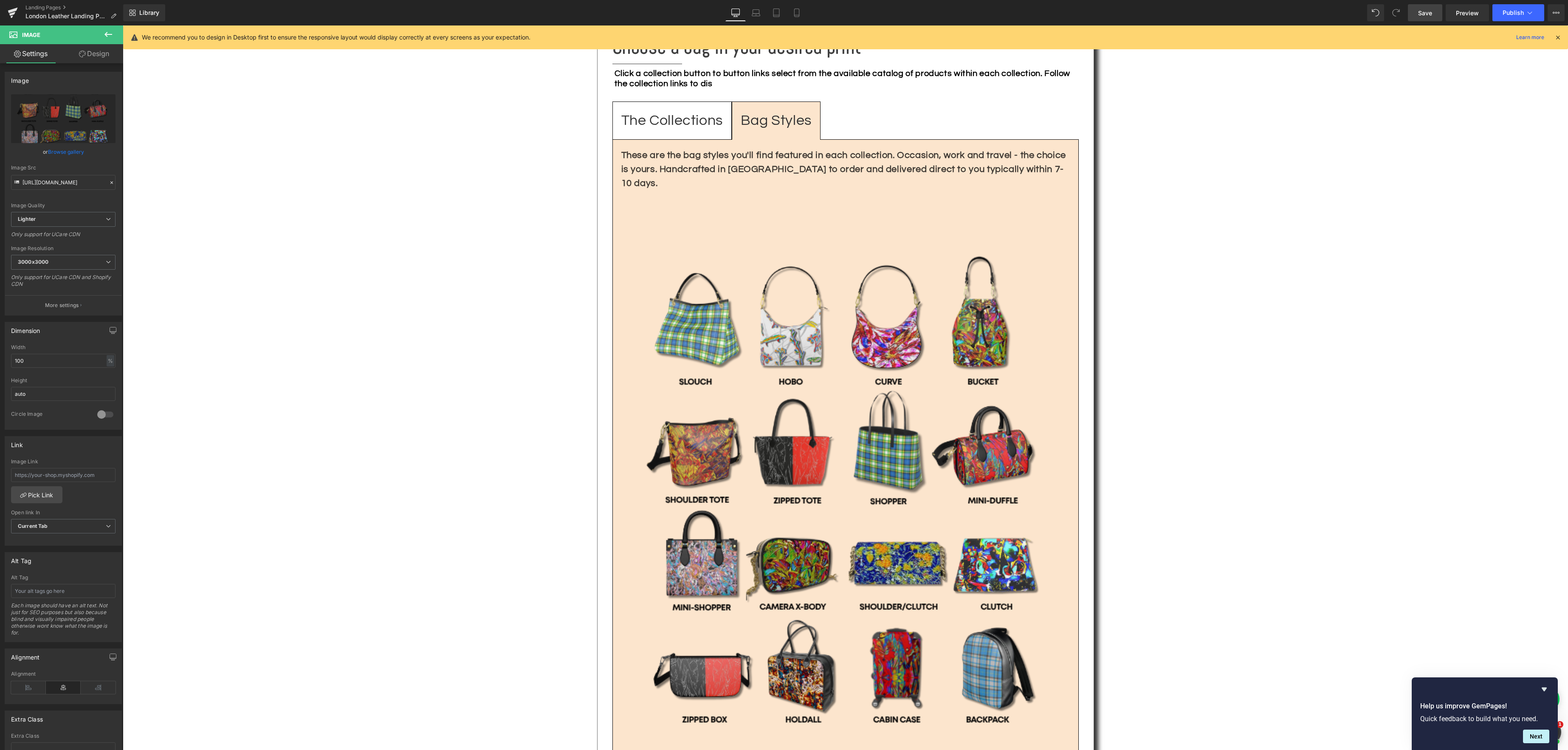
scroll to position [1247, 0]
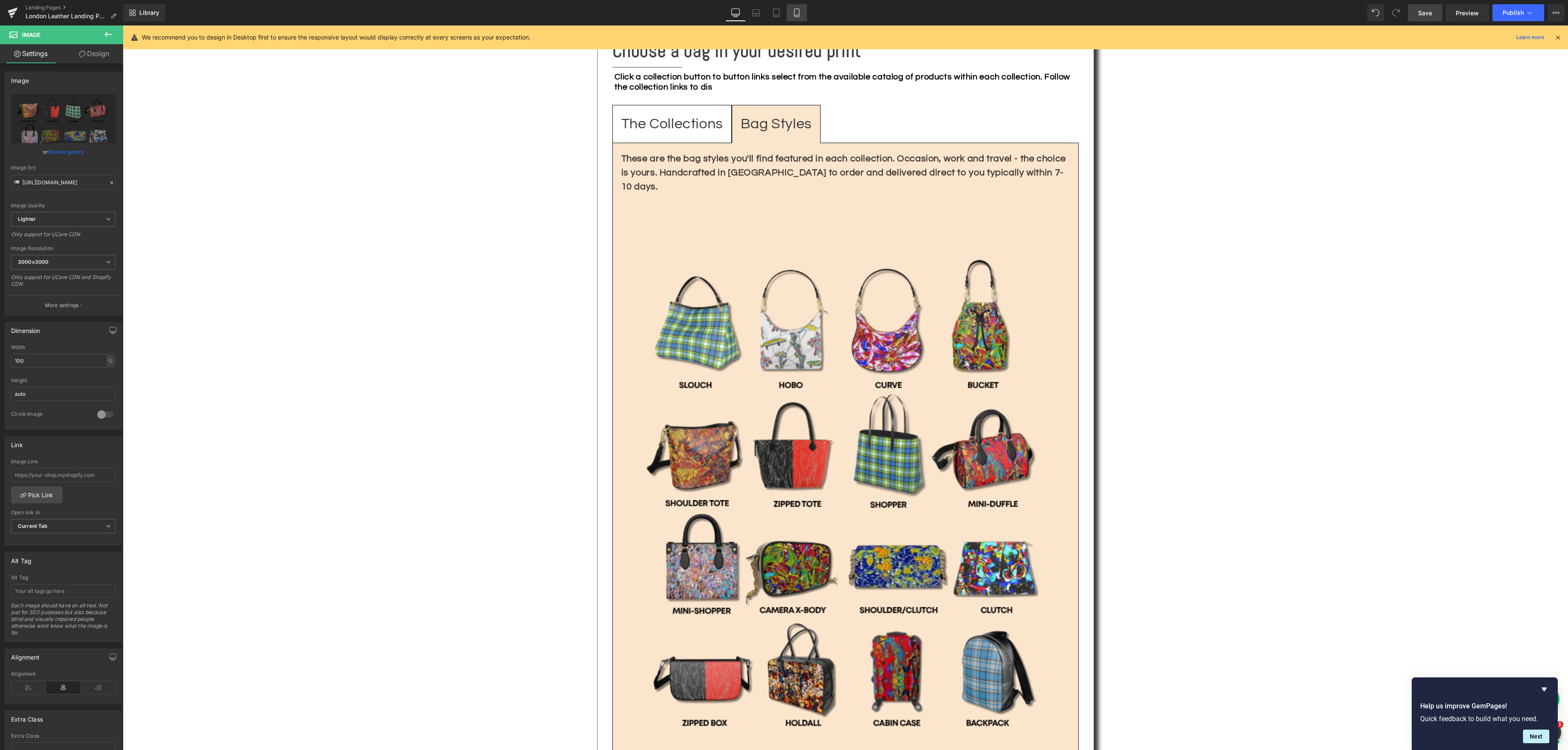
click at [798, 11] on icon at bounding box center [796, 12] width 9 height 9
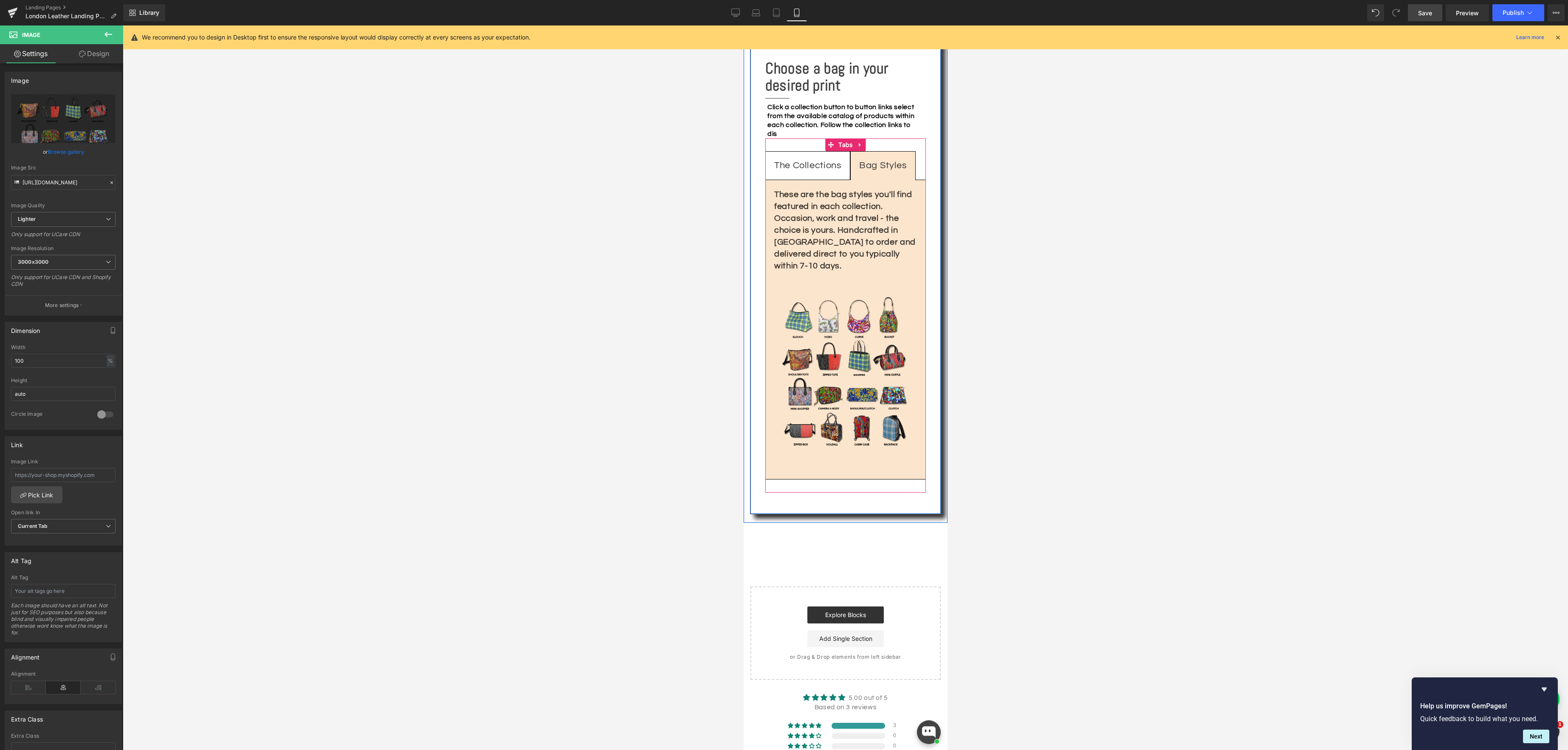
scroll to position [1201, 0]
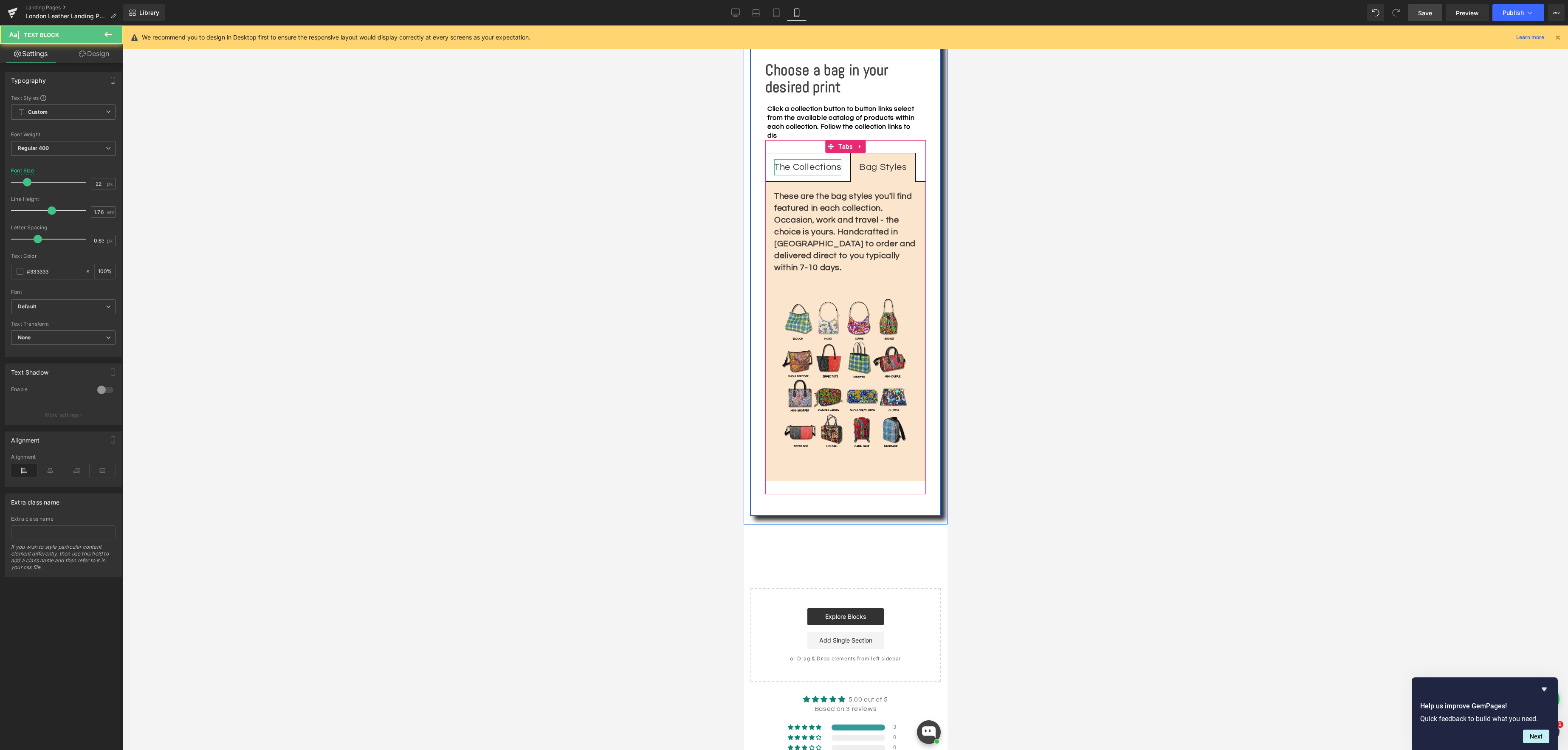
click at [810, 159] on div "The Collections" at bounding box center [807, 167] width 67 height 16
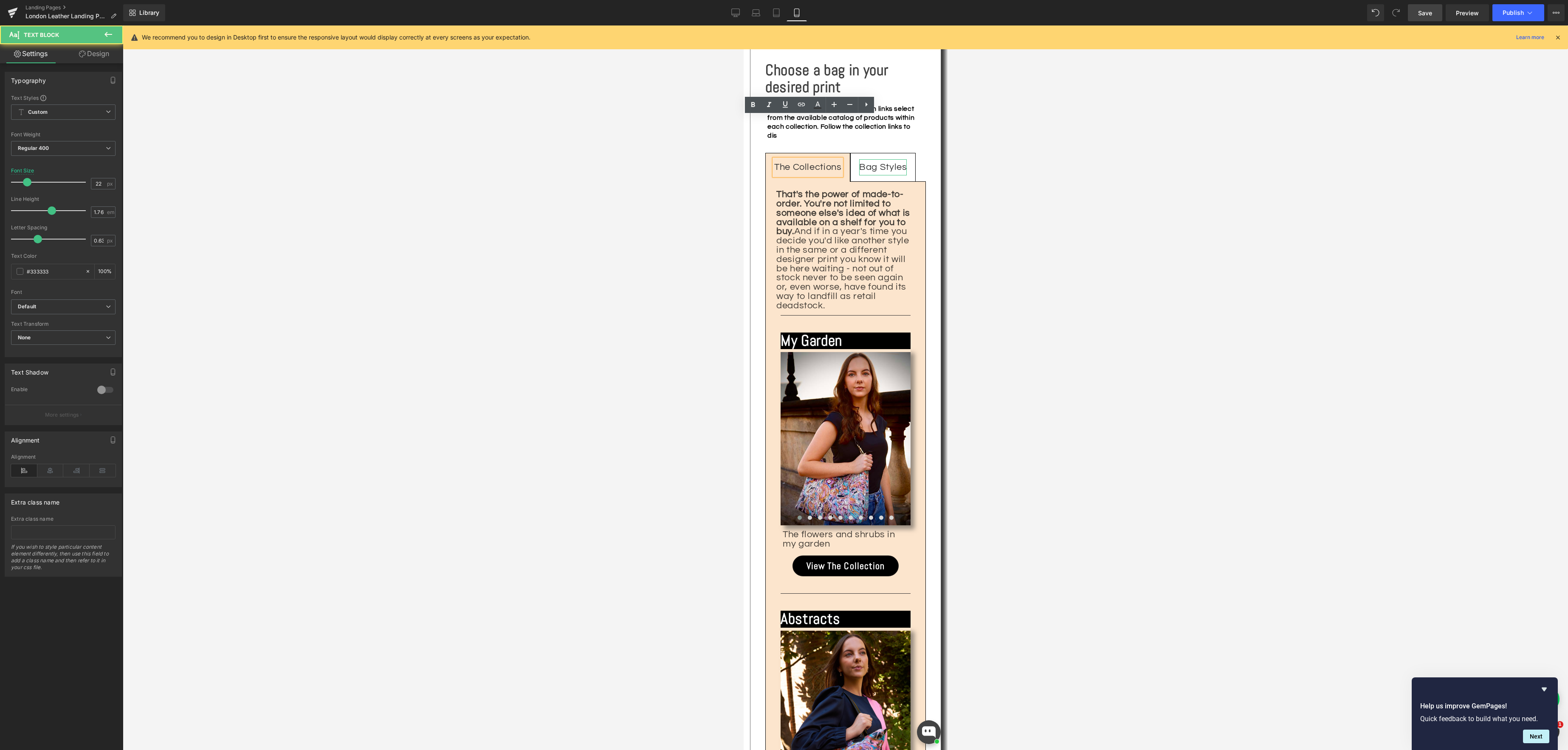
click at [872, 159] on div "Bag Styles" at bounding box center [883, 167] width 48 height 16
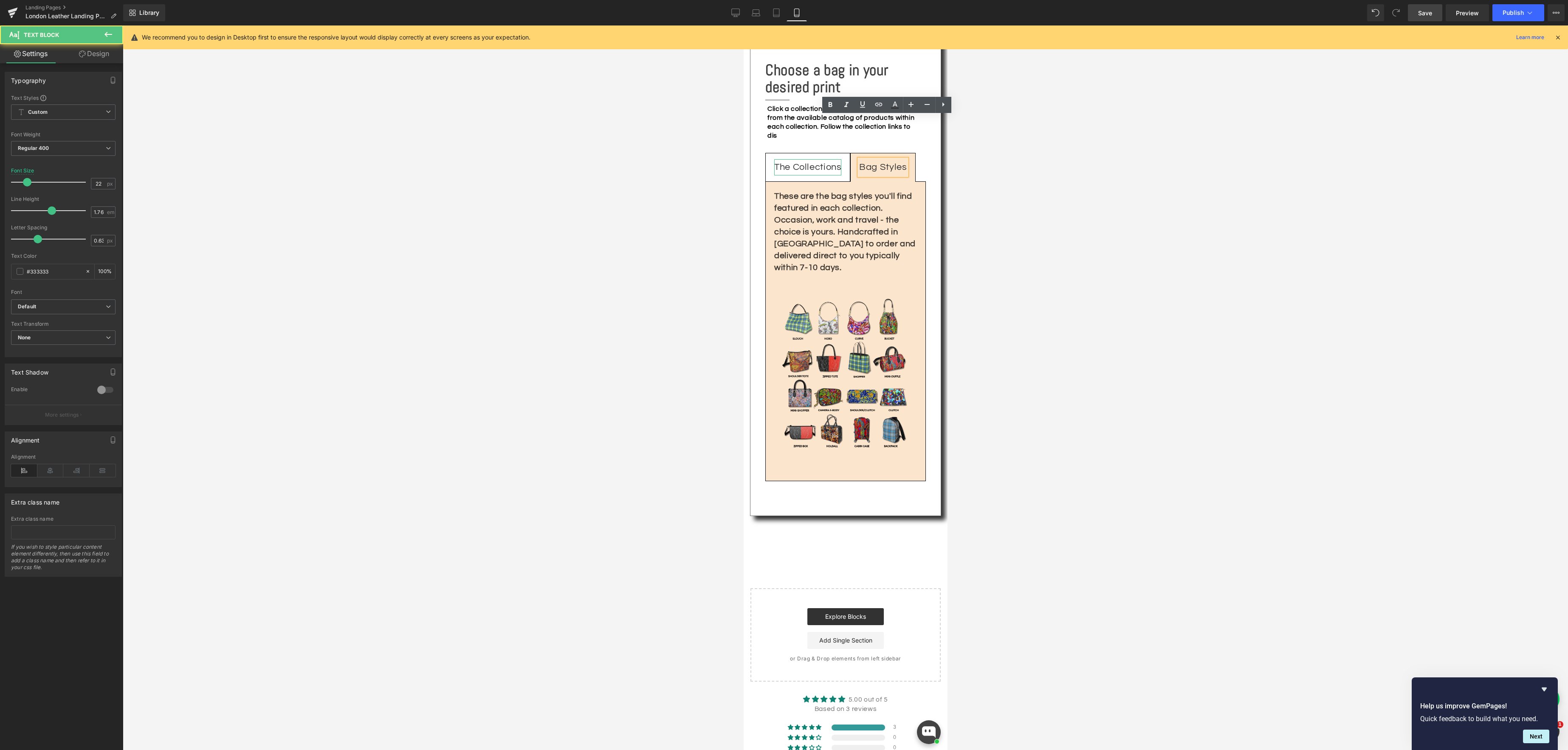
click at [817, 159] on div "The Collections" at bounding box center [807, 167] width 67 height 16
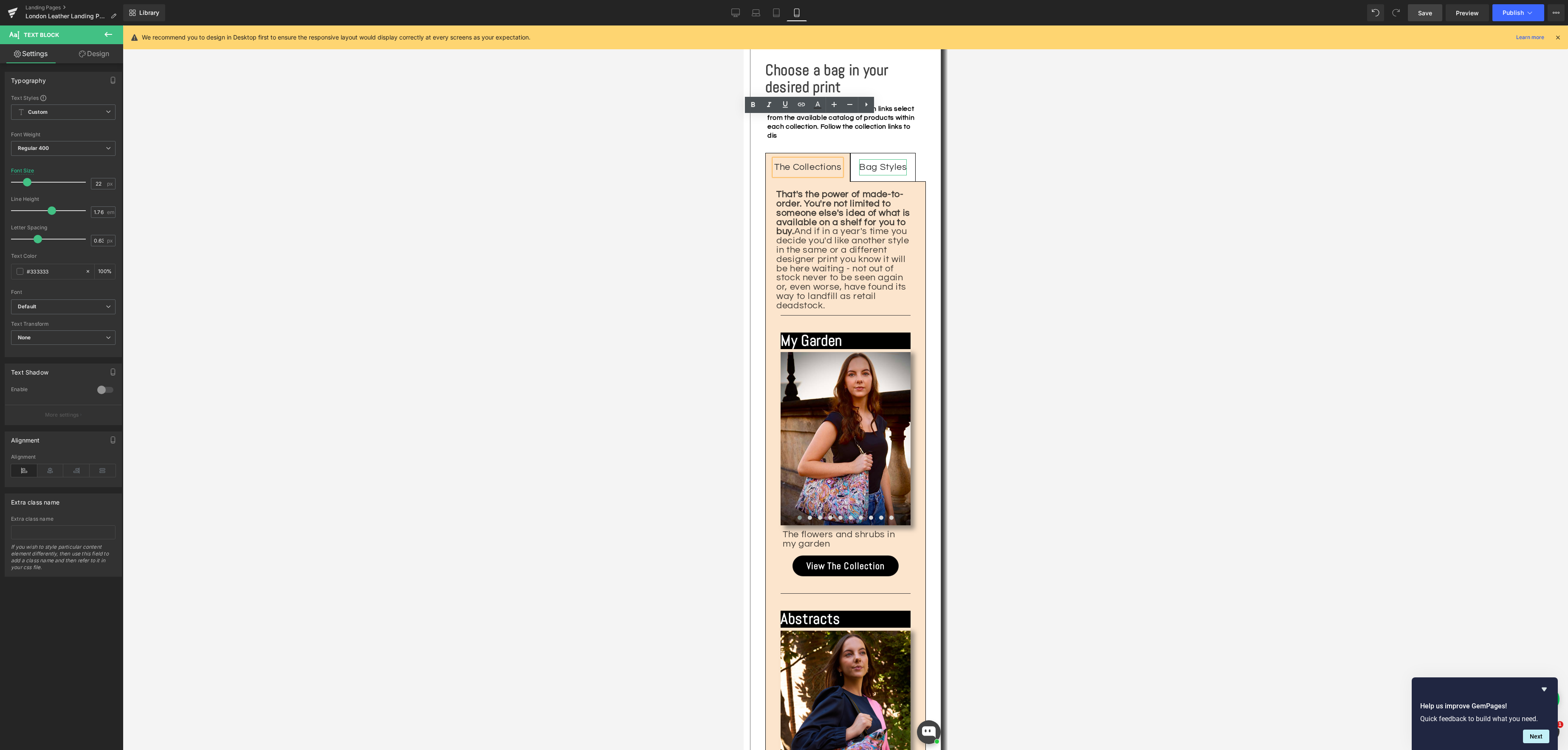
click at [866, 159] on div "Bag Styles" at bounding box center [883, 167] width 48 height 16
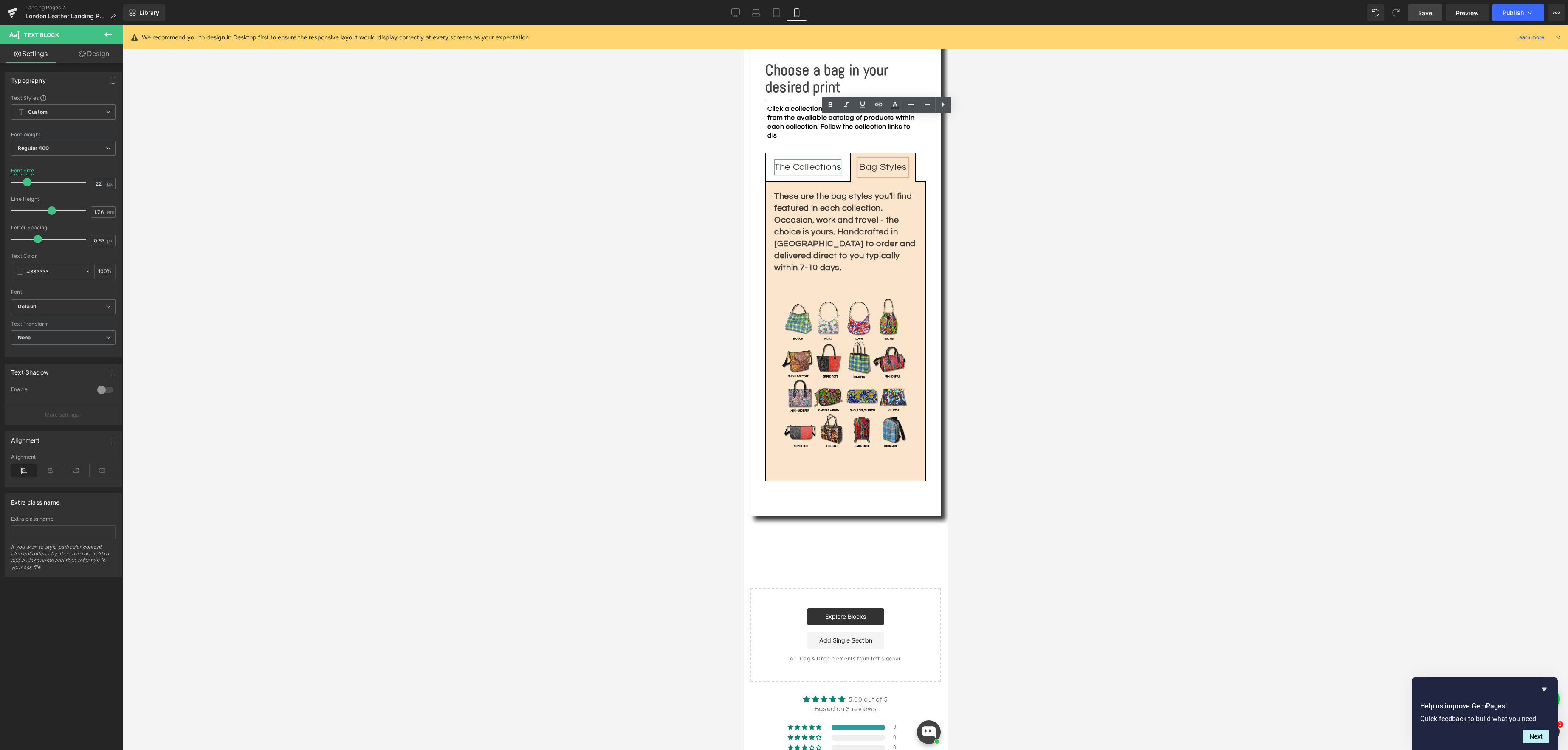
click at [801, 159] on div "The Collections" at bounding box center [807, 167] width 67 height 16
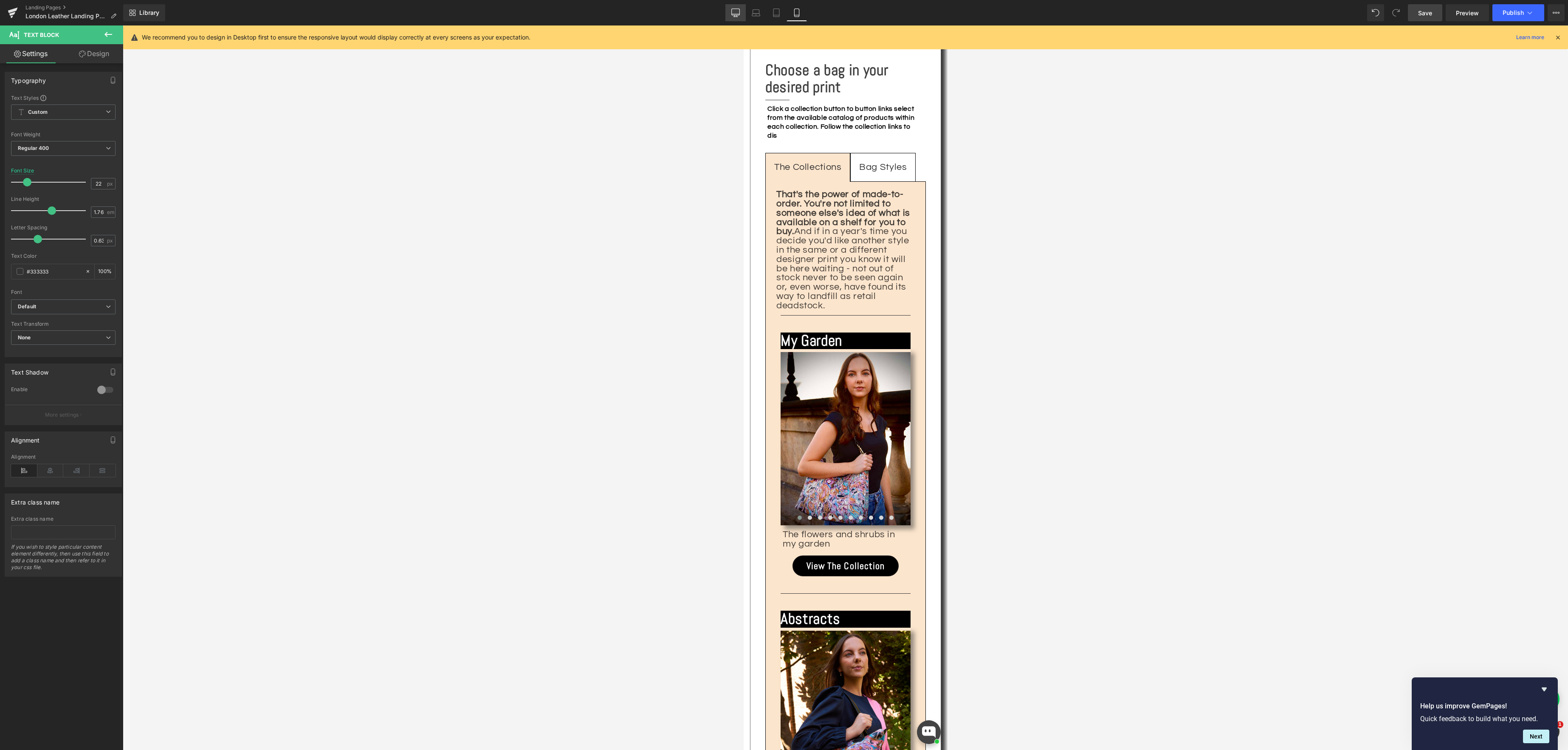
click at [728, 13] on link "Desktop" at bounding box center [735, 12] width 20 height 17
type input "34"
type input "100"
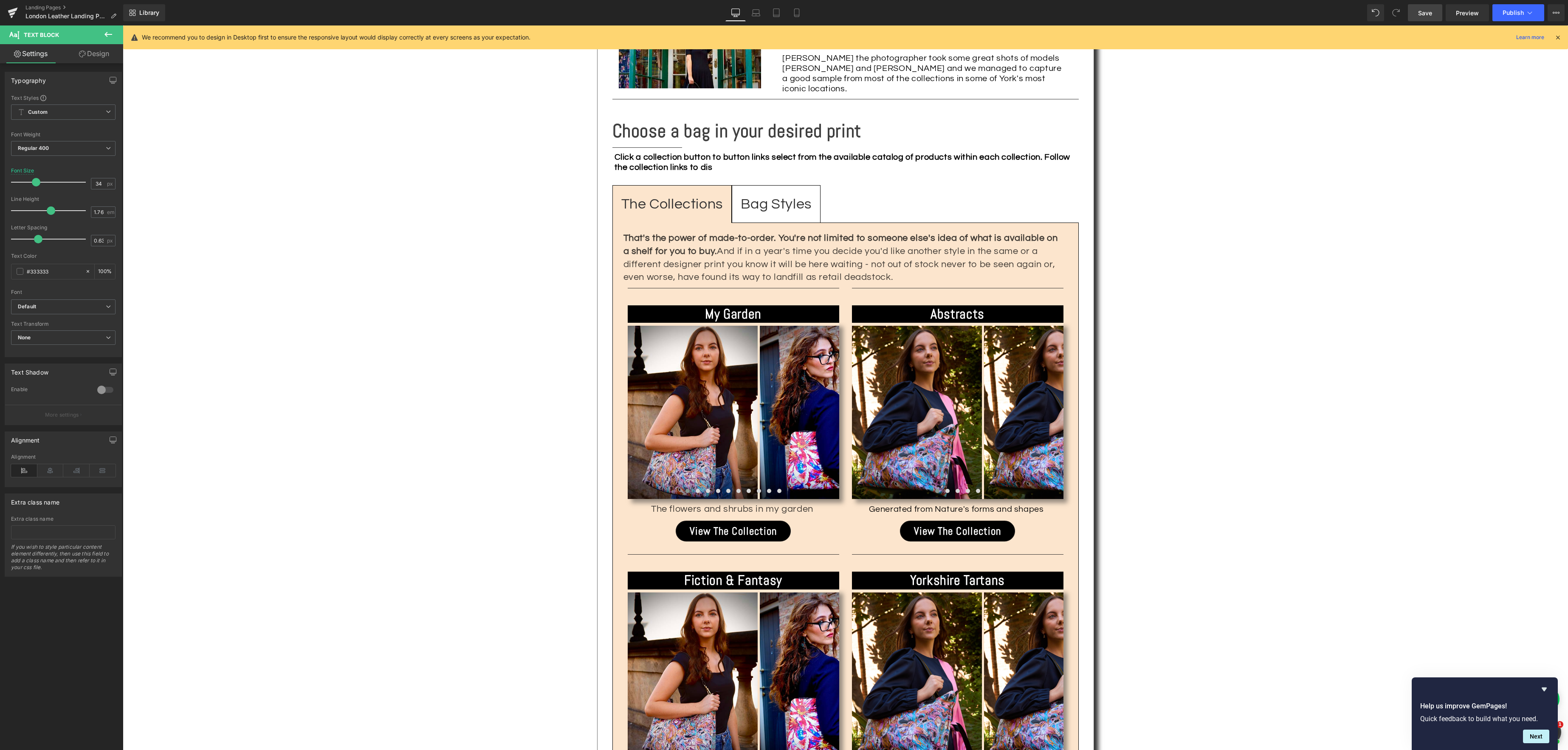
scroll to position [1167, 0]
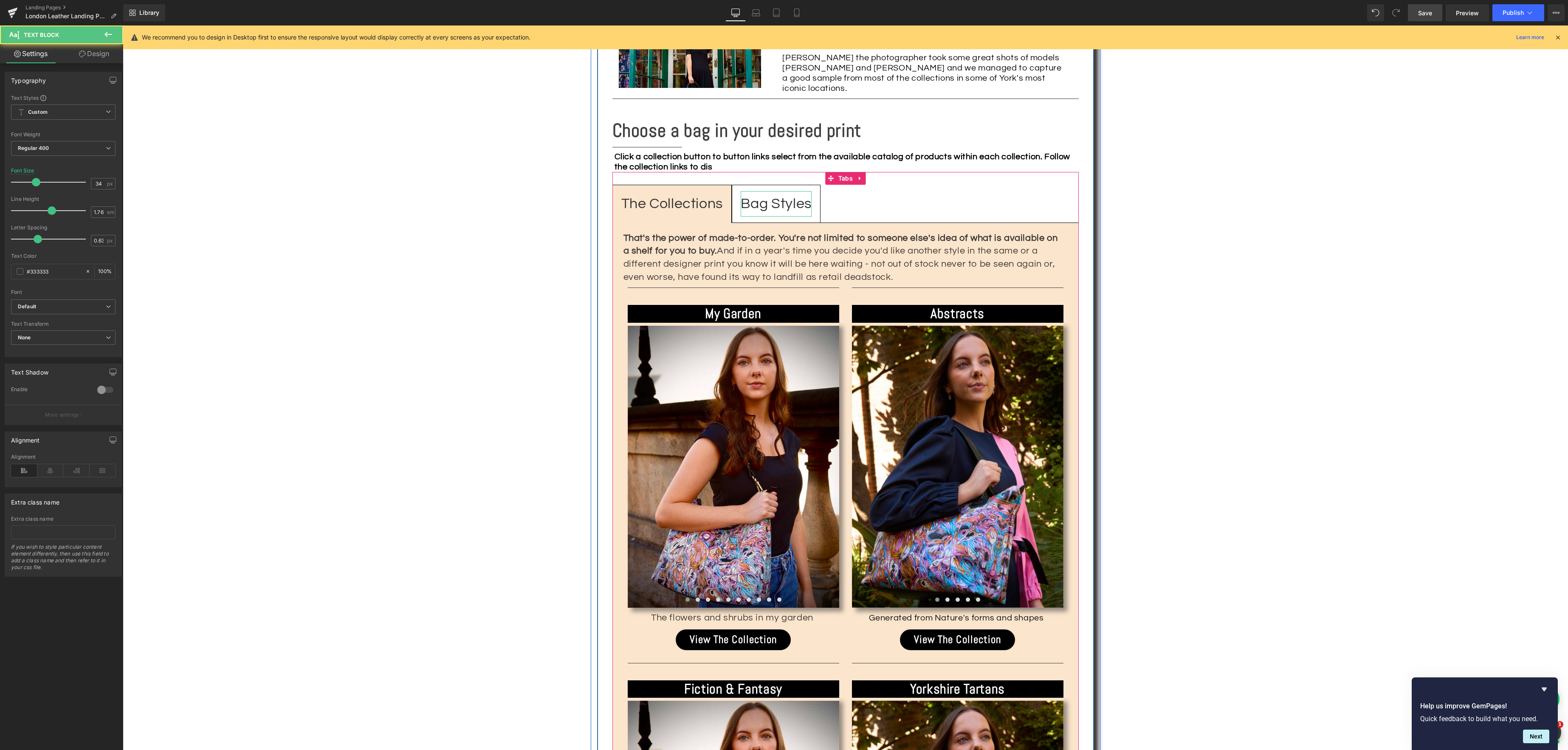
click at [780, 191] on div "Bag Styles" at bounding box center [776, 204] width 70 height 26
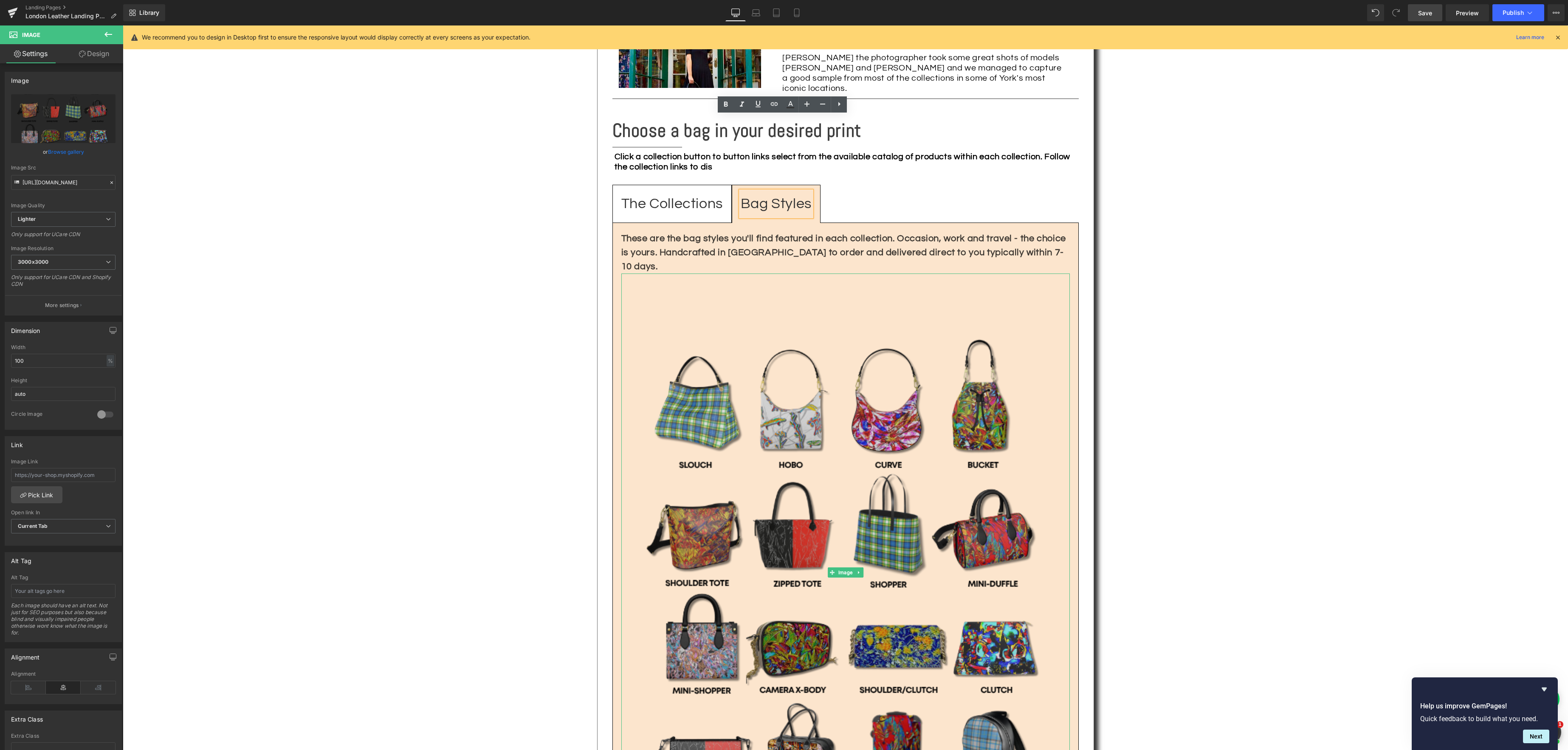
click at [803, 414] on img at bounding box center [845, 572] width 448 height 598
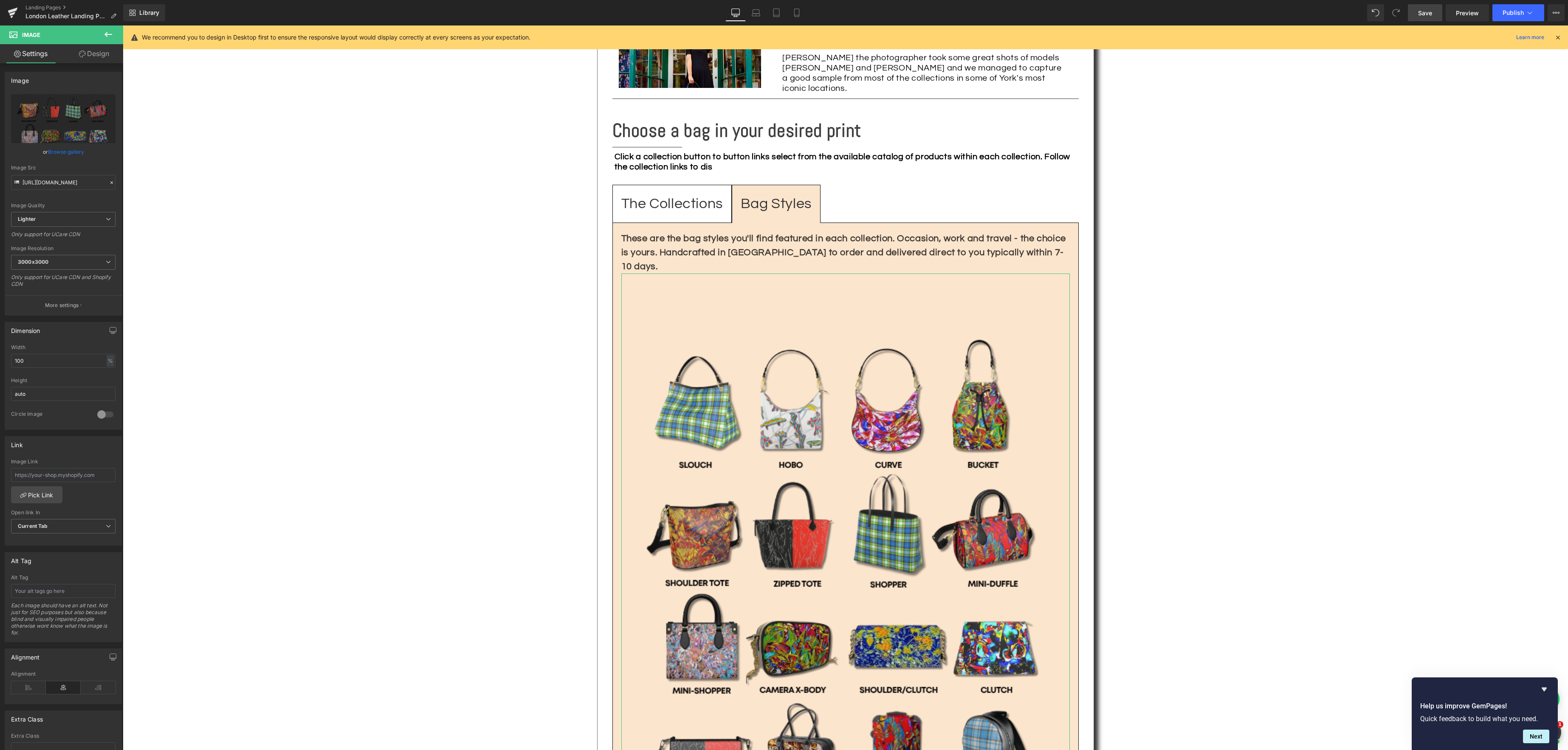
click at [72, 148] on link "Browse gallery" at bounding box center [66, 152] width 36 height 15
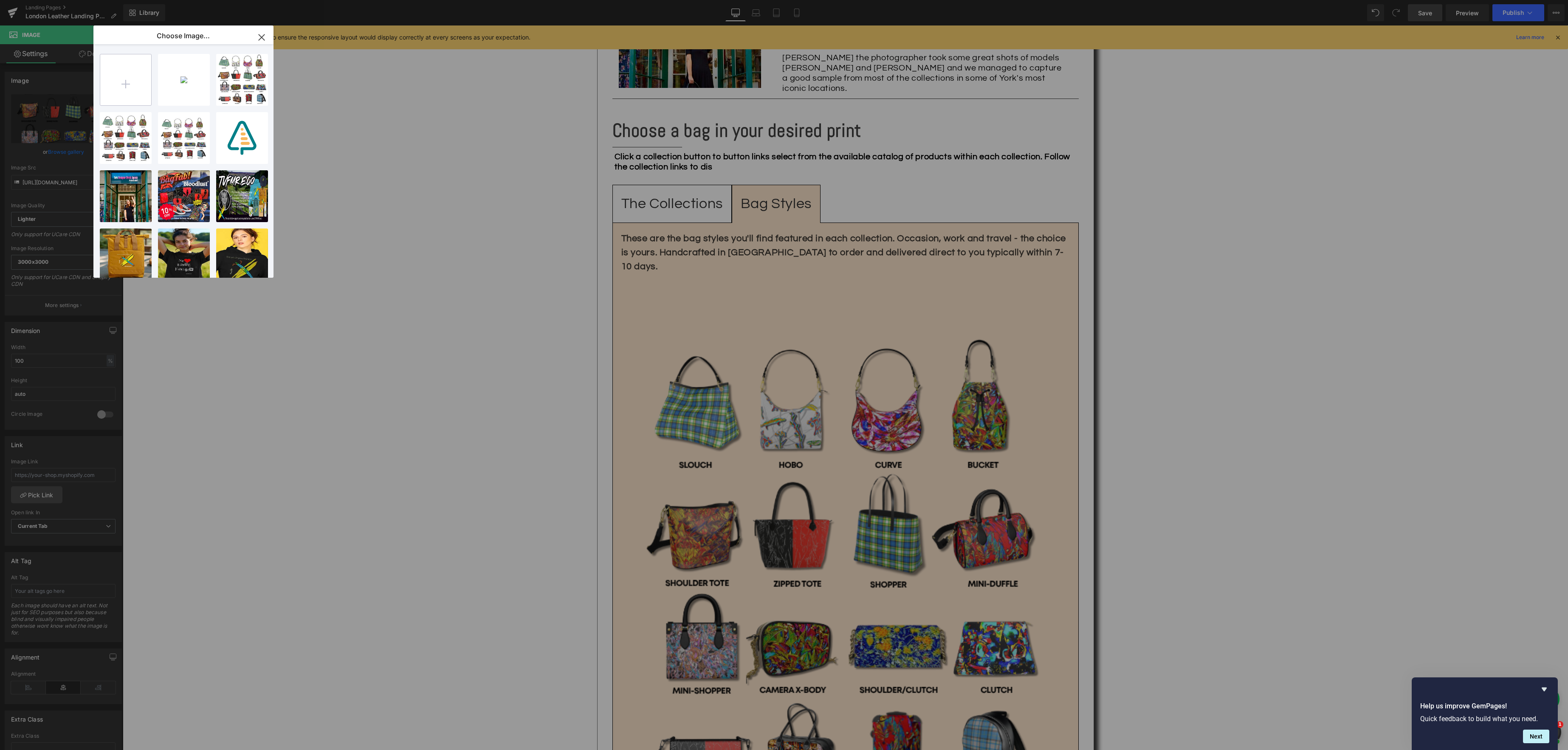
click at [116, 75] on input "file" at bounding box center [126, 80] width 51 height 51
type input "C:\fakepath\MerrynW Bag Styles.png"
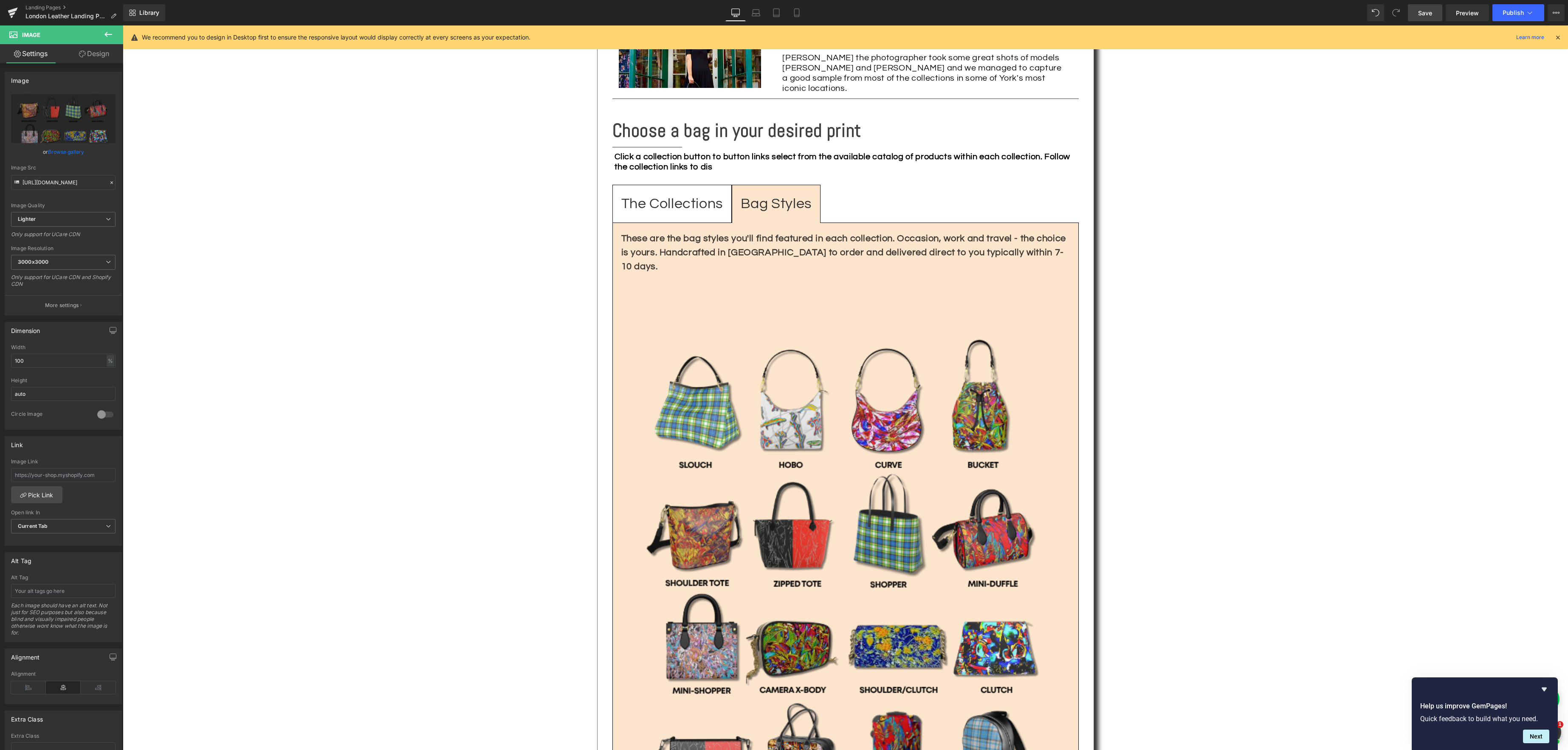
scroll to position [1169, 0]
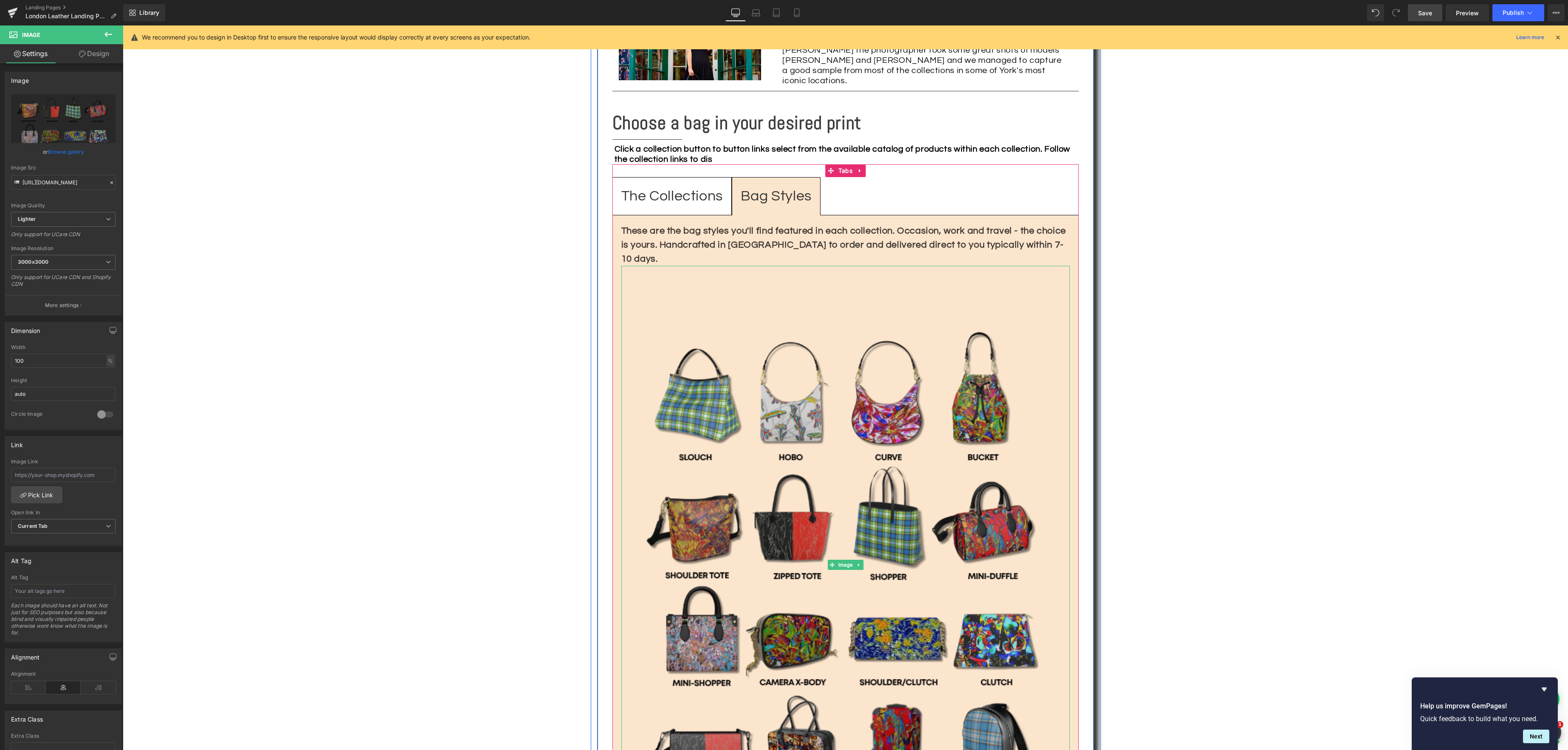
click at [845, 571] on img at bounding box center [845, 564] width 448 height 598
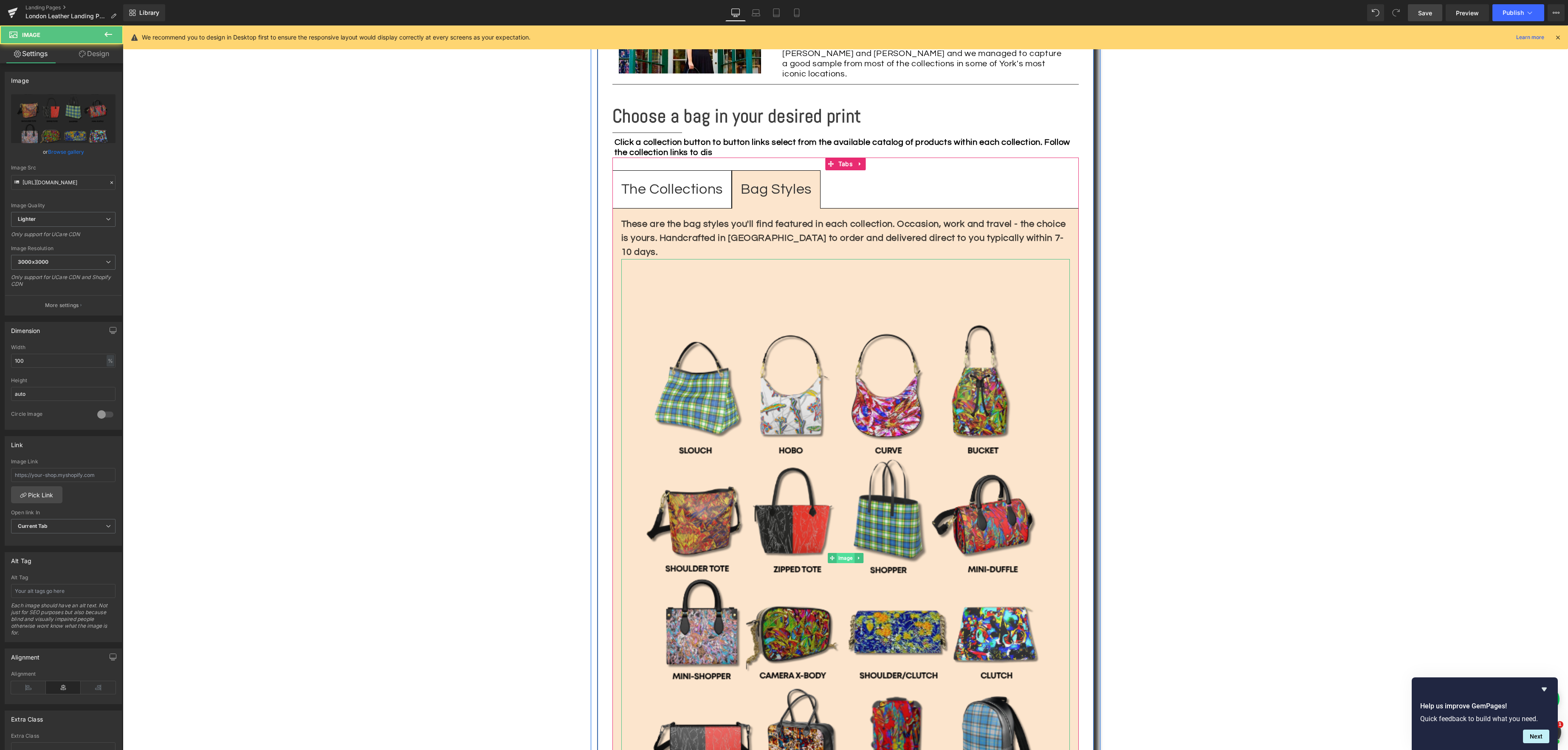
scroll to position [1182, 0]
click at [837, 487] on img at bounding box center [845, 557] width 448 height 598
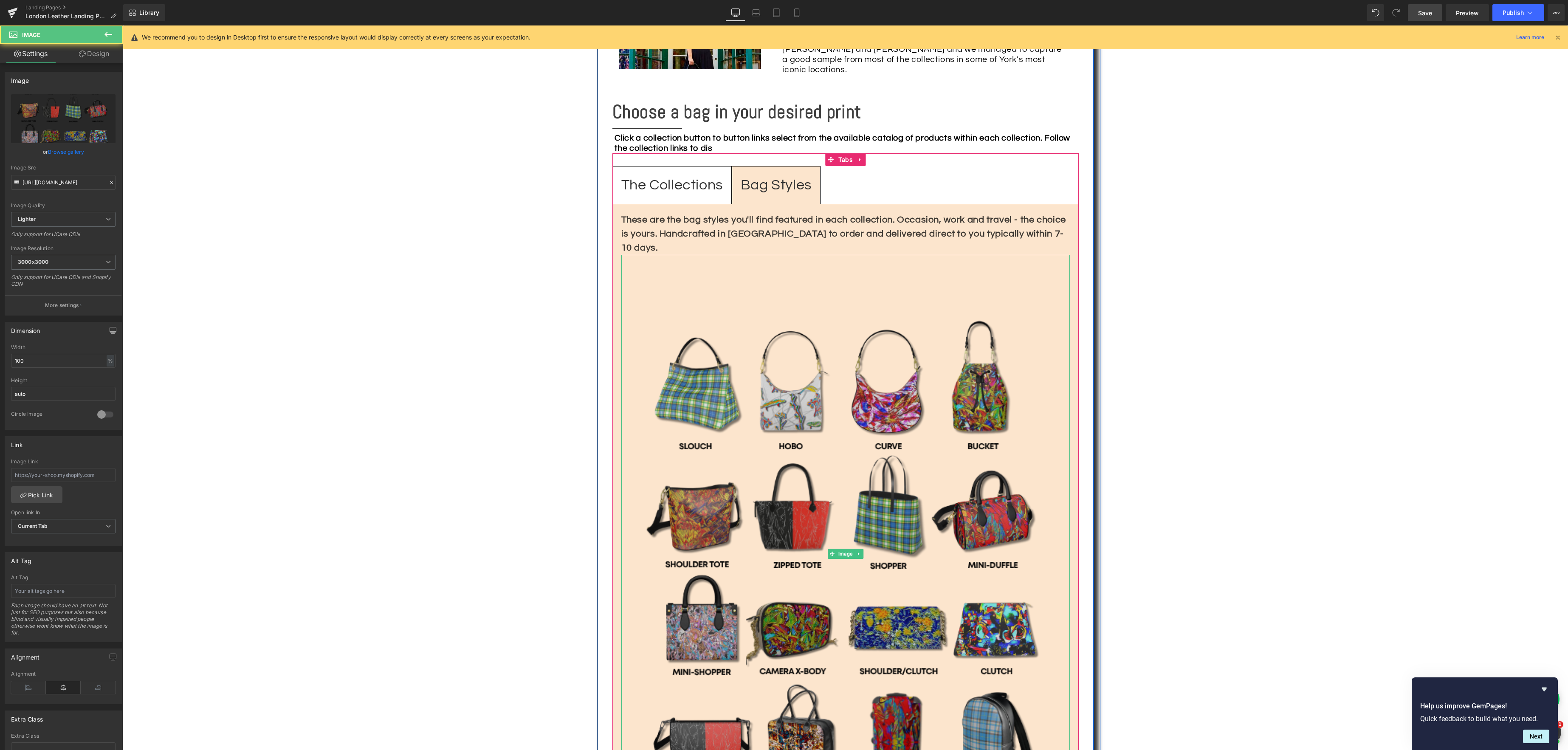
scroll to position [1189, 0]
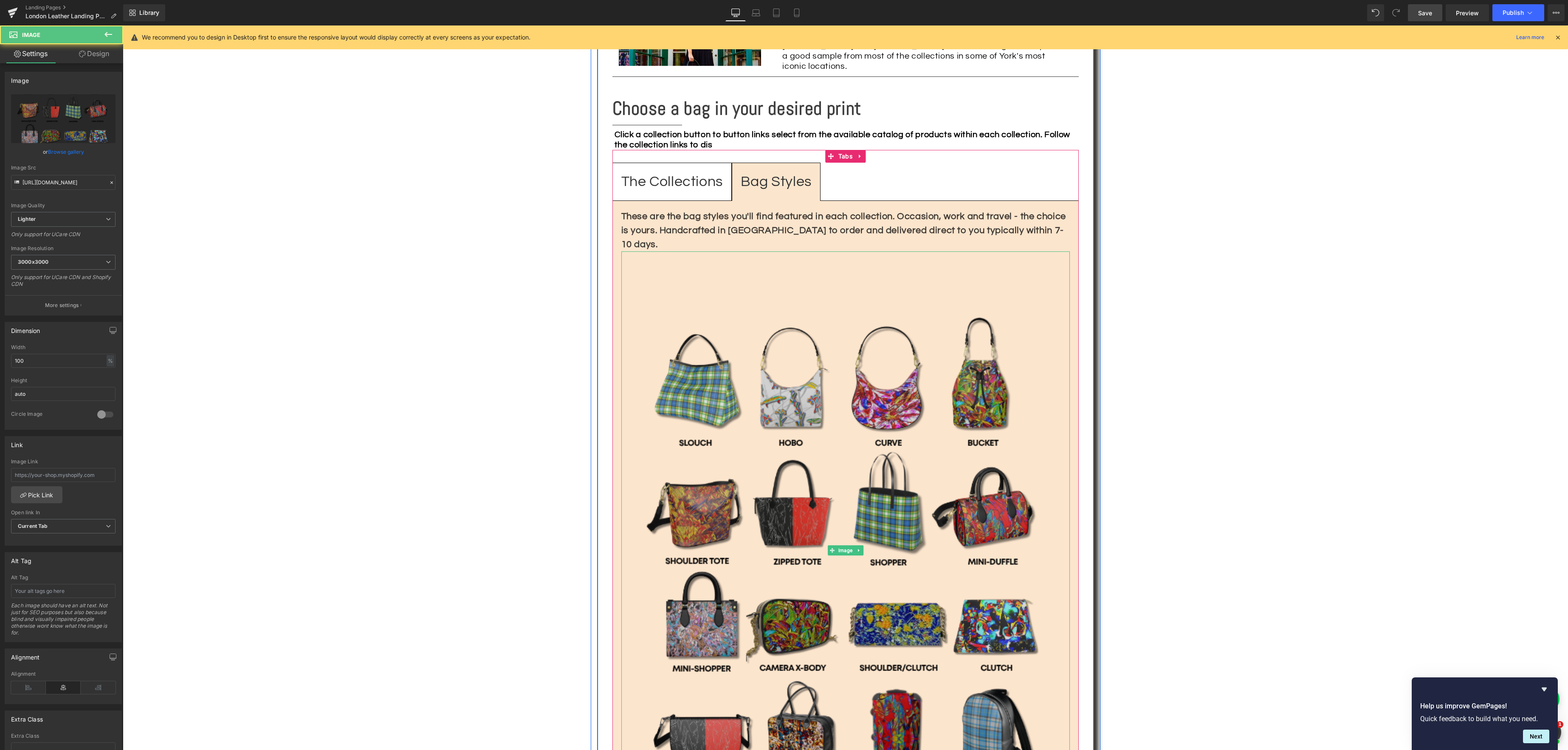
click at [844, 484] on img at bounding box center [845, 550] width 448 height 598
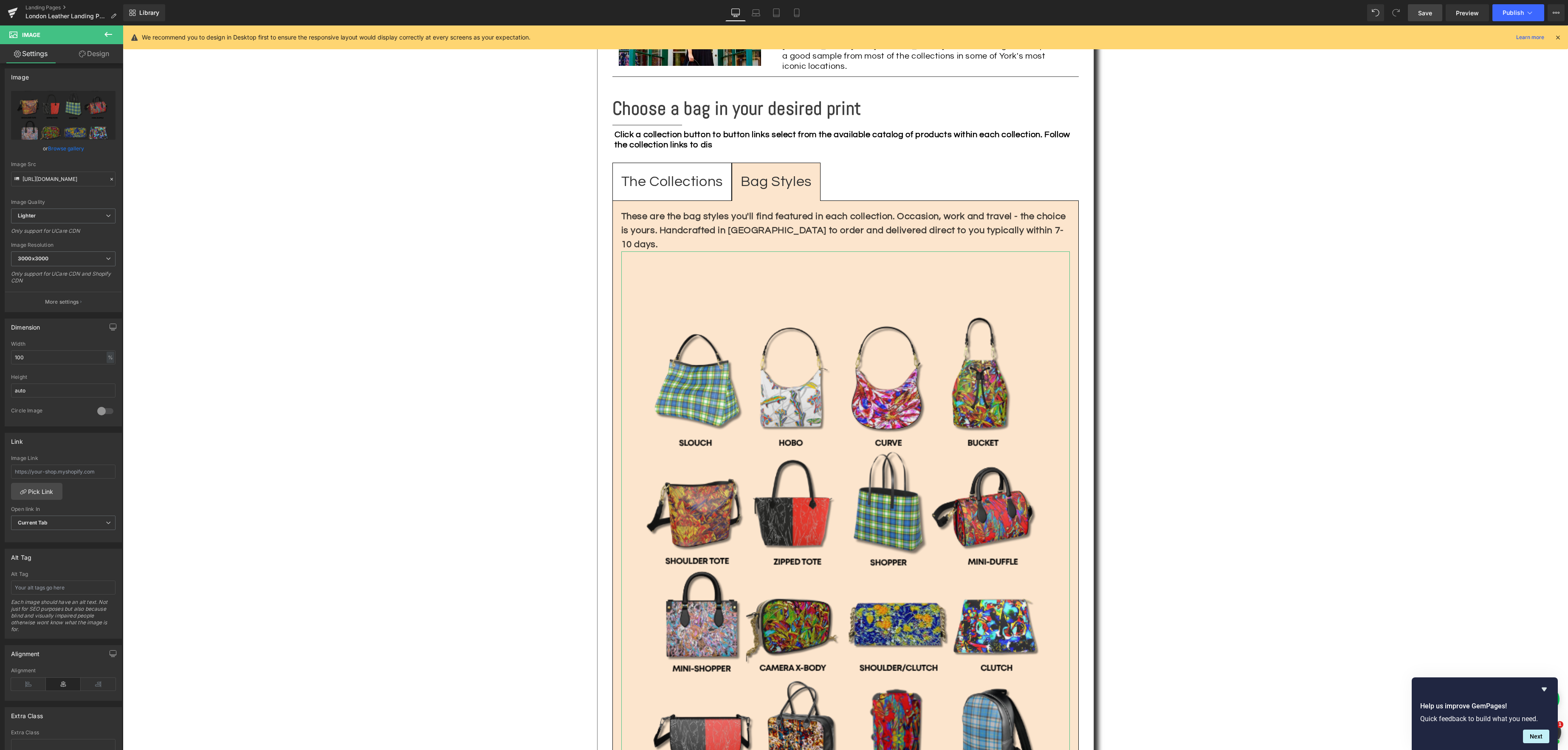
click at [61, 154] on div "[URL][DOMAIN_NAME] Replace Image Upload image or Browse gallery Image Src [URL]…" at bounding box center [63, 201] width 116 height 221
click at [63, 146] on link "Browse gallery" at bounding box center [66, 147] width 36 height 15
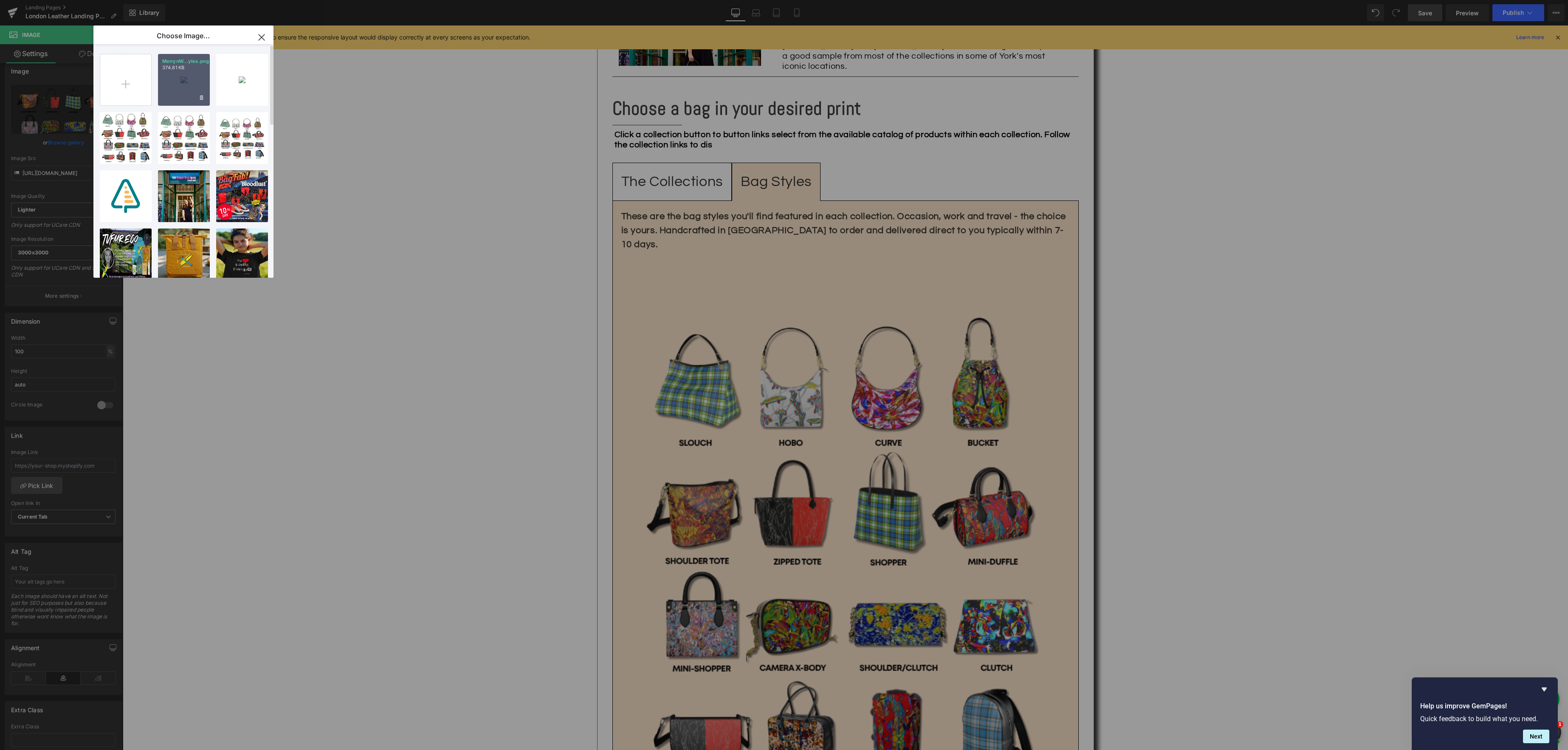
click at [169, 83] on div "MerrynW...yles.png 374.81 KB" at bounding box center [184, 80] width 51 height 51
type input "[URL][DOMAIN_NAME]"
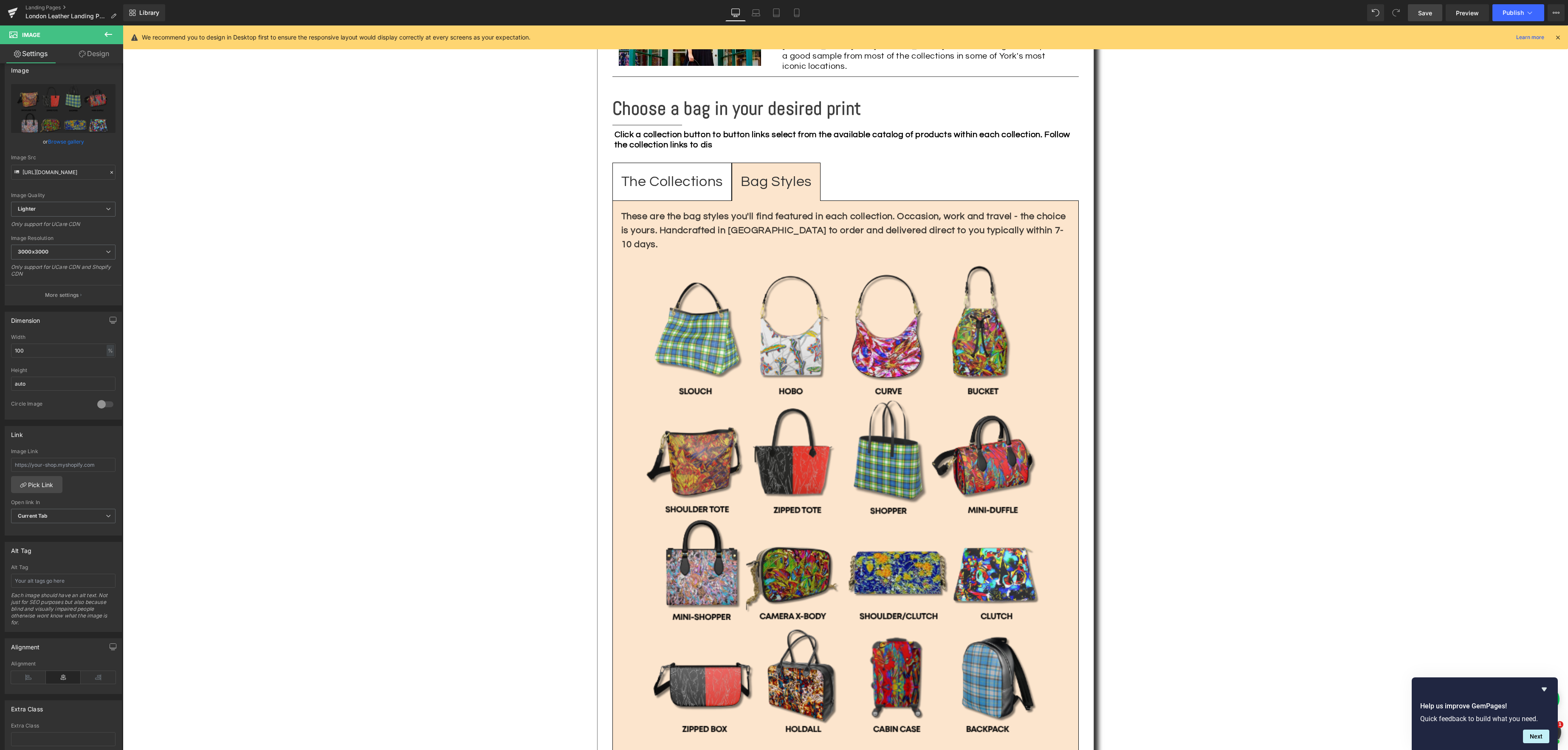
scroll to position [9, 0]
click at [1420, 10] on span "Save" at bounding box center [1424, 12] width 14 height 9
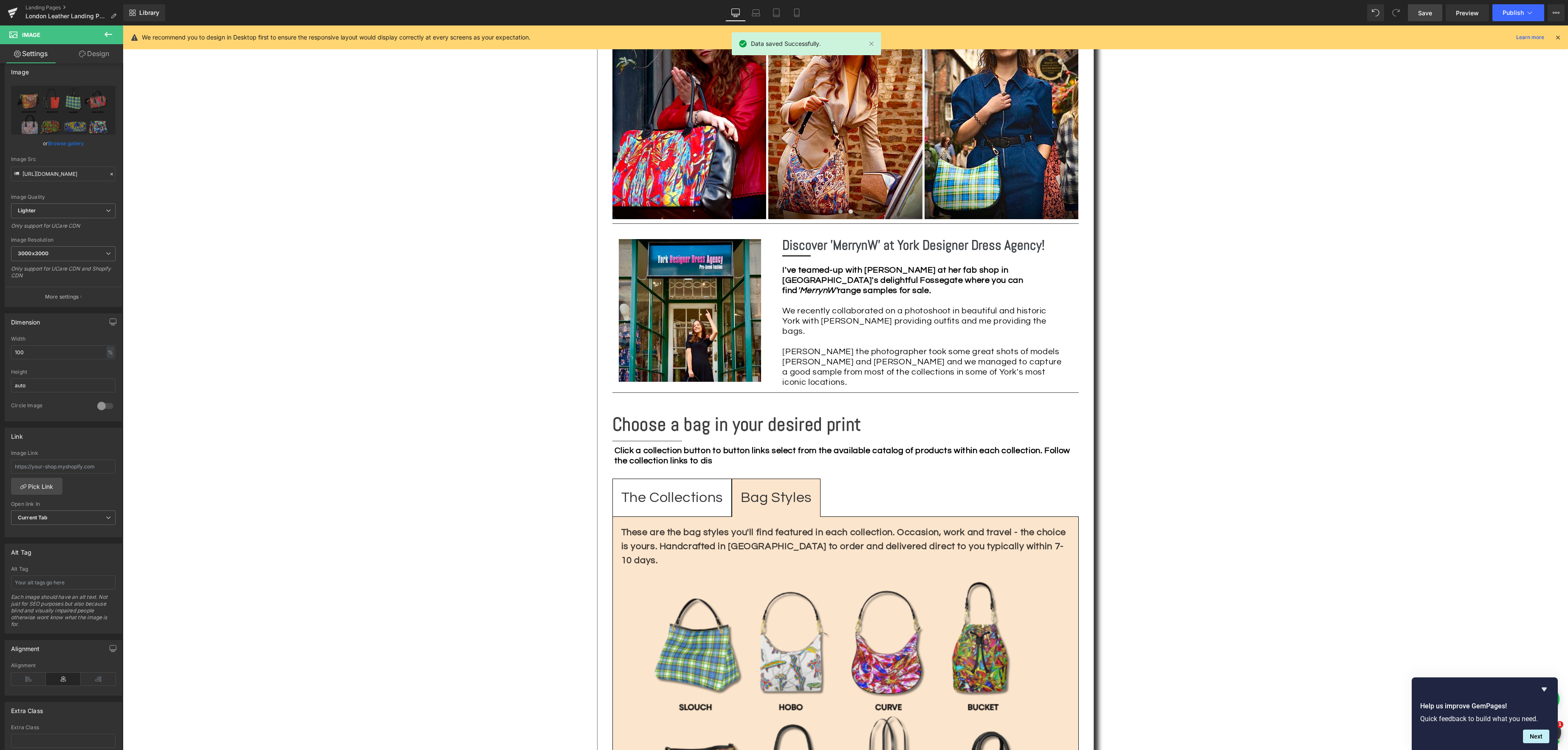
scroll to position [856, 0]
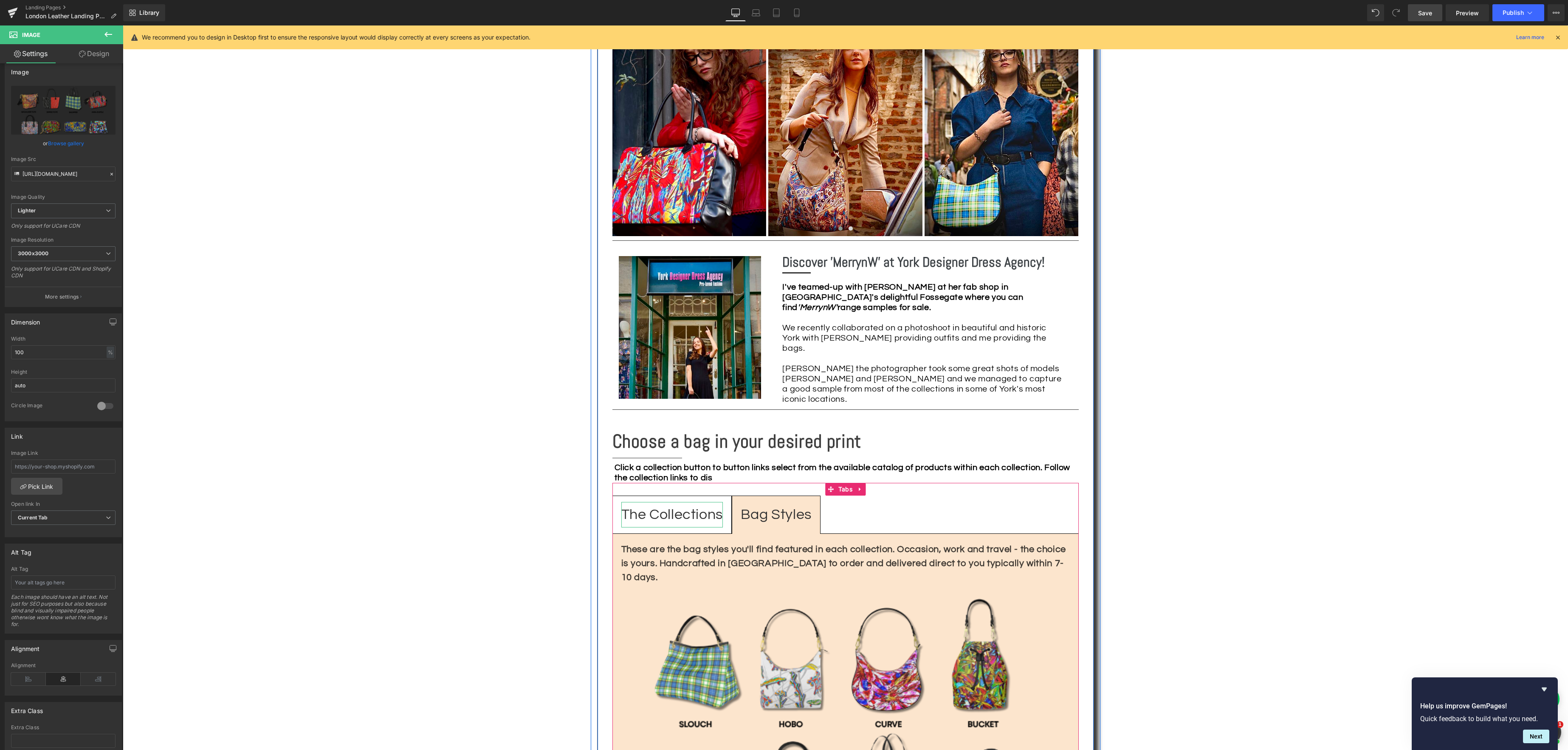
click at [689, 502] on div "The Collections" at bounding box center [672, 514] width 102 height 26
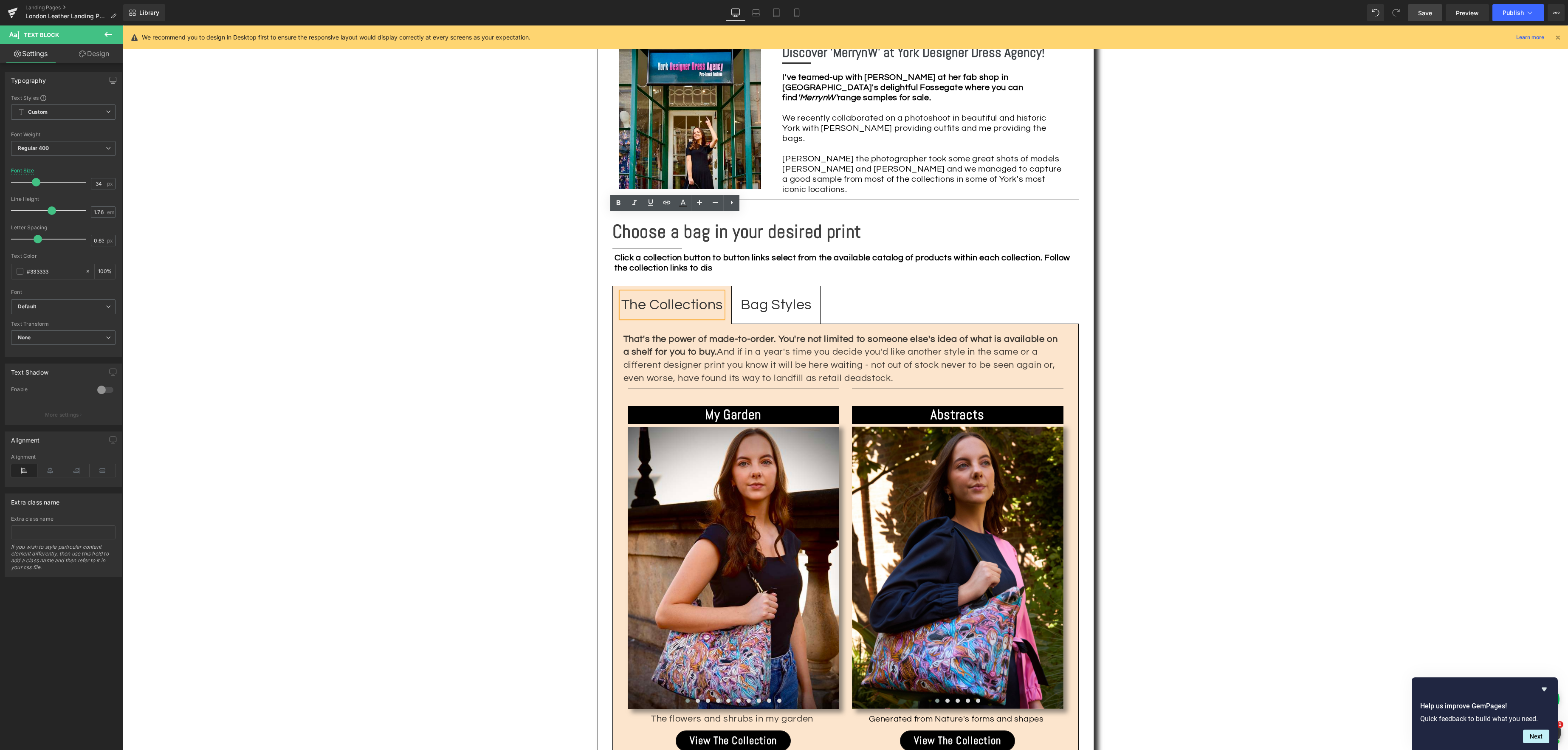
scroll to position [1069, 0]
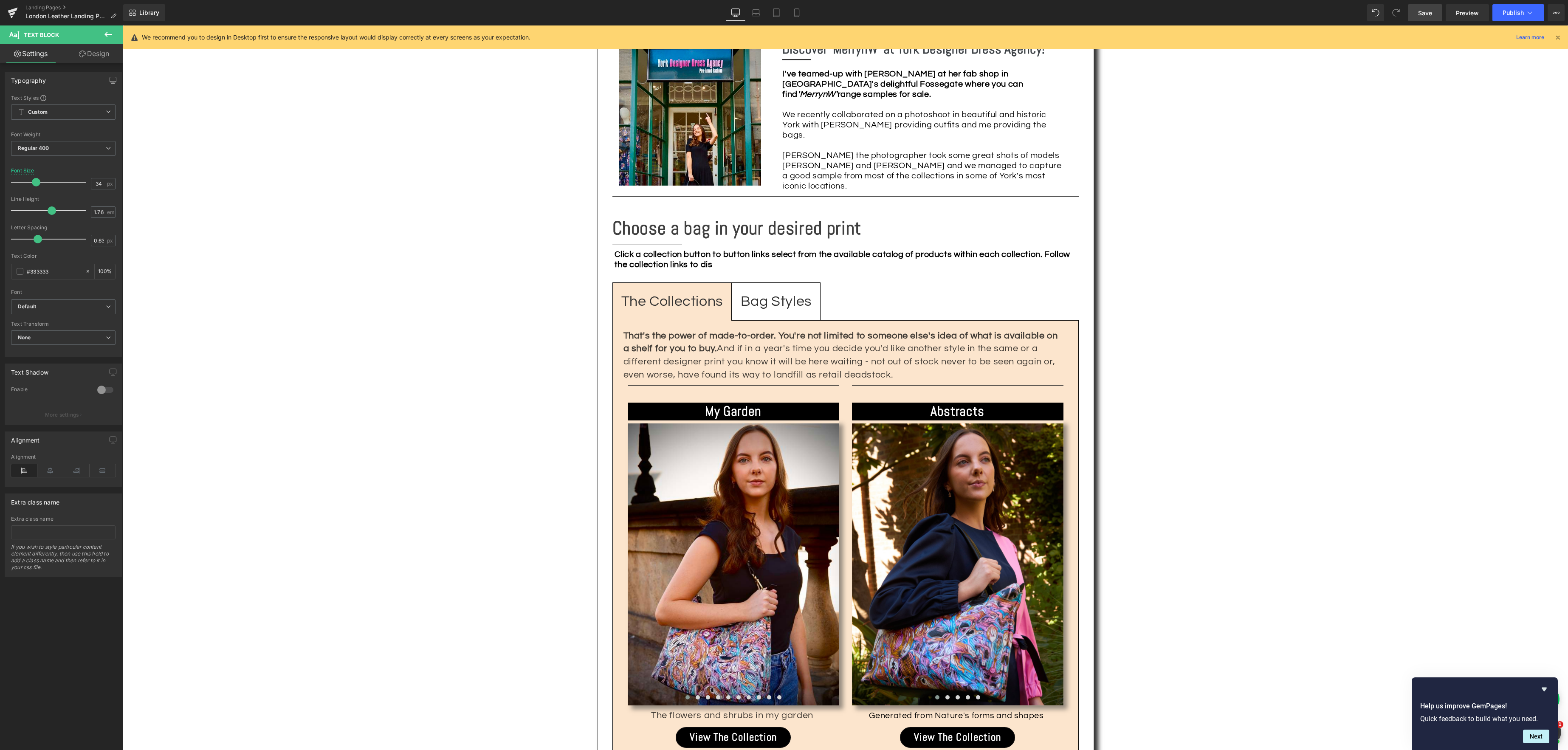
click at [1423, 17] on link "Save" at bounding box center [1425, 12] width 34 height 17
